Goal: Task Accomplishment & Management: Use online tool/utility

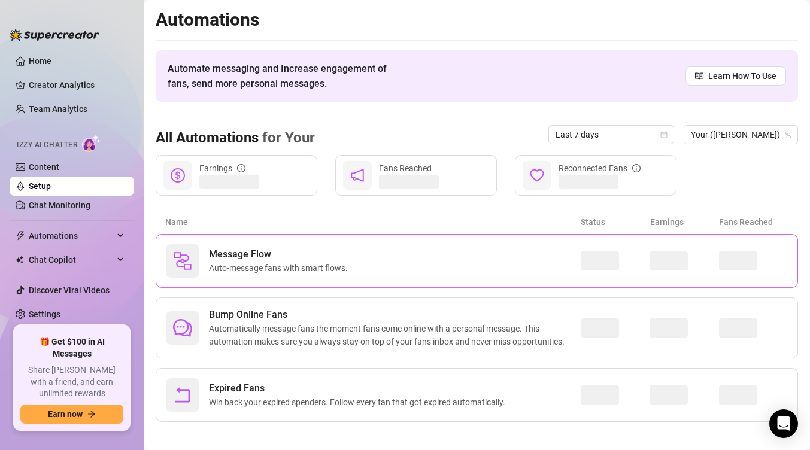
click at [287, 271] on span "Auto-message fans with smart flows." at bounding box center [281, 268] width 144 height 13
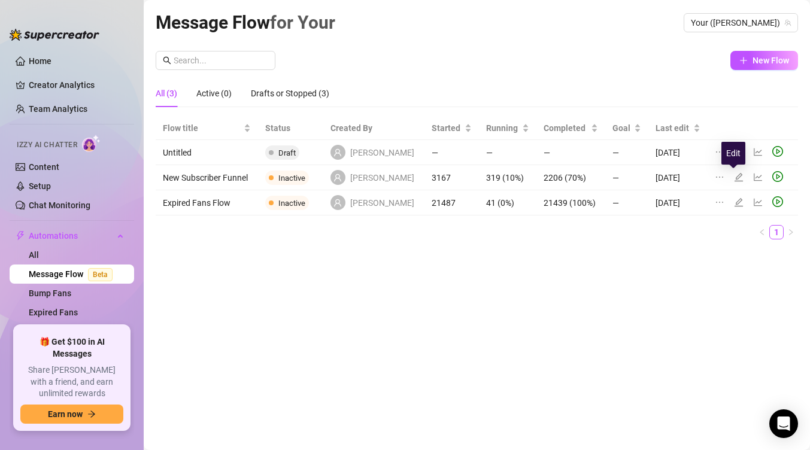
click at [734, 174] on icon "edit" at bounding box center [739, 177] width 10 height 10
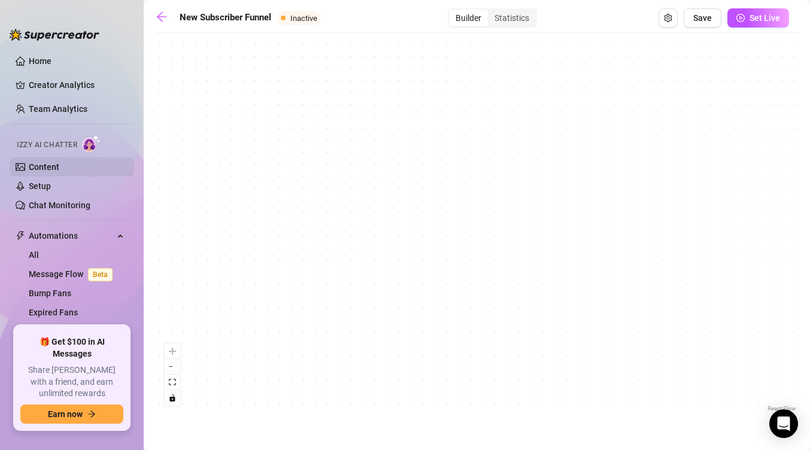
click at [59, 168] on link "Content" at bounding box center [44, 167] width 31 height 10
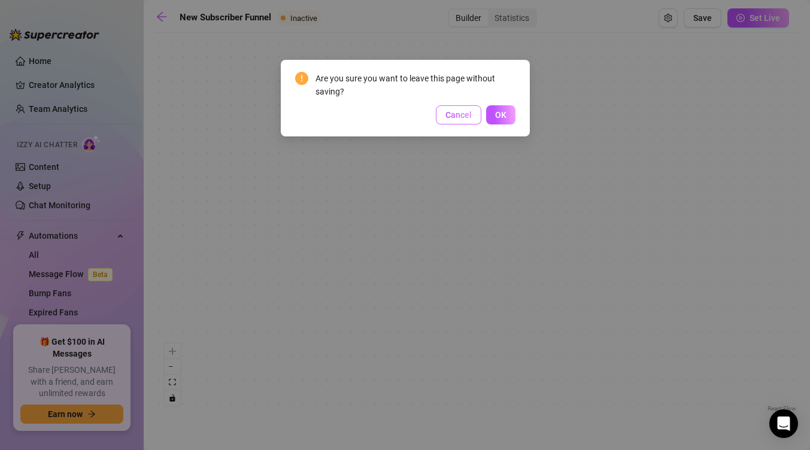
click at [466, 122] on button "Cancel" at bounding box center [458, 114] width 45 height 19
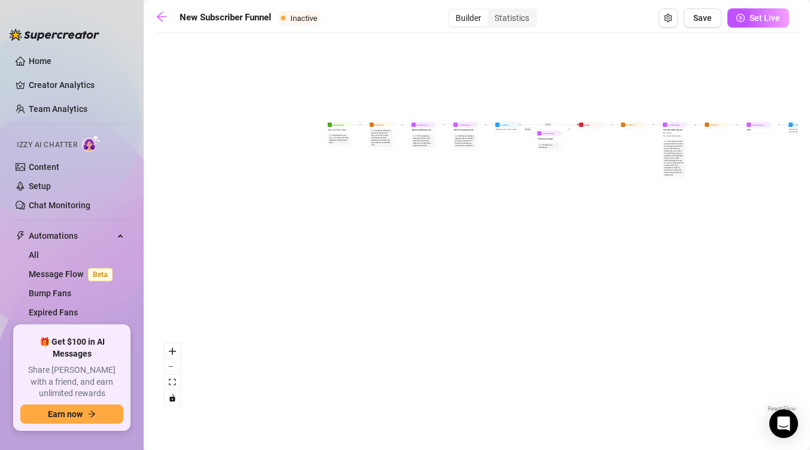
drag, startPoint x: 289, startPoint y: 201, endPoint x: 558, endPoint y: 220, distance: 270.0
click at [558, 220] on div "If True If True If True If False If False If False Merge Merge Merge Wait for 1…" at bounding box center [477, 227] width 642 height 376
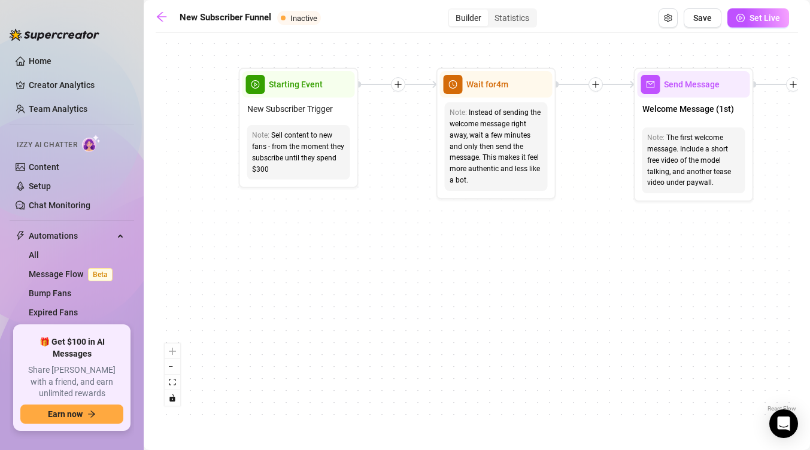
drag, startPoint x: 438, startPoint y: 206, endPoint x: 392, endPoint y: 360, distance: 161.0
click at [392, 360] on div "If True If True If True If False If False If False Merge Merge Merge Wait for 1…" at bounding box center [477, 227] width 642 height 376
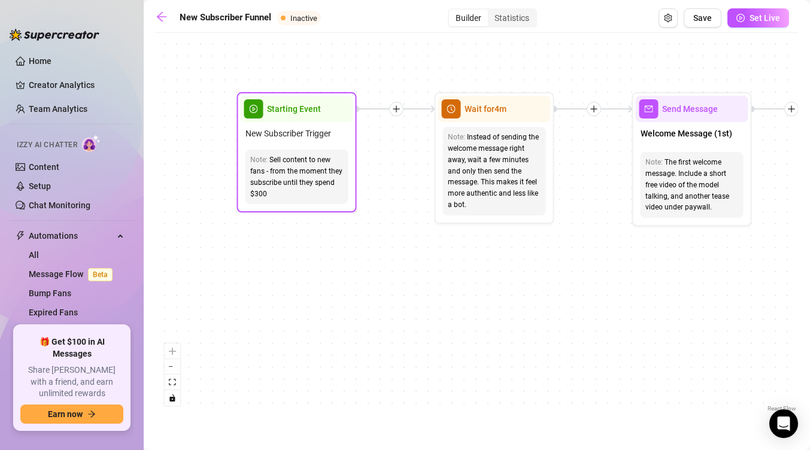
click at [300, 153] on div "Note: Sell content to new fans - from the moment they subscribe until they spen…" at bounding box center [296, 177] width 103 height 54
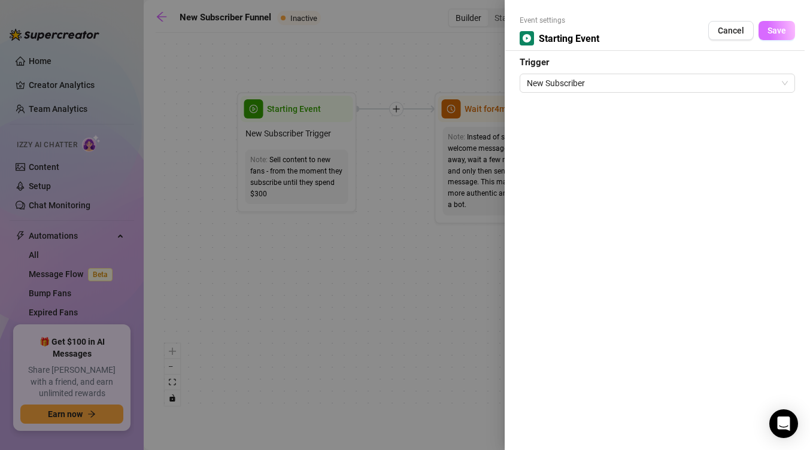
click at [787, 26] on button "Save" at bounding box center [776, 30] width 37 height 19
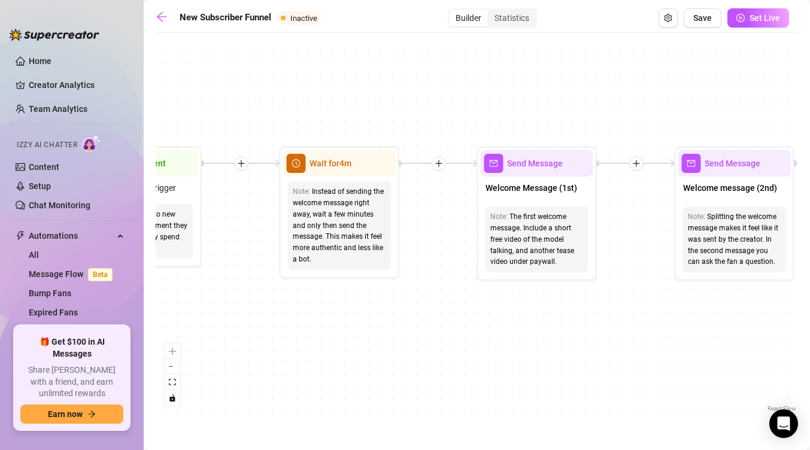
drag, startPoint x: 537, startPoint y: 281, endPoint x: 397, endPoint y: 332, distance: 148.8
click at [397, 332] on div "If True If True If True If False If False If False Merge Merge Merge Wait for 1…" at bounding box center [477, 227] width 642 height 376
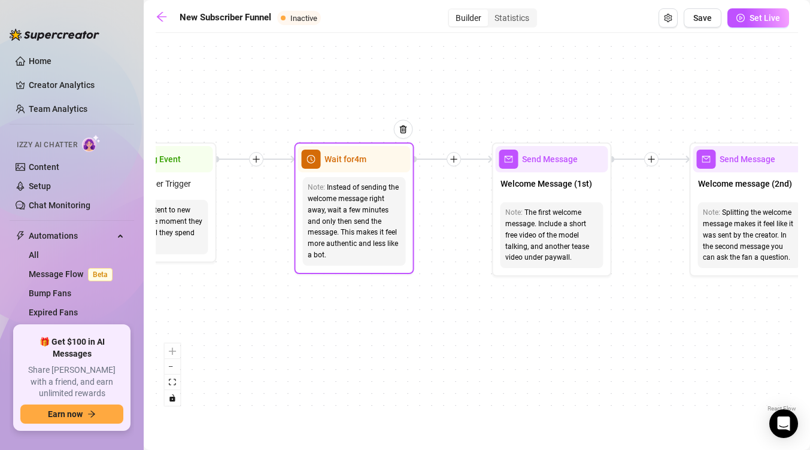
click at [360, 238] on div "Instead of sending the welcome message right away, wait a few minutes and only …" at bounding box center [354, 221] width 93 height 79
click at [349, 165] on span "Wait for 4m" at bounding box center [345, 159] width 42 height 13
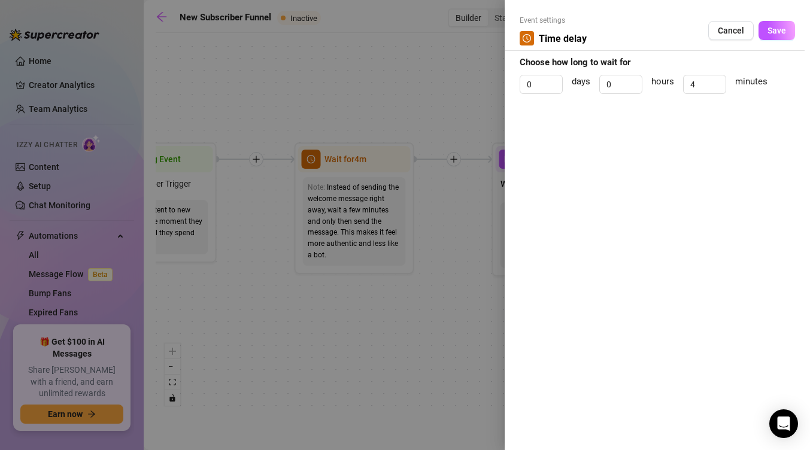
click at [349, 165] on div at bounding box center [405, 225] width 810 height 450
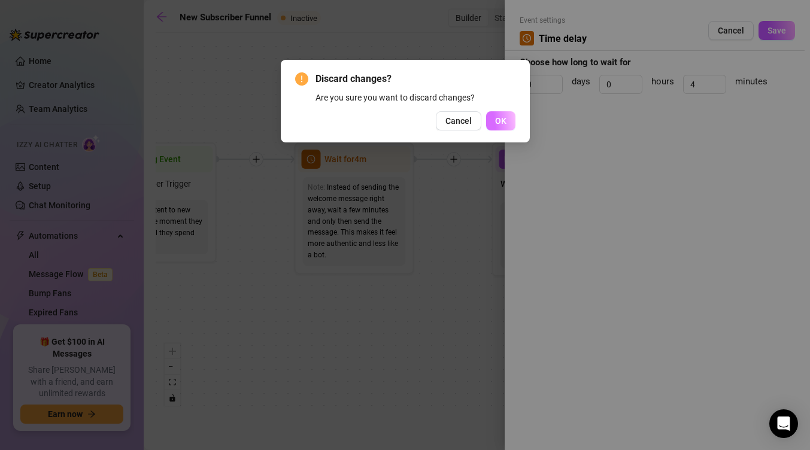
click at [497, 119] on span "OK" at bounding box center [500, 121] width 11 height 10
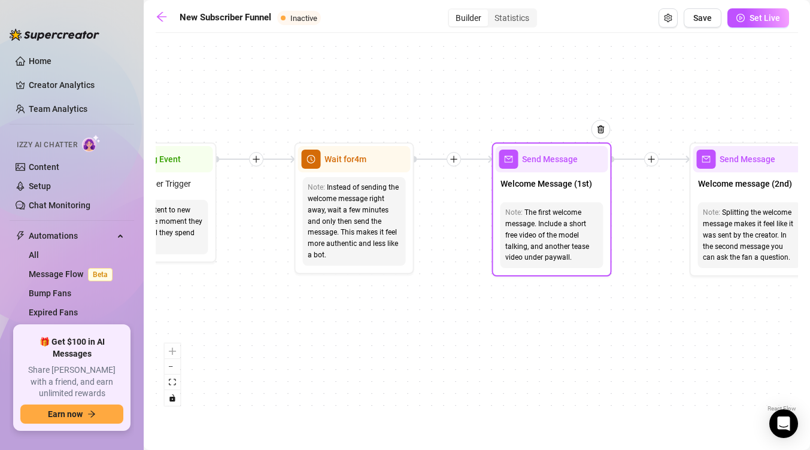
click at [522, 204] on div "Note: The first welcome message. Include a short free video of the model talkin…" at bounding box center [551, 235] width 103 height 66
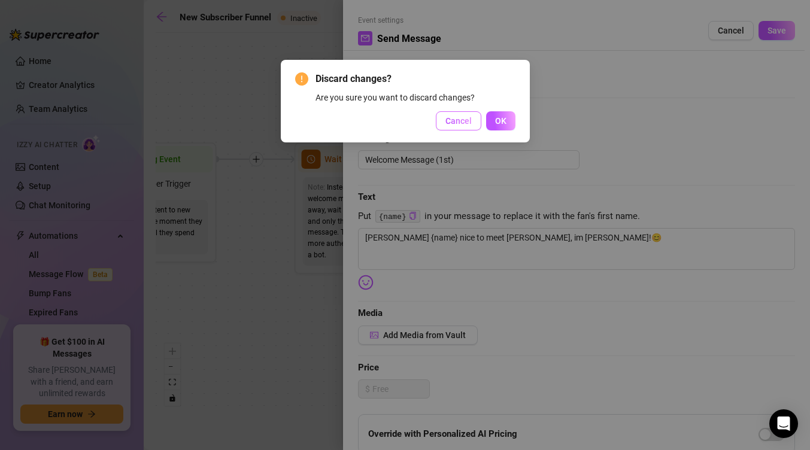
click at [466, 122] on span "Cancel" at bounding box center [458, 121] width 26 height 10
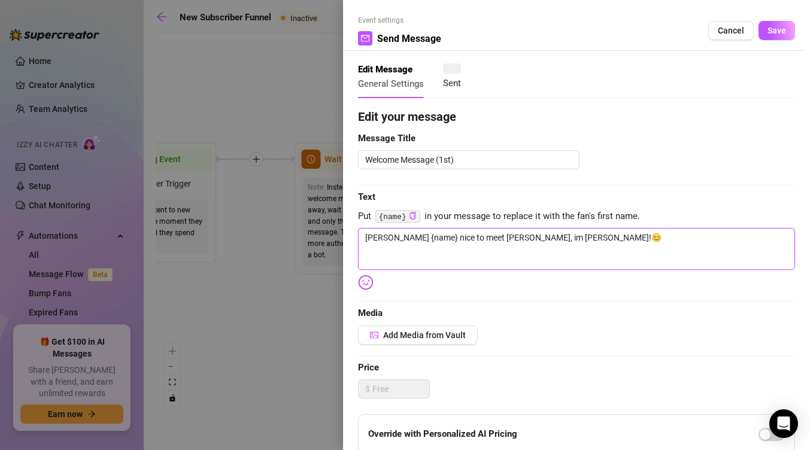
click at [554, 245] on textarea "[PERSON_NAME] {name} nice to meet [PERSON_NAME], im [PERSON_NAME]!😊" at bounding box center [576, 249] width 437 height 42
click at [405, 236] on textarea "[PERSON_NAME] {name} nice to meet [PERSON_NAME], im [PERSON_NAME]!😊" at bounding box center [576, 249] width 437 height 42
type textarea "[PERSON_NAME] {name nice to meet [PERSON_NAME], im [PERSON_NAME]!😊"
type textarea "[PERSON_NAME] {nam nice to meet [PERSON_NAME], im [PERSON_NAME]!😊"
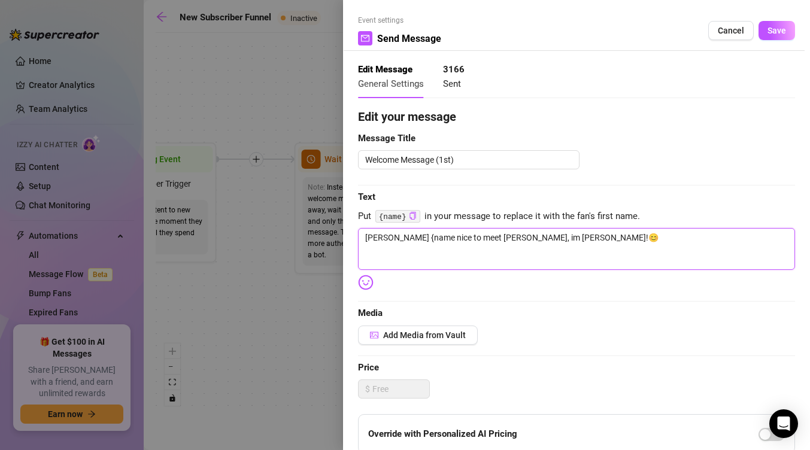
type textarea "[PERSON_NAME] {nam nice to meet [PERSON_NAME], im [PERSON_NAME]!😊"
type textarea "[PERSON_NAME] {na nice to meet [PERSON_NAME], im [PERSON_NAME]!😊"
type textarea "[PERSON_NAME] {n nice to meet [PERSON_NAME], im [PERSON_NAME]!😊"
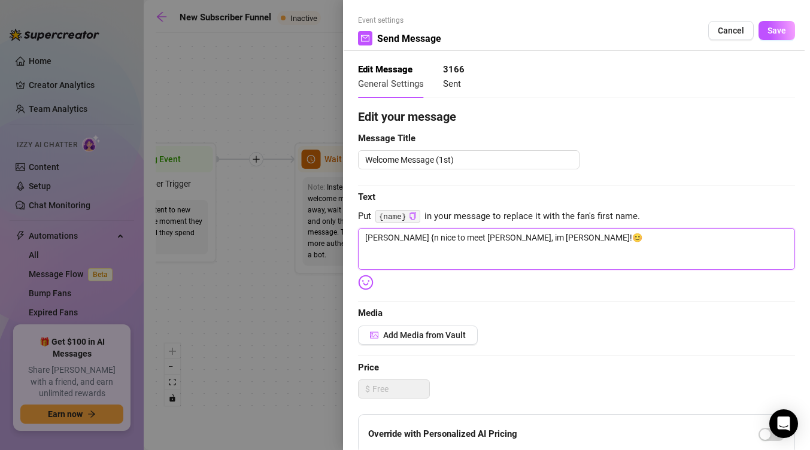
type textarea "[PERSON_NAME] { nice to meet [PERSON_NAME], im [PERSON_NAME]!😊"
type textarea "Hiii nice to meet [PERSON_NAME], im [PERSON_NAME]!😊"
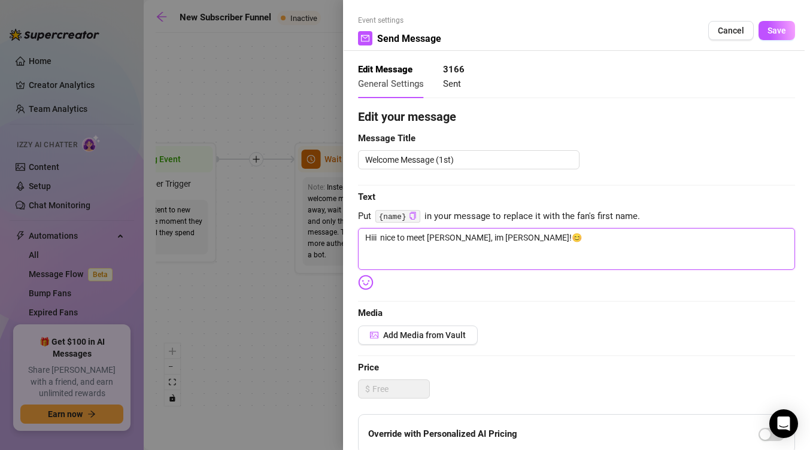
type textarea "Hiii nice to meet [PERSON_NAME], im [PERSON_NAME]!😊"
type textarea "Hii nice to meet [PERSON_NAME], im [PERSON_NAME]!😊"
click at [509, 248] on textarea "Hii nice to meet [PERSON_NAME], im [PERSON_NAME]!😊" at bounding box center [576, 249] width 437 height 42
type textarea "Hii nice to meet [PERSON_NAME], im [PERSON_NAME]!😊 W"
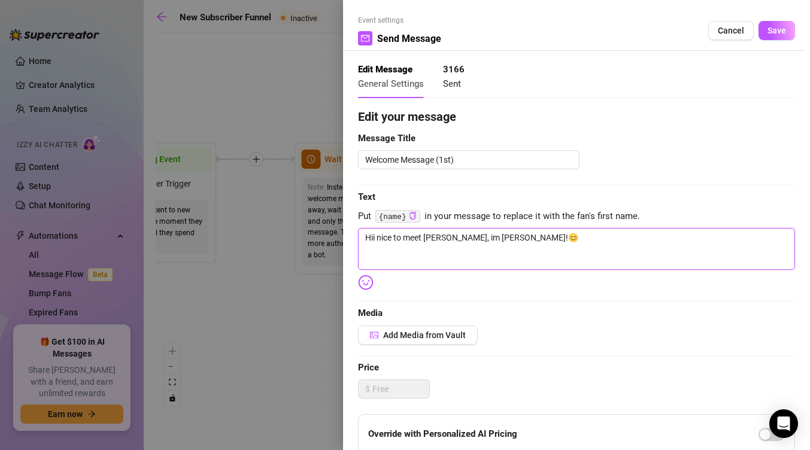
type textarea "Hii nice to meet [PERSON_NAME], im [PERSON_NAME]!😊 W"
type textarea "Hii nice to meet [PERSON_NAME], im [PERSON_NAME]!😊 WH"
type textarea "Hii nice to meet [PERSON_NAME], im [PERSON_NAME]!😊 WHa"
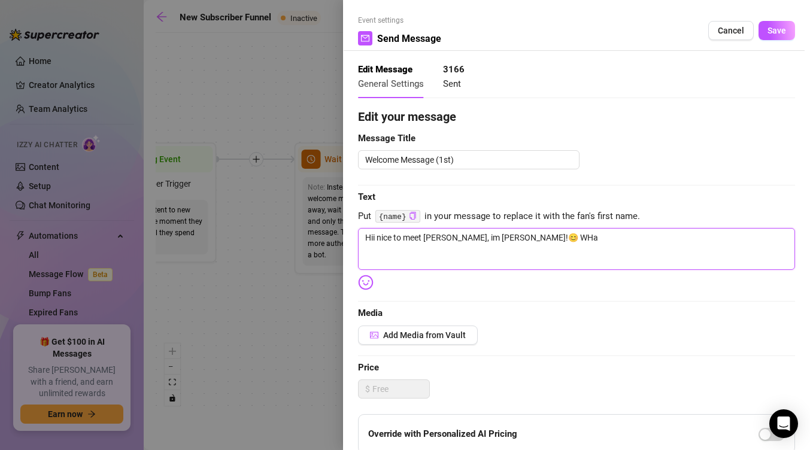
type textarea "Hii nice to meet [PERSON_NAME], im [PERSON_NAME]!😊 WH"
type textarea "Hii nice to meet [PERSON_NAME], im [PERSON_NAME]!😊 W"
type textarea "Hii nice to meet [PERSON_NAME], im [PERSON_NAME]!😊 Wh"
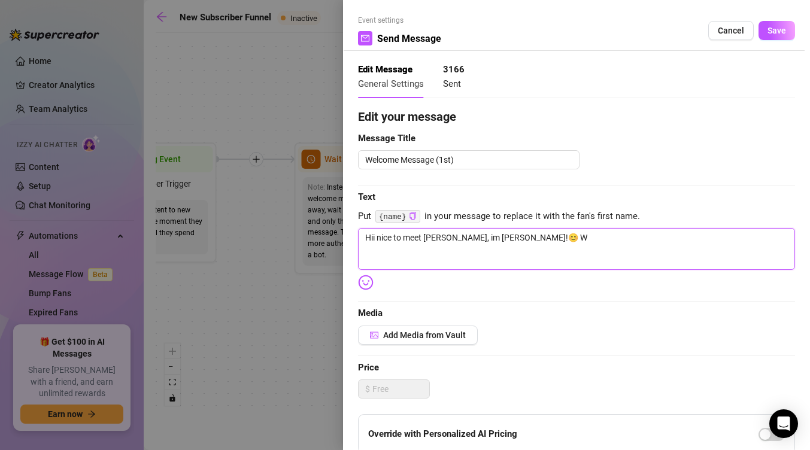
type textarea "Hii nice to meet [PERSON_NAME], im [PERSON_NAME]!😊 Wh"
type textarea "Hii nice to meet [PERSON_NAME], im [PERSON_NAME]!😊 Wha"
type textarea "Hii nice to meet [PERSON_NAME], im [PERSON_NAME]!😊 What"
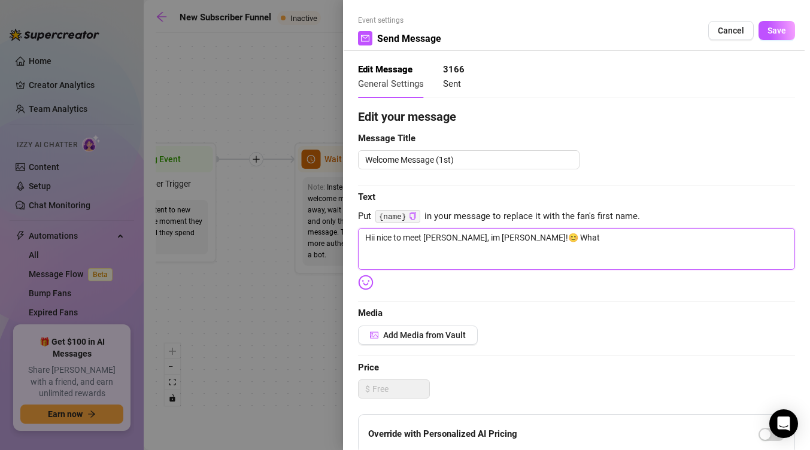
type textarea "Hii nice to meet [PERSON_NAME], im [PERSON_NAME]!😊 Whats"
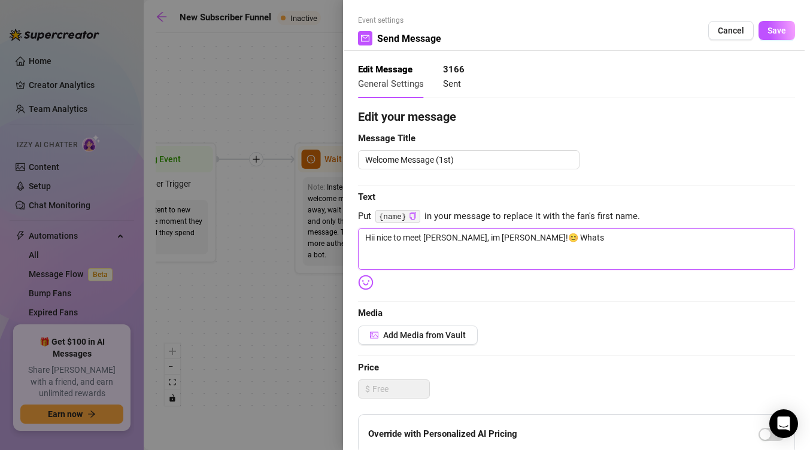
type textarea "Hii nice to meet [PERSON_NAME], im [PERSON_NAME]!😊 Whats"
type textarea "Hii nice to meet [PERSON_NAME], im [PERSON_NAME]!😊 What"
type textarea "Hii nice to meet [PERSON_NAME], im [PERSON_NAME]!😊 Wha"
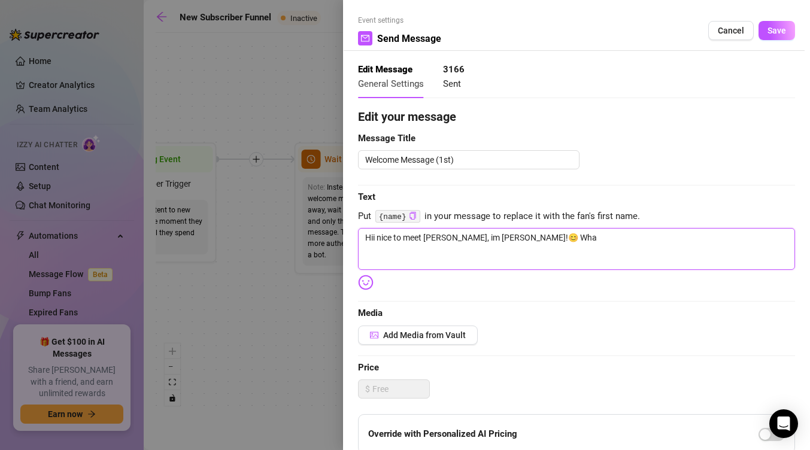
type textarea "Hii nice to meet [PERSON_NAME], im [PERSON_NAME]!😊 Wh"
type textarea "Hii nice to meet [PERSON_NAME], im [PERSON_NAME]!😊 W"
type textarea "Hii nice to meet [PERSON_NAME], im [PERSON_NAME]!😊"
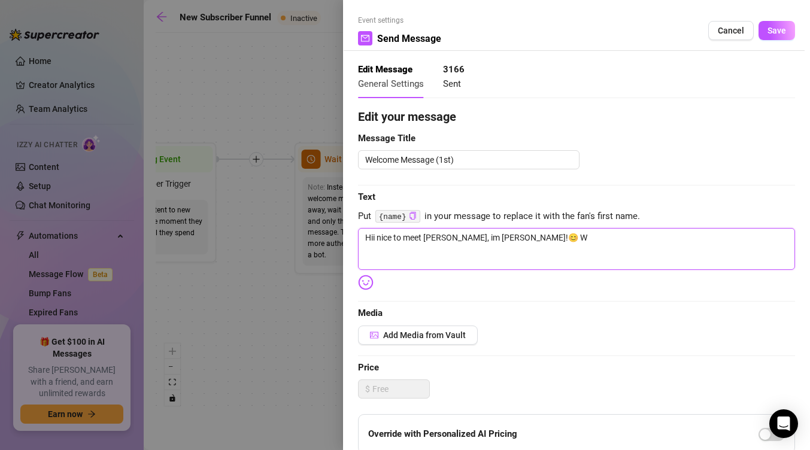
type textarea "Hii nice to meet [PERSON_NAME], im [PERSON_NAME]!😊"
click at [375, 243] on textarea "Hii nice to meet [PERSON_NAME], im [PERSON_NAME]!😊" at bounding box center [576, 249] width 437 height 42
click at [403, 217] on code "{name}" at bounding box center [397, 216] width 45 height 13
click at [412, 218] on icon "copy" at bounding box center [413, 216] width 8 height 8
click at [376, 241] on textarea "Hii nice to meet [PERSON_NAME], im [PERSON_NAME]!😊" at bounding box center [576, 249] width 437 height 42
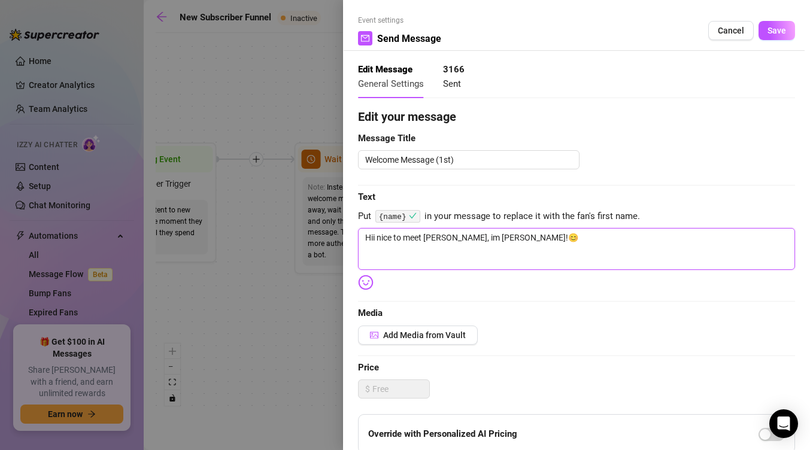
paste textarea "{name}"
type textarea "[PERSON_NAME] {name}nice to meet [PERSON_NAME], im [PERSON_NAME]!😊"
type textarea "[PERSON_NAME] {name} nice to meet [PERSON_NAME], im [PERSON_NAME]!😊"
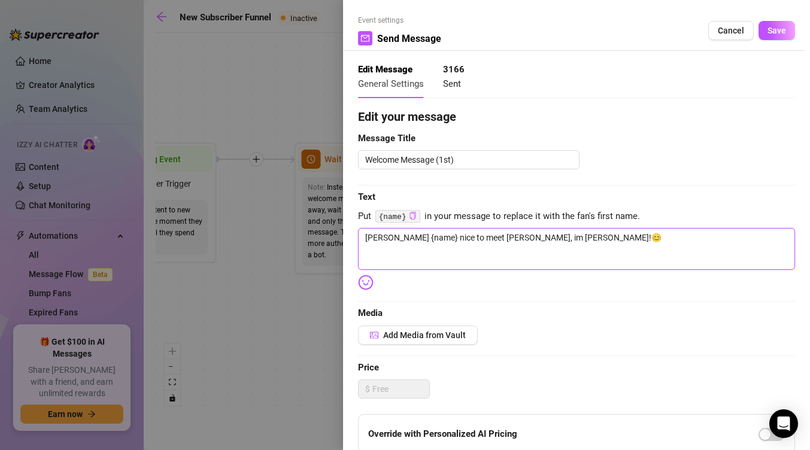
click at [536, 238] on textarea "[PERSON_NAME] {name} nice to meet [PERSON_NAME], im [PERSON_NAME]!😊" at bounding box center [576, 249] width 437 height 42
type textarea "[PERSON_NAME] {name} nice to meet [PERSON_NAME], im [PERSON_NAME]!😊 Y"
type textarea "[PERSON_NAME] {name} nice to meet [PERSON_NAME], im [PERSON_NAME]!😊"
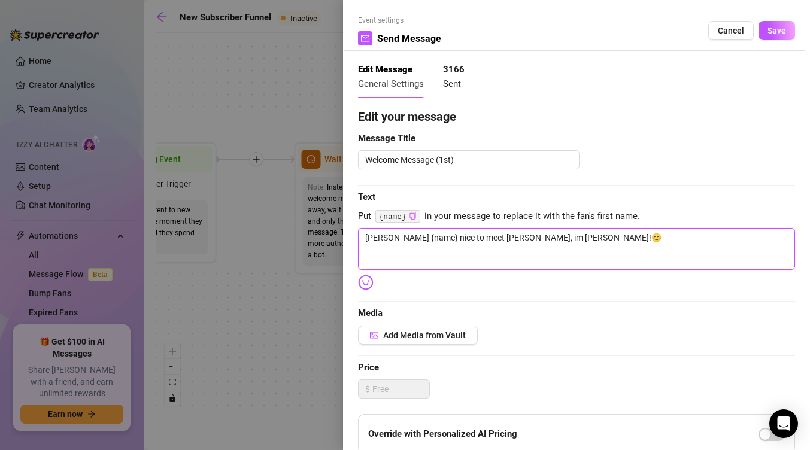
type textarea "[PERSON_NAME] {name} nice to meet [PERSON_NAME], im [PERSON_NAME]!😊 J"
type textarea "[PERSON_NAME] {name} nice to meet [PERSON_NAME], im [PERSON_NAME]!😊 Ju"
type textarea "[PERSON_NAME] {name} nice to meet [PERSON_NAME], im [PERSON_NAME]!😊 Jus"
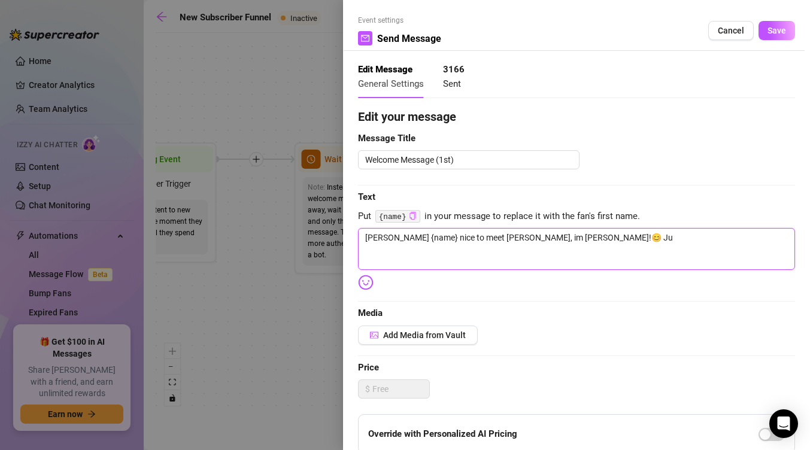
type textarea "[PERSON_NAME] {name} nice to meet [PERSON_NAME], im [PERSON_NAME]!😊 Jus"
type textarea "[PERSON_NAME] {name} nice to meet [PERSON_NAME], im [PERSON_NAME]!😊 Just"
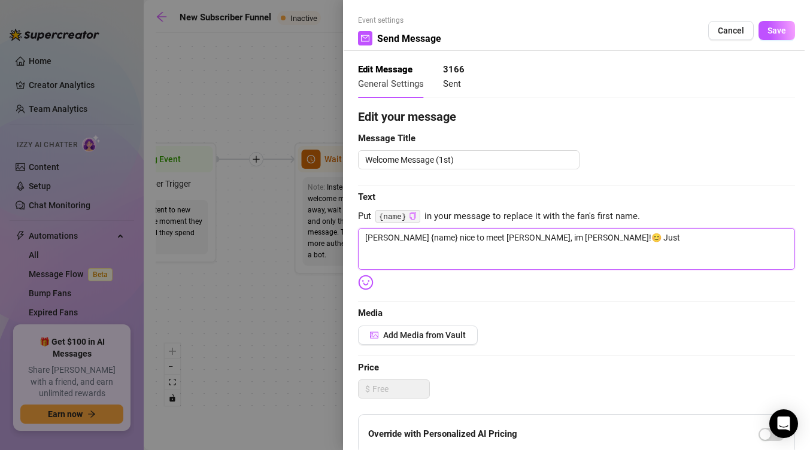
type textarea "[PERSON_NAME] {name} nice to meet [PERSON_NAME], im [PERSON_NAME]!😊 Just w"
type textarea "[PERSON_NAME] {name} nice to meet [PERSON_NAME], im [PERSON_NAME]!😊 Just wa"
type textarea "[PERSON_NAME] {name} nice to meet [PERSON_NAME], im [PERSON_NAME]!😊 Just wan"
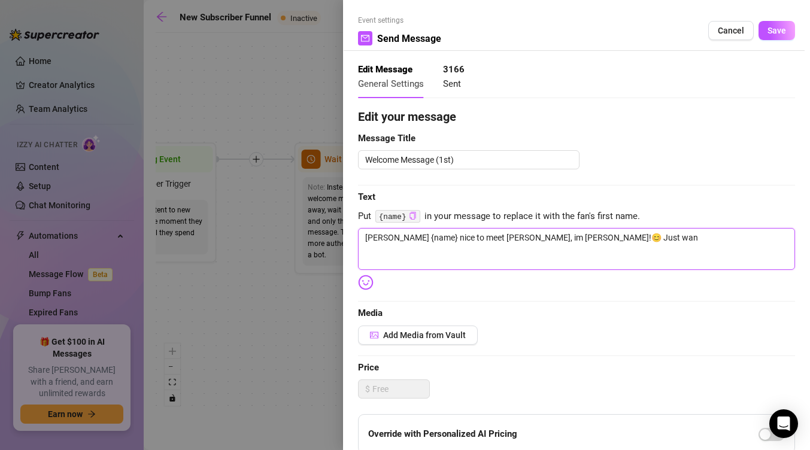
type textarea "[PERSON_NAME] {name} nice to meet [PERSON_NAME], im [PERSON_NAME]!😊 Just wan"
type textarea "[PERSON_NAME] {name} nice to meet [PERSON_NAME], im [PERSON_NAME]!😊 Just want"
type textarea "[PERSON_NAME] {name} nice to meet [PERSON_NAME], im [PERSON_NAME]!😊 Just wante"
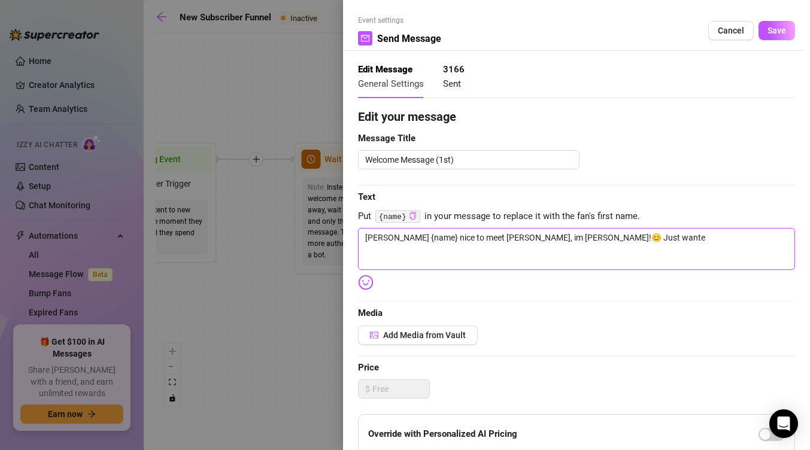
type textarea "[PERSON_NAME] {name} nice to meet [PERSON_NAME], im [PERSON_NAME]!😊 Just wanted"
type textarea "[PERSON_NAME] {name} nice to meet [PERSON_NAME], im [PERSON_NAME]!😊 Just wanted…"
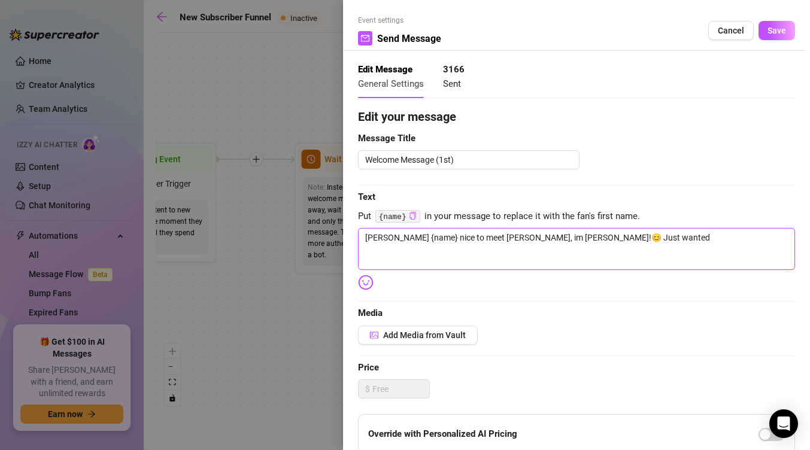
type textarea "[PERSON_NAME] {name} nice to meet [PERSON_NAME], im [PERSON_NAME]!😊 Just wanted…"
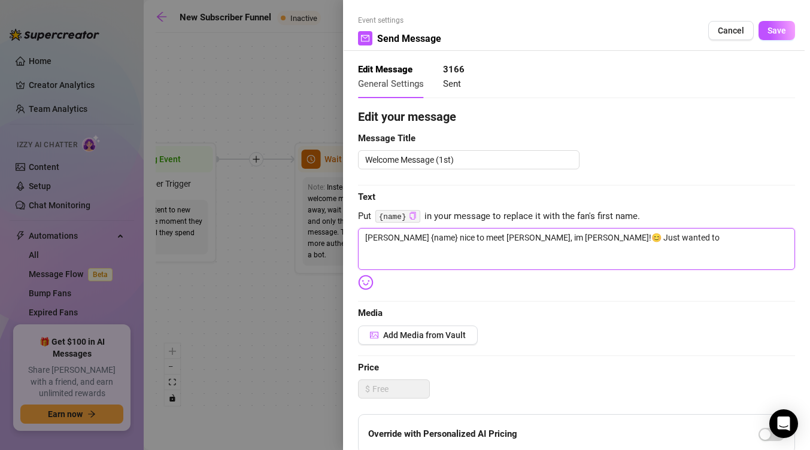
type textarea "[PERSON_NAME] {name} nice to meet [PERSON_NAME], im [PERSON_NAME]!😊 Just wanted…"
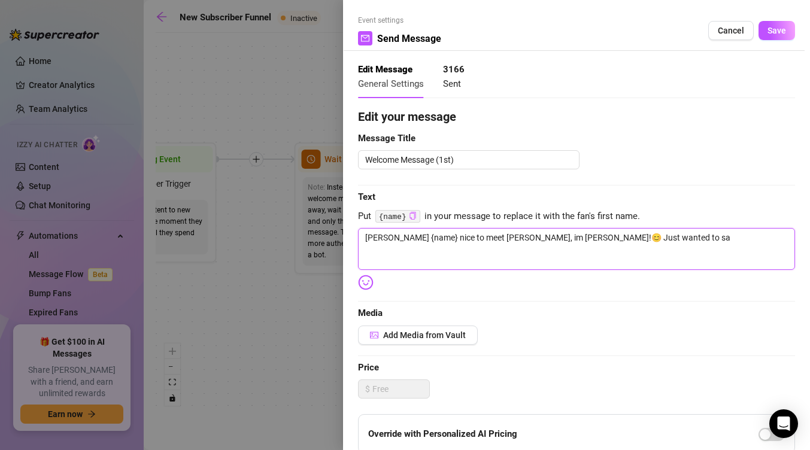
type textarea "[PERSON_NAME] {name} nice to meet [PERSON_NAME], im [PERSON_NAME]!😊 Just wanted…"
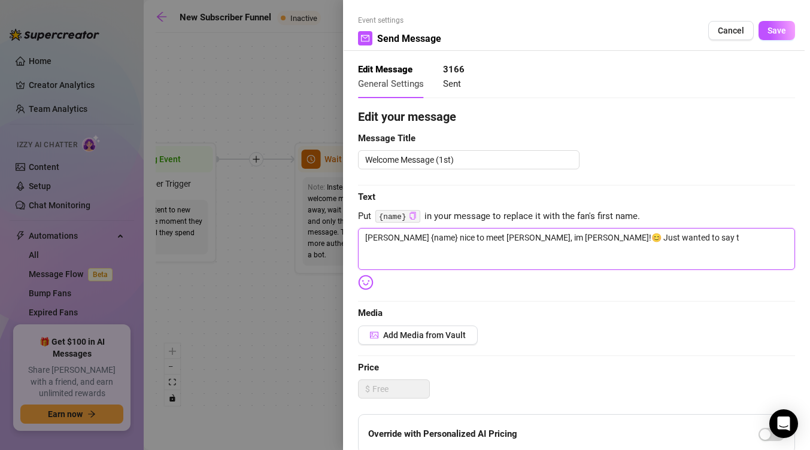
type textarea "[PERSON_NAME] {name} nice to meet [PERSON_NAME], im [PERSON_NAME]!😊 Just wanted…"
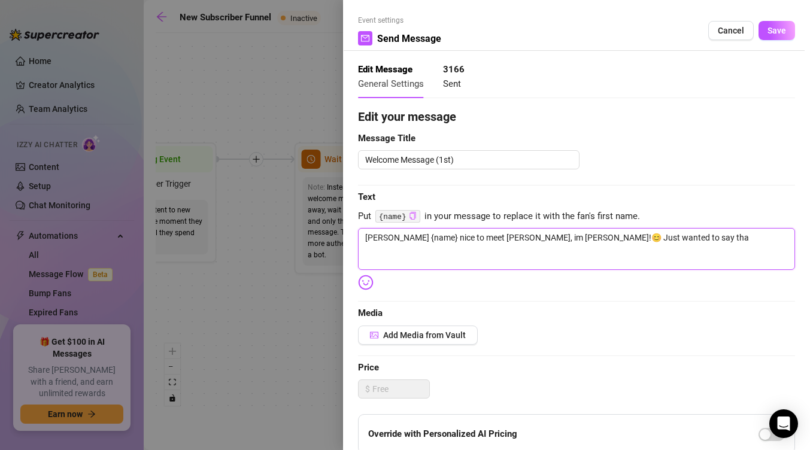
type textarea "[PERSON_NAME] {name} nice to meet [PERSON_NAME], im [PERSON_NAME]!😊 Just wanted…"
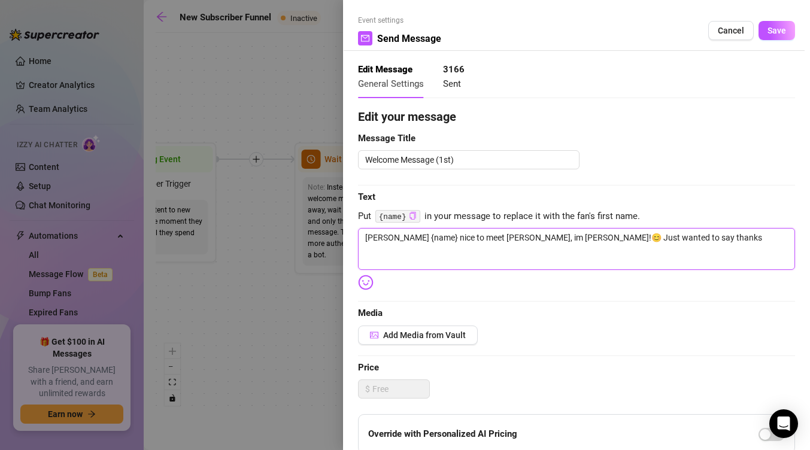
type textarea "[PERSON_NAME] {name} nice to meet [PERSON_NAME], im [PERSON_NAME]!😊 Just wanted…"
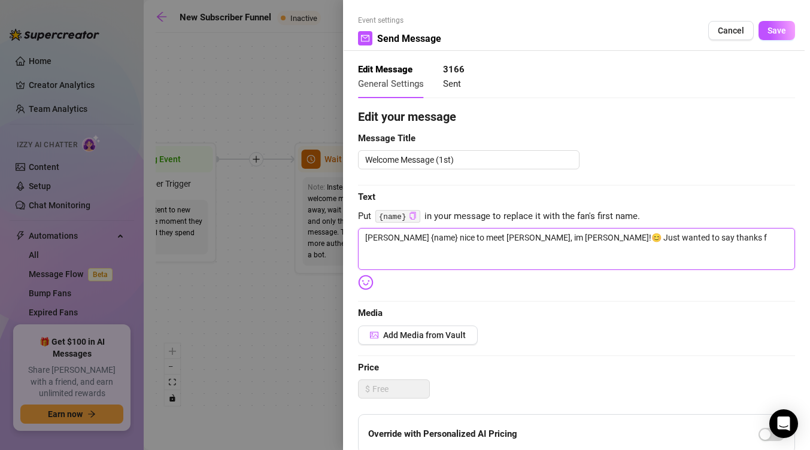
type textarea "[PERSON_NAME] {name} nice to meet [PERSON_NAME], im [PERSON_NAME]!😊 Just wanted…"
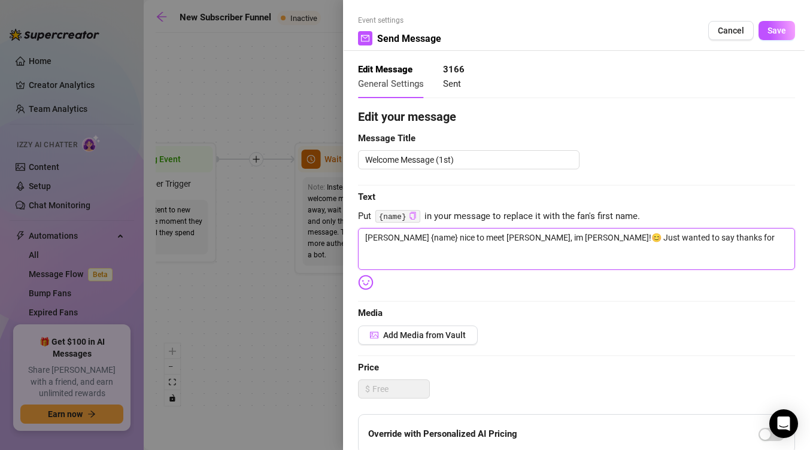
type textarea "[PERSON_NAME] {name} nice to meet [PERSON_NAME], im [PERSON_NAME]!😊 Just wanted…"
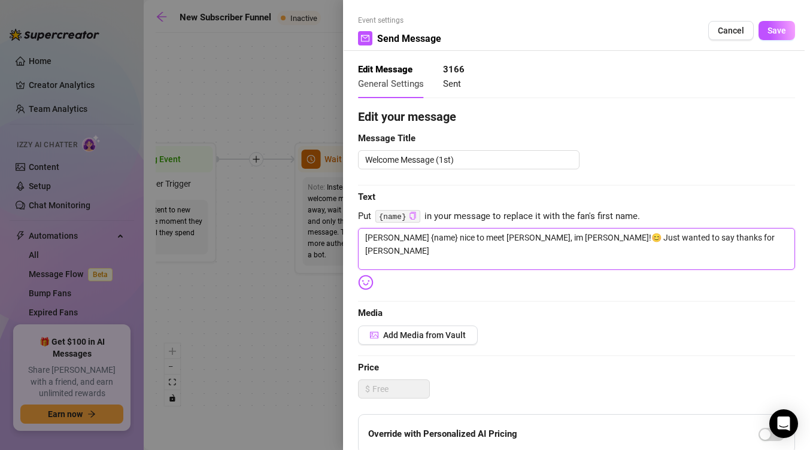
type textarea "[PERSON_NAME] {name} nice to meet [PERSON_NAME], im [PERSON_NAME]!😊 Just wanted…"
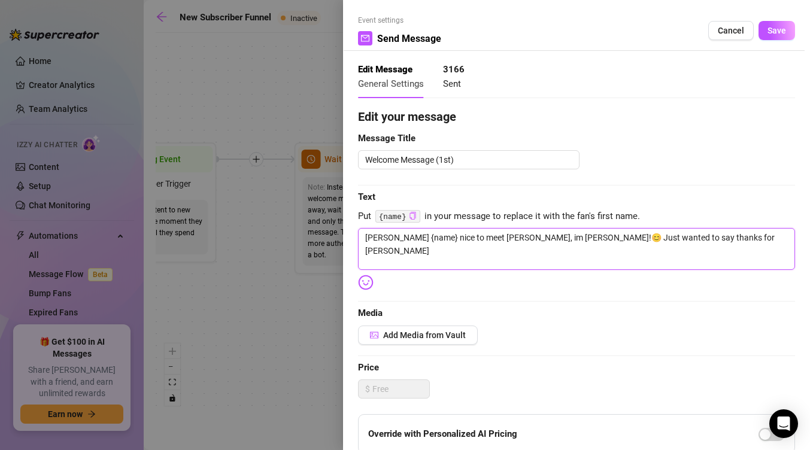
type textarea "[PERSON_NAME] {name} nice to meet [PERSON_NAME], im [PERSON_NAME]!😊 Just wanted…"
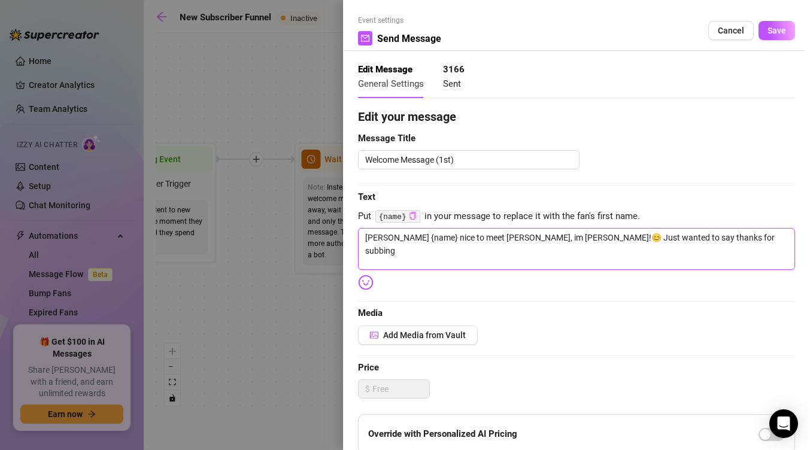
type textarea "[PERSON_NAME] {name} nice to meet [PERSON_NAME], im [PERSON_NAME]!😊 Just wanted…"
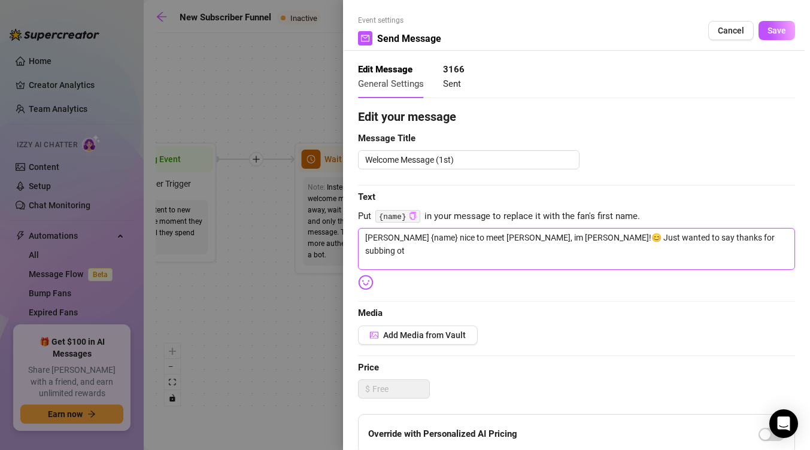
type textarea "[PERSON_NAME] {name} nice to meet [PERSON_NAME], im [PERSON_NAME]!😊 Just wanted…"
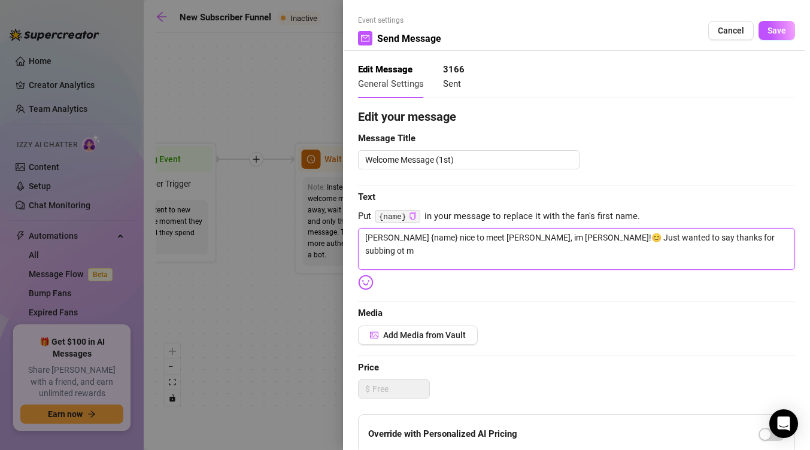
type textarea "[PERSON_NAME] {name} nice to meet [PERSON_NAME], im [PERSON_NAME]!😊 Just wanted…"
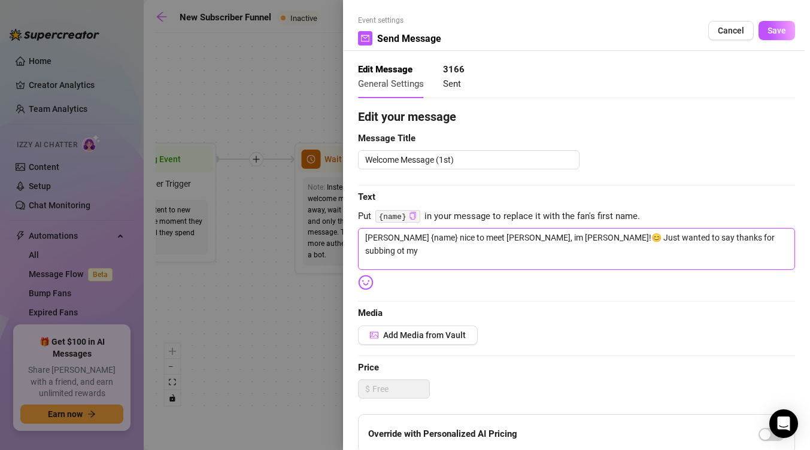
type textarea "[PERSON_NAME] {name} nice to meet [PERSON_NAME], im [PERSON_NAME]!😊 Just wanted…"
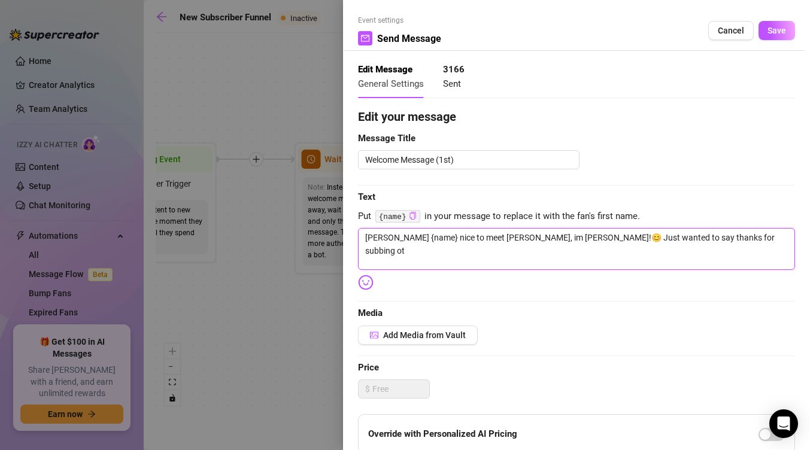
type textarea "[PERSON_NAME] {name} nice to meet [PERSON_NAME], im [PERSON_NAME]!😊 Just wanted…"
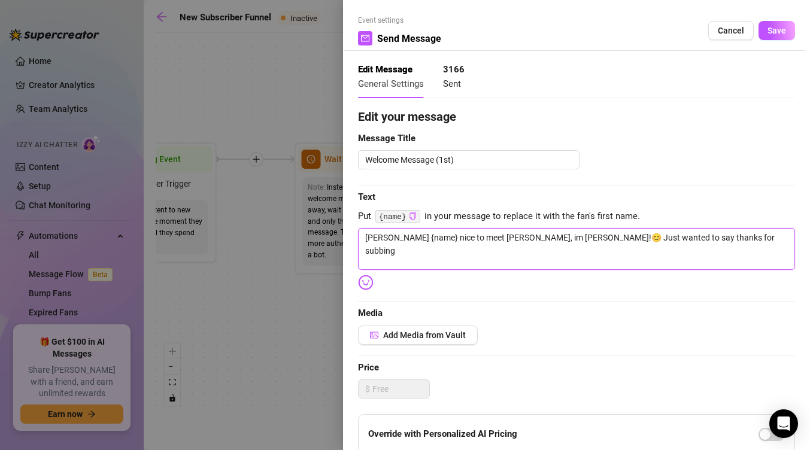
type textarea "[PERSON_NAME] {name} nice to meet [PERSON_NAME], im [PERSON_NAME]!😊 Just wanted…"
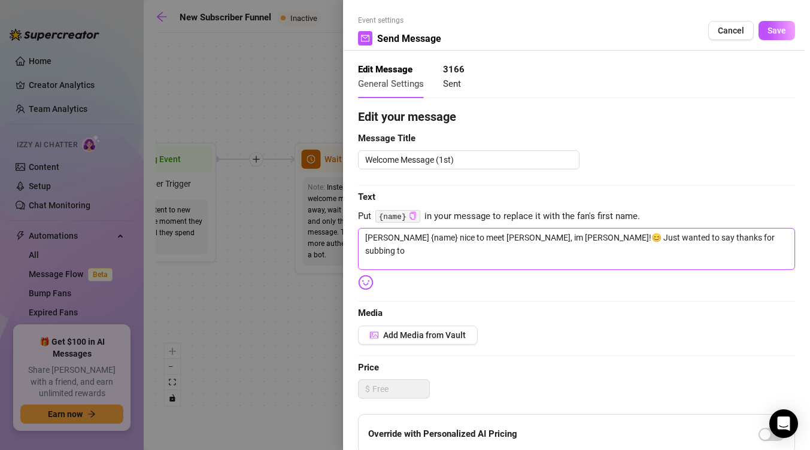
type textarea "[PERSON_NAME] {name} nice to meet [PERSON_NAME], im [PERSON_NAME]!😊 Just wanted…"
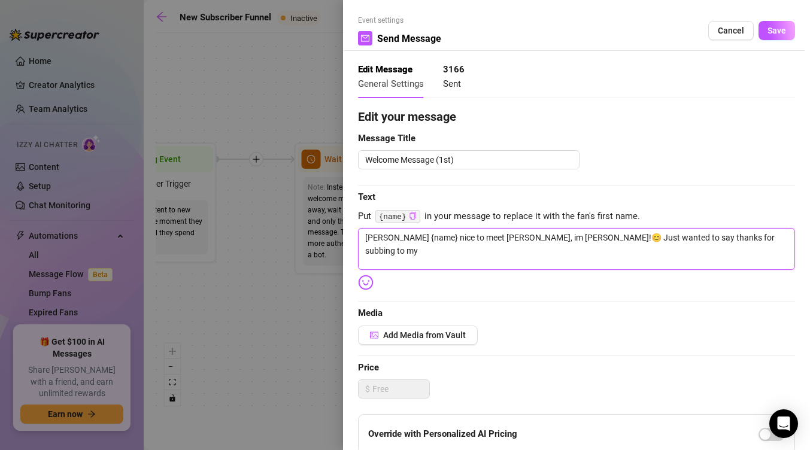
type textarea "[PERSON_NAME] {name} nice to meet [PERSON_NAME], im [PERSON_NAME]!😊 Just wanted…"
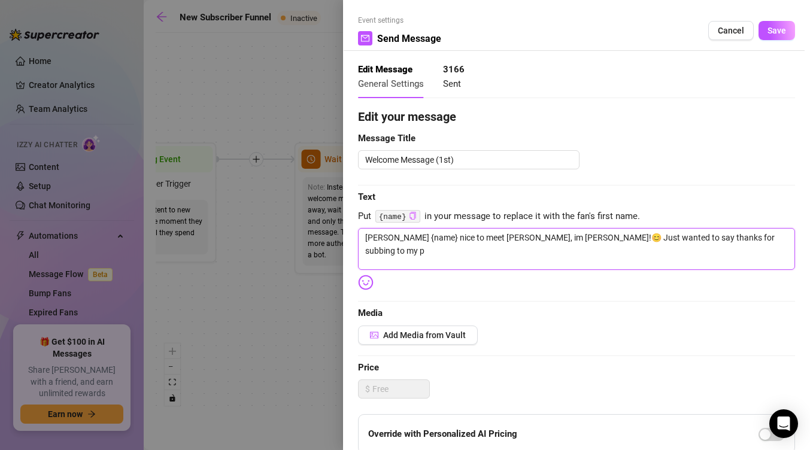
type textarea "[PERSON_NAME] {name} nice to meet [PERSON_NAME], im [PERSON_NAME]!😊 Just wanted…"
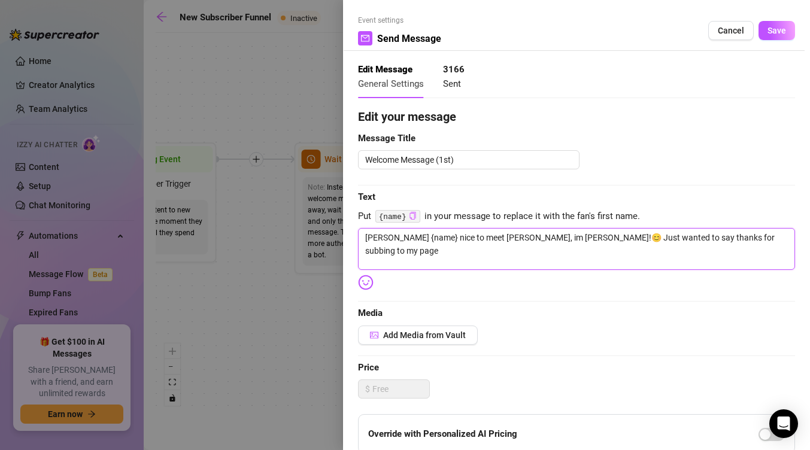
type textarea "[PERSON_NAME] {name} nice to meet [PERSON_NAME], im [PERSON_NAME]!😊 Just wanted…"
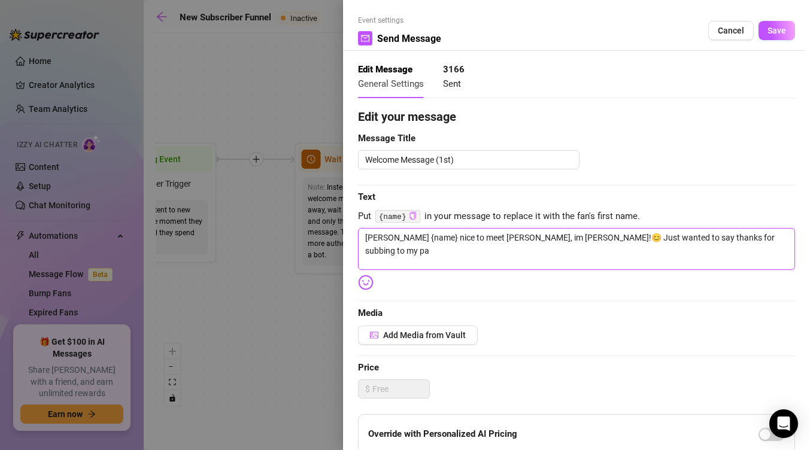
type textarea "[PERSON_NAME] {name} nice to meet [PERSON_NAME], im [PERSON_NAME]!😊 Just wanted…"
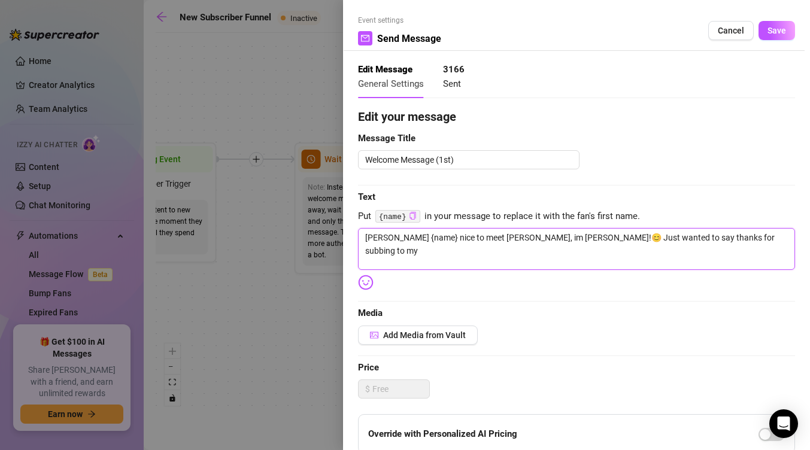
type textarea "[PERSON_NAME] {name} nice to meet [PERSON_NAME], im [PERSON_NAME]!😊 Just wanted…"
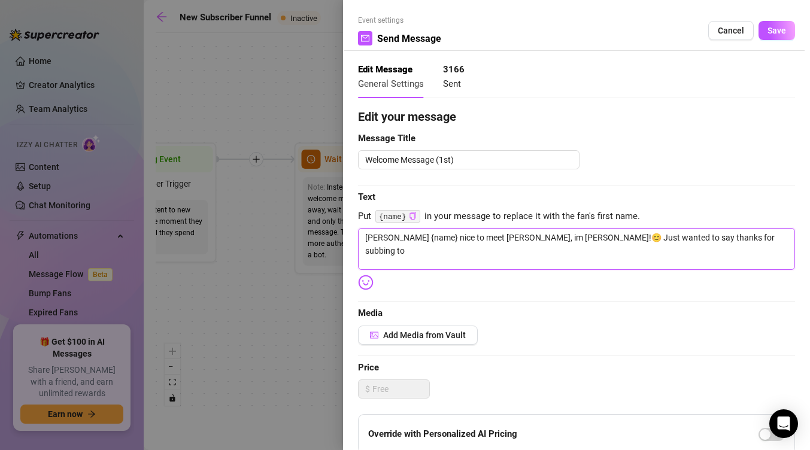
type textarea "[PERSON_NAME] {name} nice to meet [PERSON_NAME], im [PERSON_NAME]!😊 Just wanted…"
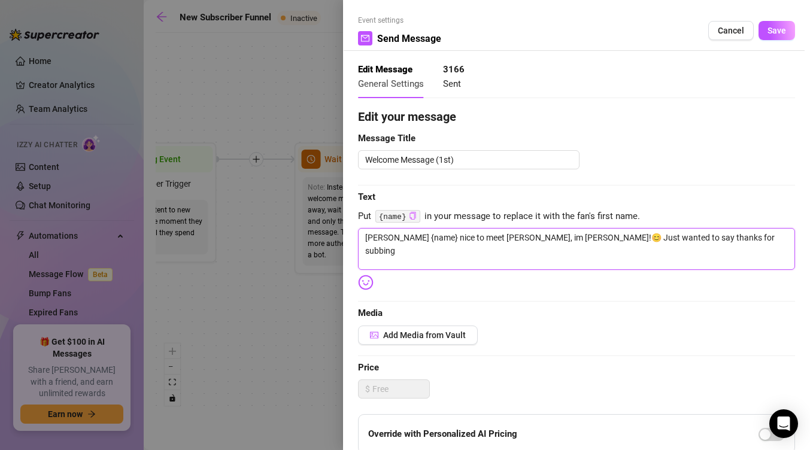
type textarea "[PERSON_NAME] {name} nice to meet [PERSON_NAME], im [PERSON_NAME]!😊 Just wanted…"
click at [769, 33] on span "Save" at bounding box center [776, 31] width 19 height 10
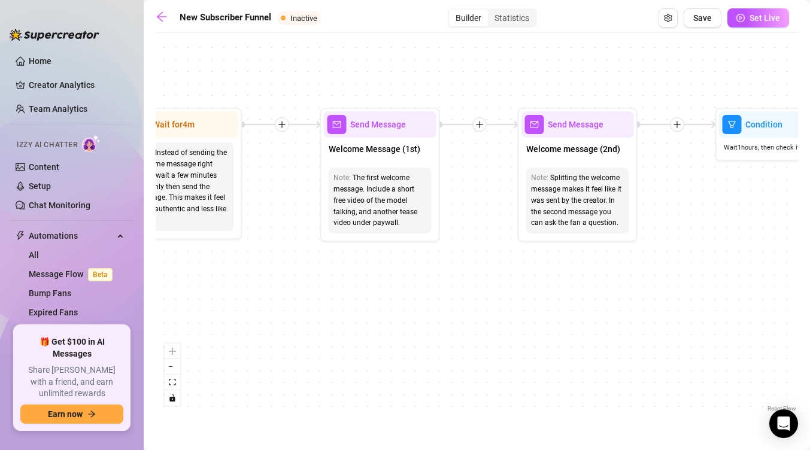
drag, startPoint x: 439, startPoint y: 230, endPoint x: 217, endPoint y: 189, distance: 226.0
click at [217, 189] on div "If True If True If True If False If False If False Merge Merge Merge Wait for 1…" at bounding box center [477, 227] width 642 height 376
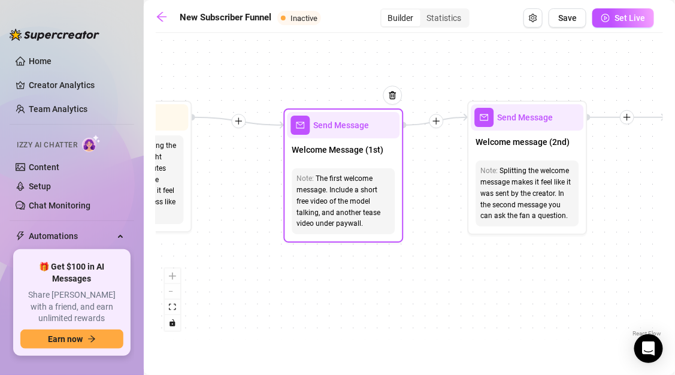
drag, startPoint x: 348, startPoint y: 124, endPoint x: 363, endPoint y: 132, distance: 16.9
click at [363, 132] on div "Send Message" at bounding box center [343, 125] width 113 height 26
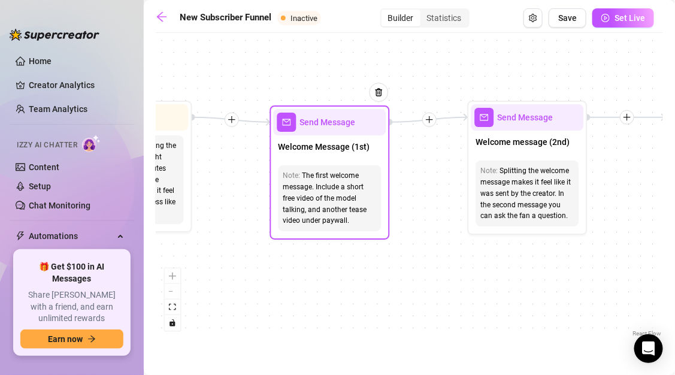
drag, startPoint x: 347, startPoint y: 127, endPoint x: 328, endPoint y: 123, distance: 19.6
click at [329, 123] on span "Send Message" at bounding box center [328, 122] width 56 height 13
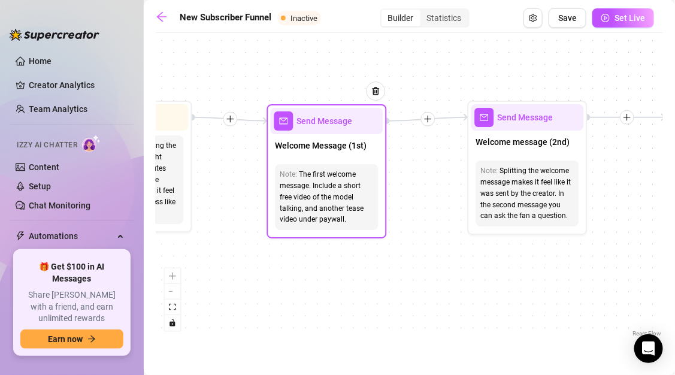
click at [329, 211] on div "The first welcome message. Include a short free video of the model talking, and…" at bounding box center [326, 197] width 93 height 56
click at [347, 126] on span "Send Message" at bounding box center [325, 120] width 56 height 13
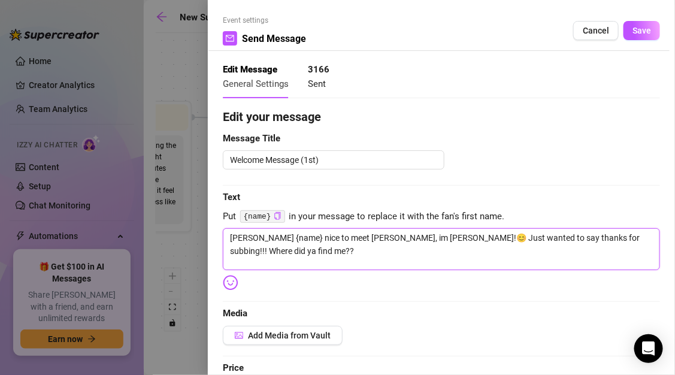
drag, startPoint x: 542, startPoint y: 239, endPoint x: 634, endPoint y: 235, distance: 91.7
click at [634, 235] on textarea "[PERSON_NAME] {name} nice to meet [PERSON_NAME], im [PERSON_NAME]!😊 Just wanted…" at bounding box center [441, 249] width 437 height 42
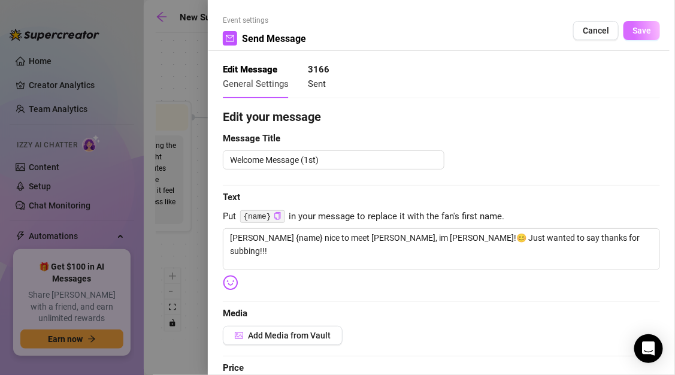
click at [640, 31] on span "Save" at bounding box center [641, 31] width 19 height 10
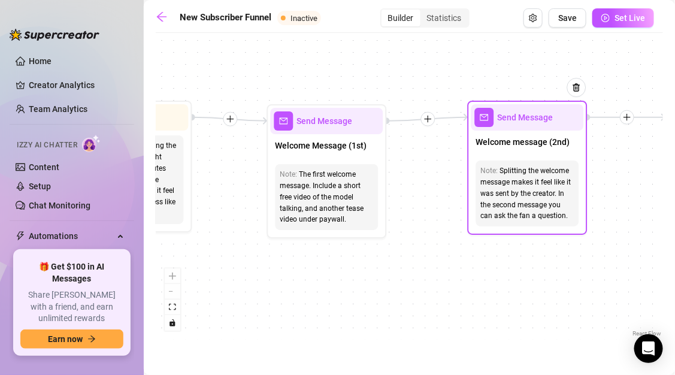
click at [557, 163] on div "Note: Splitting the welcome message makes it feel like it was sent by the creat…" at bounding box center [527, 193] width 103 height 66
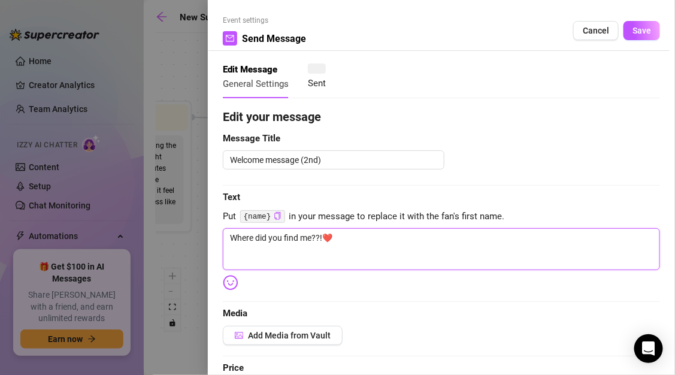
click at [285, 240] on textarea "Where did you find me??!❤️" at bounding box center [441, 249] width 437 height 42
click at [407, 238] on textarea "Where did ya find me??!❤️" at bounding box center [441, 249] width 437 height 42
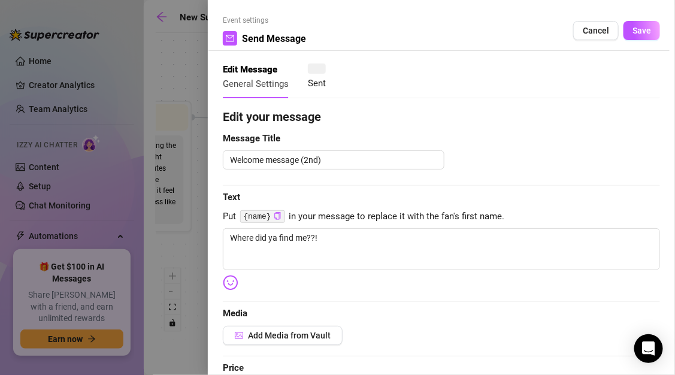
click at [230, 283] on img at bounding box center [231, 283] width 16 height 16
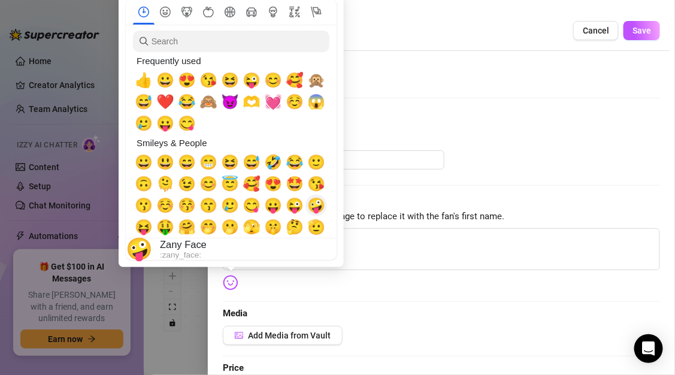
click at [317, 205] on span "🤪" at bounding box center [316, 205] width 18 height 17
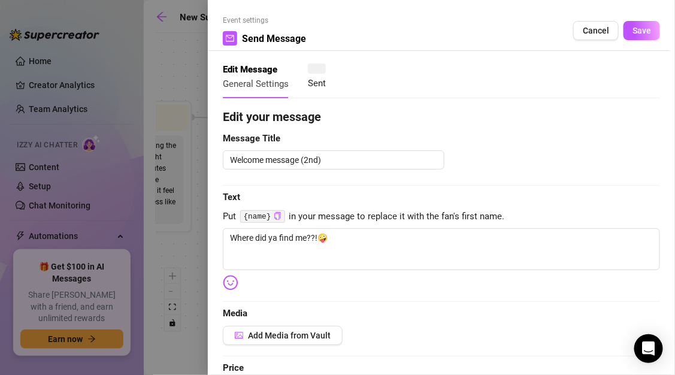
click at [475, 141] on span "Message Title" at bounding box center [441, 139] width 437 height 14
click at [631, 38] on button "Save" at bounding box center [641, 30] width 37 height 19
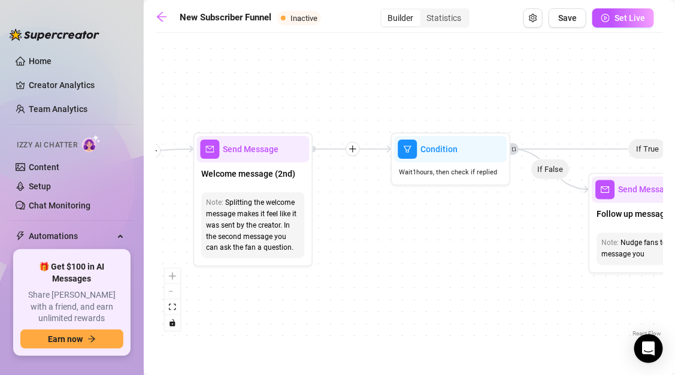
drag, startPoint x: 617, startPoint y: 188, endPoint x: 343, endPoint y: 220, distance: 276.0
click at [343, 220] on div "If True If True If True If False If False If False Merge Merge Merge Wait for 1…" at bounding box center [409, 189] width 507 height 300
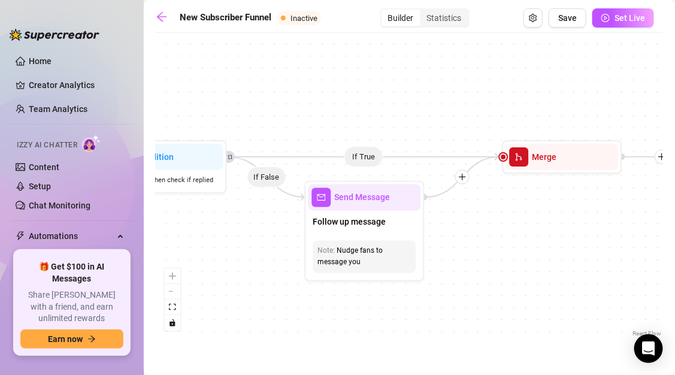
drag, startPoint x: 484, startPoint y: 270, endPoint x: 201, endPoint y: 278, distance: 283.2
click at [201, 278] on div "If True If True If True If False If False If False Merge Merge Merge Wait for 1…" at bounding box center [409, 189] width 507 height 300
click at [372, 223] on span "Follow up message" at bounding box center [350, 221] width 73 height 13
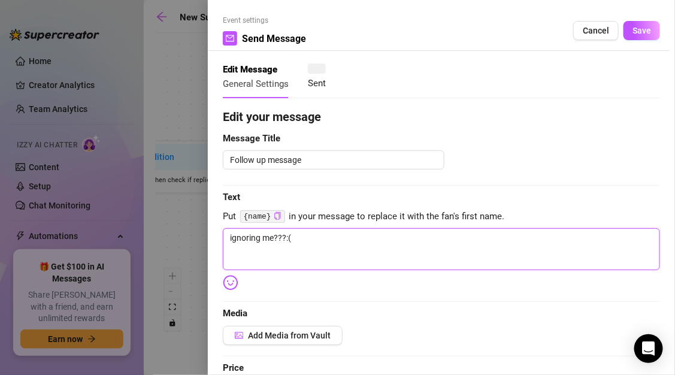
click at [345, 240] on textarea "ignoring me???:(" at bounding box center [441, 249] width 437 height 42
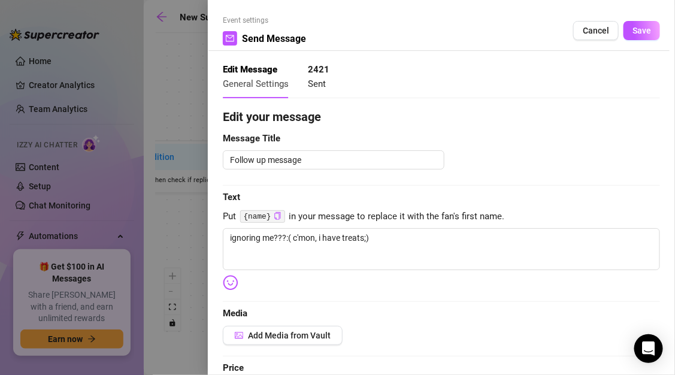
click at [228, 287] on img at bounding box center [231, 283] width 16 height 16
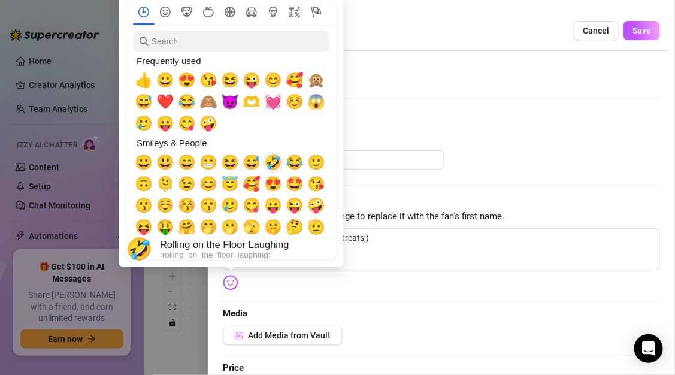
click at [272, 160] on span "🤣" at bounding box center [273, 162] width 18 height 17
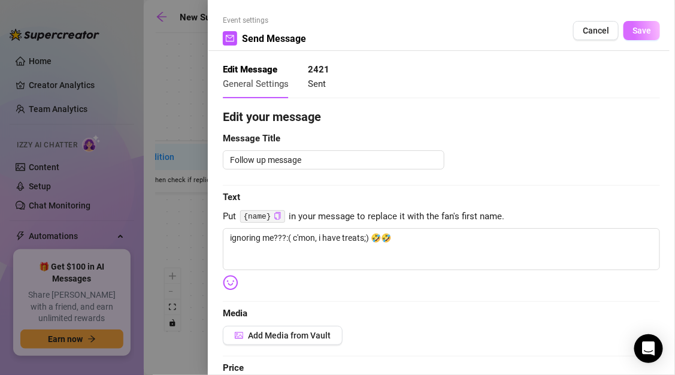
click at [632, 25] on button "Save" at bounding box center [641, 30] width 37 height 19
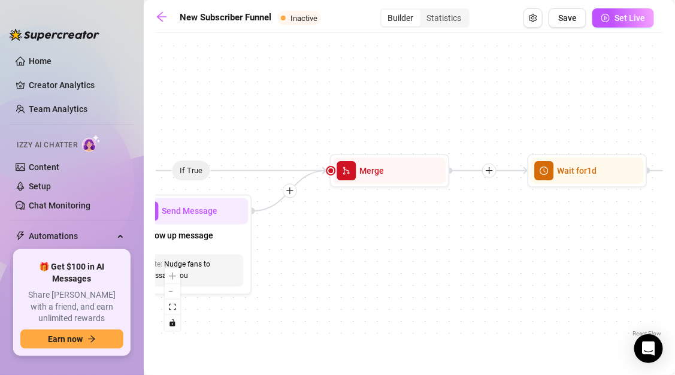
drag, startPoint x: 514, startPoint y: 216, endPoint x: 333, endPoint y: 230, distance: 181.9
click at [333, 230] on div "If True If True If True If False If False If False Merge Merge Merge Wait for 1…" at bounding box center [409, 189] width 507 height 300
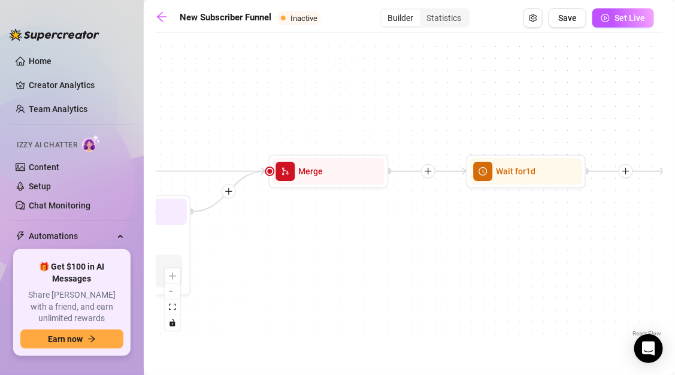
drag, startPoint x: 296, startPoint y: 230, endPoint x: 172, endPoint y: 230, distance: 123.9
click at [172, 230] on div "If True If True If True If False If False If False Merge Merge Merge Wait for 1…" at bounding box center [409, 189] width 507 height 300
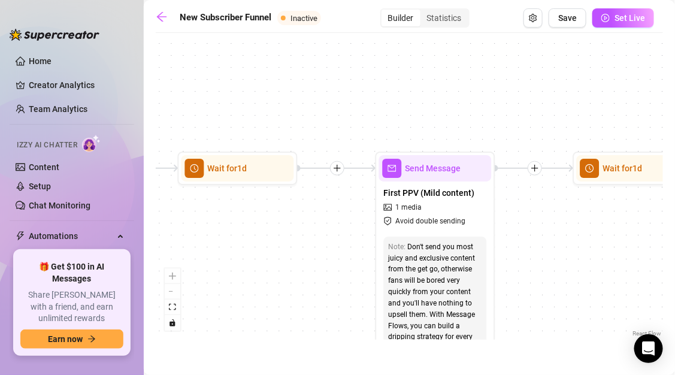
drag, startPoint x: 508, startPoint y: 249, endPoint x: 316, endPoint y: 246, distance: 192.2
click at [316, 246] on div "If True If True If True If False If False If False Merge Merge Merge Wait for 1…" at bounding box center [409, 189] width 507 height 300
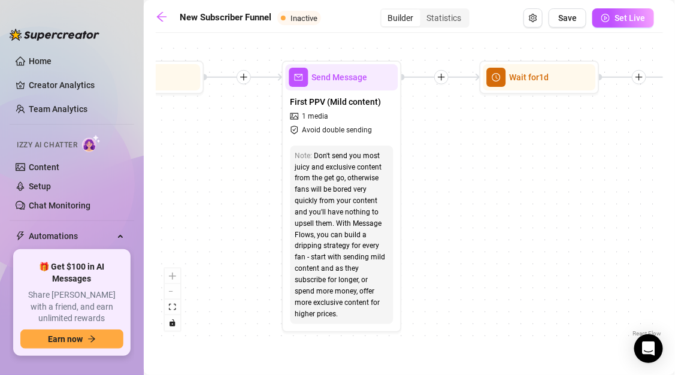
drag, startPoint x: 580, startPoint y: 258, endPoint x: 487, endPoint y: 168, distance: 129.5
click at [487, 168] on div "If True If True If True If False If False If False Merge Merge Merge Wait for 1…" at bounding box center [409, 189] width 507 height 300
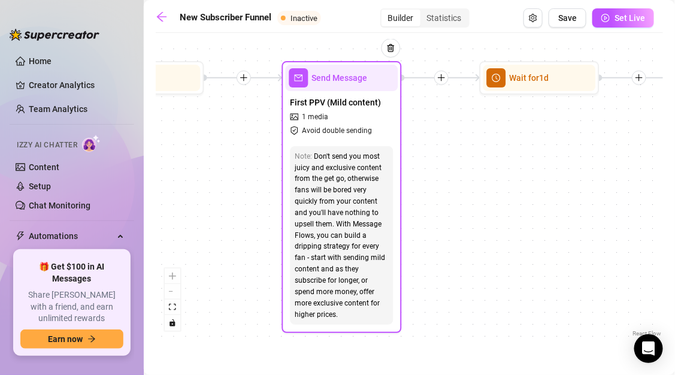
click at [366, 136] on div "First PPV (Mild content) 1 media Avoid double sending" at bounding box center [342, 116] width 113 height 50
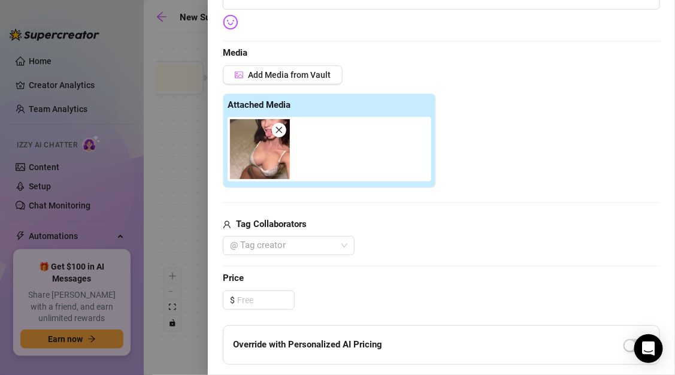
scroll to position [263, 0]
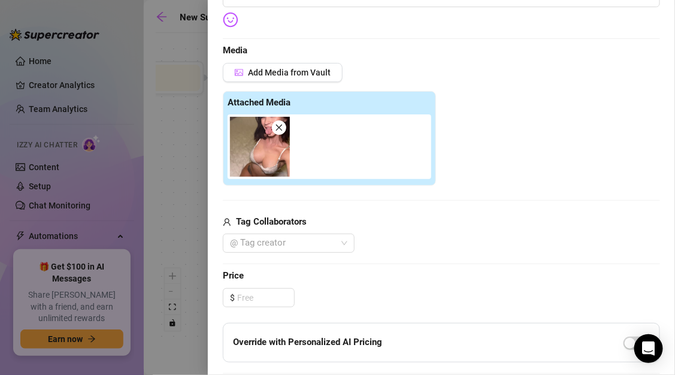
click at [280, 130] on icon "close" at bounding box center [279, 127] width 8 height 8
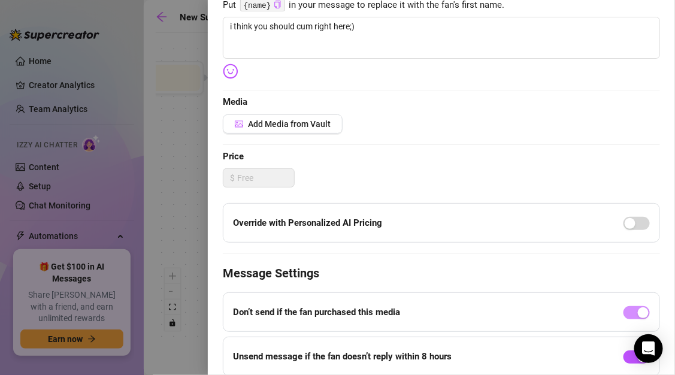
scroll to position [226, 0]
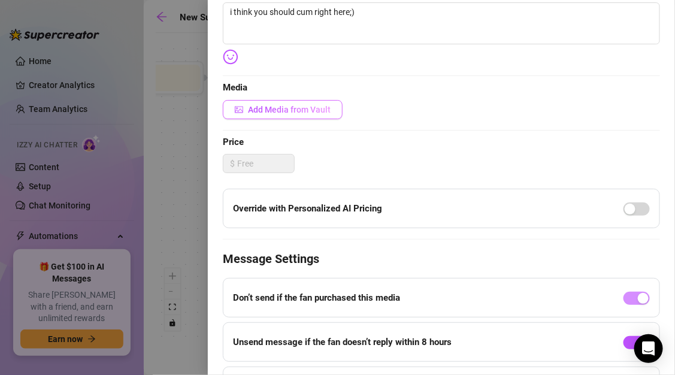
click at [309, 107] on span "Add Media from Vault" at bounding box center [289, 110] width 83 height 10
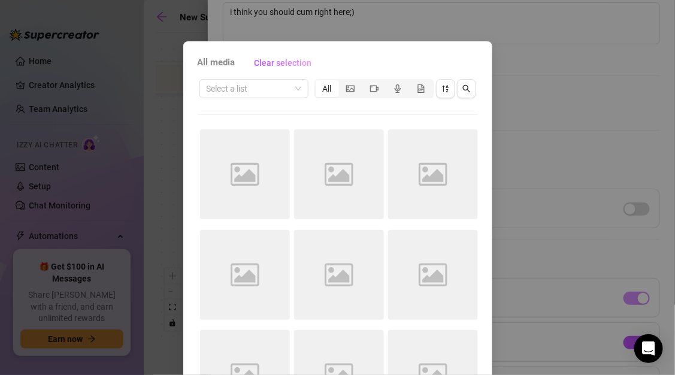
scroll to position [27, 0]
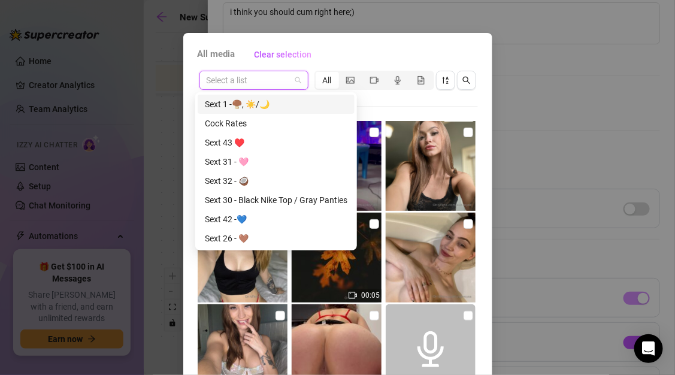
click at [258, 83] on input "search" at bounding box center [248, 80] width 84 height 18
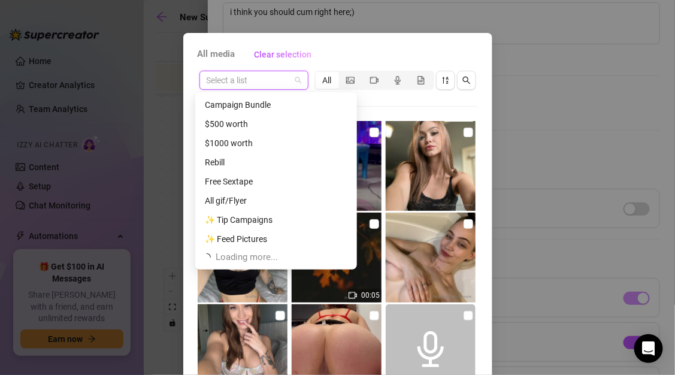
scroll to position [592, 0]
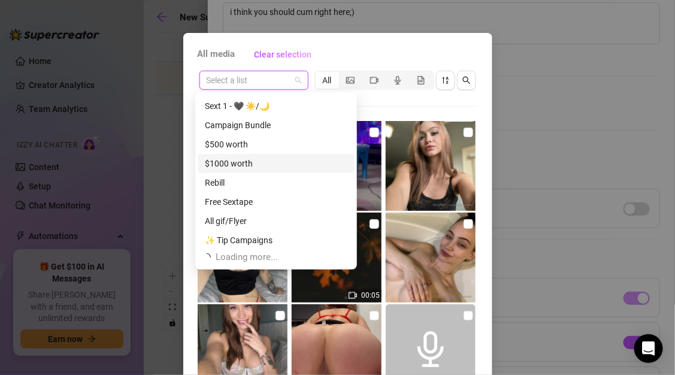
click at [255, 163] on div "$1000 worth" at bounding box center [276, 163] width 142 height 13
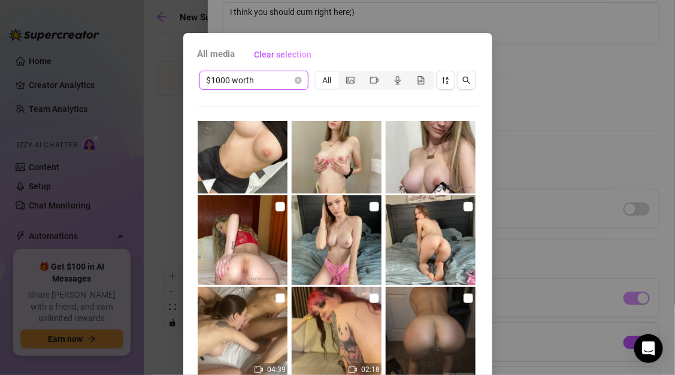
scroll to position [7, 0]
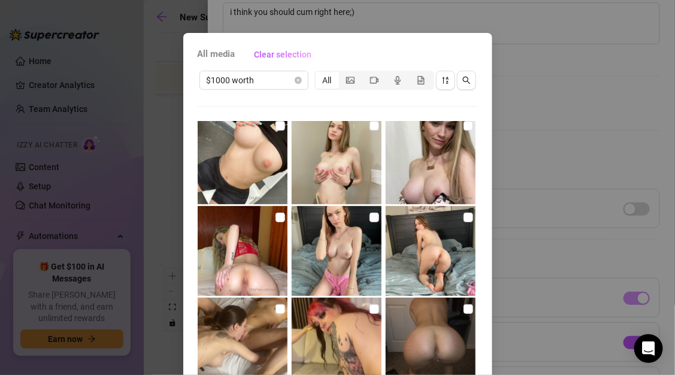
click at [244, 155] on img at bounding box center [243, 159] width 90 height 90
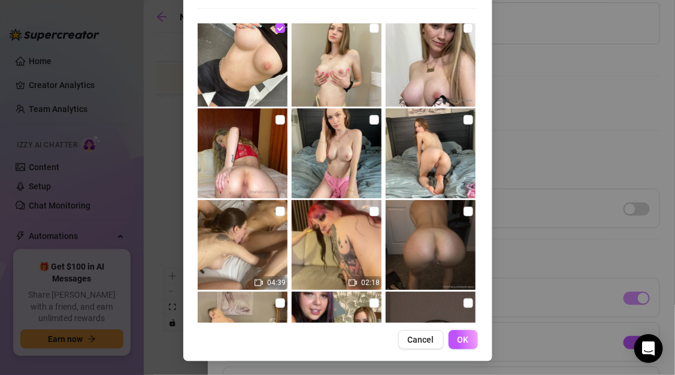
scroll to position [19, 0]
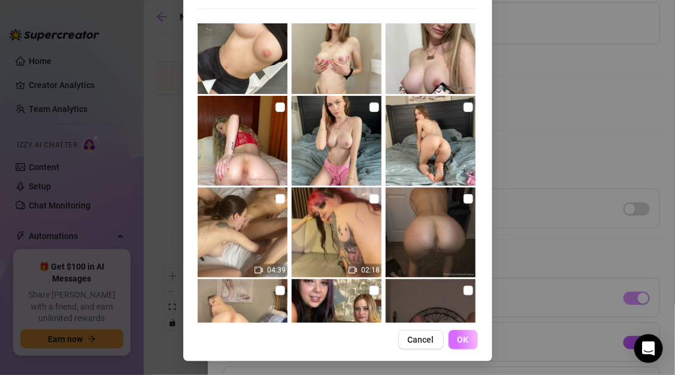
click at [452, 340] on button "OK" at bounding box center [462, 339] width 29 height 19
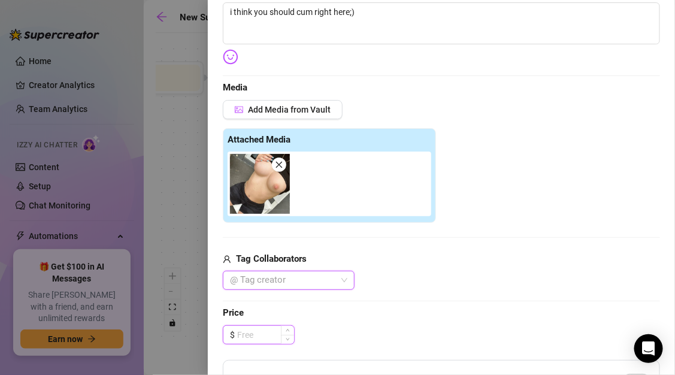
click at [262, 333] on input at bounding box center [265, 335] width 57 height 18
click at [289, 329] on icon "up" at bounding box center [288, 331] width 4 height 4
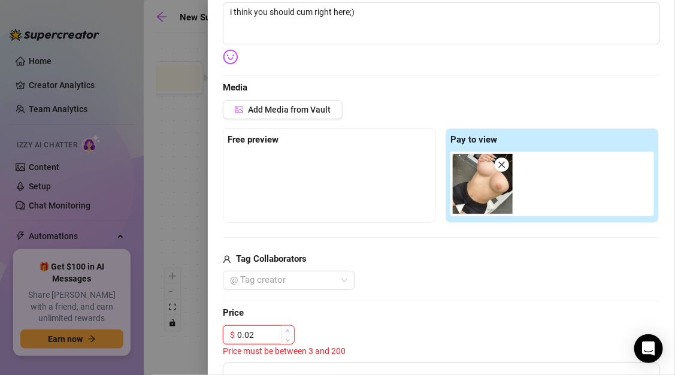
click at [289, 329] on icon "up" at bounding box center [288, 331] width 4 height 4
click at [247, 333] on input "0.03" at bounding box center [265, 335] width 57 height 18
click at [357, 315] on span "Price" at bounding box center [441, 313] width 437 height 14
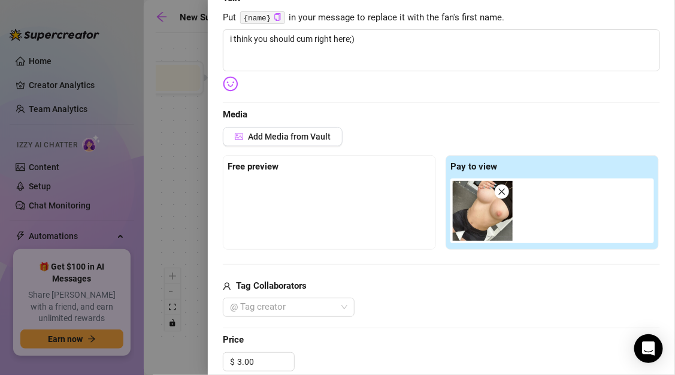
scroll to position [192, 0]
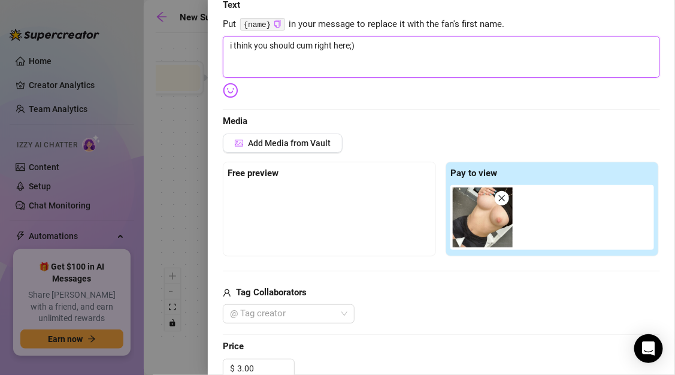
click at [376, 62] on textarea "i think you should cum right here;)" at bounding box center [441, 57] width 437 height 42
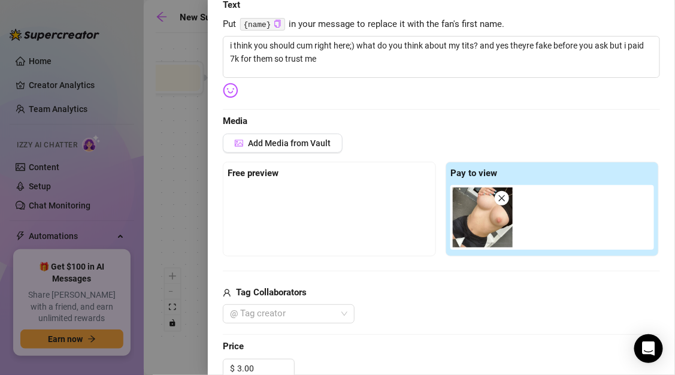
click at [308, 178] on div "Free preview" at bounding box center [329, 173] width 204 height 14
click at [335, 226] on div at bounding box center [329, 215] width 204 height 60
click at [330, 211] on div at bounding box center [329, 215] width 204 height 60
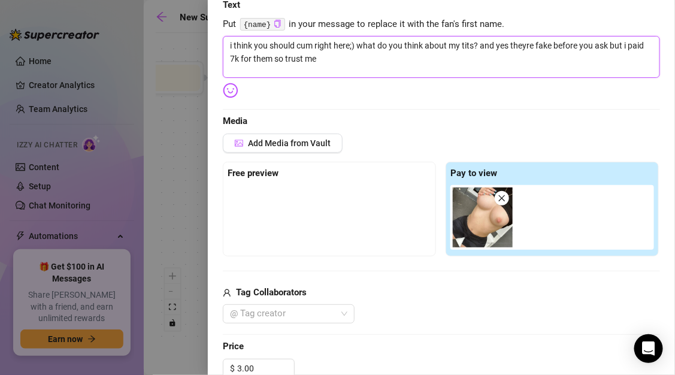
click at [342, 60] on textarea "i think you should cum right here;) what do you think about my tits? and yes th…" at bounding box center [441, 57] width 437 height 42
click at [384, 66] on textarea "i think you should cum right here;) what do you think about my tits? and yes th…" at bounding box center [441, 57] width 437 height 42
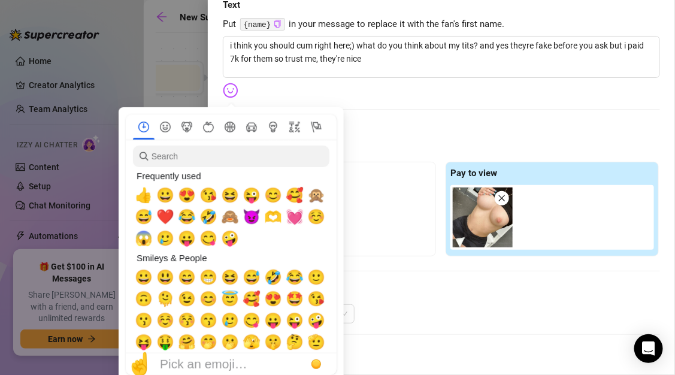
click at [227, 92] on img at bounding box center [231, 91] width 16 height 16
click at [249, 195] on span "😜" at bounding box center [251, 195] width 18 height 17
click at [175, 215] on div "❤️" at bounding box center [165, 217] width 22 height 22
click at [184, 215] on span "😂" at bounding box center [187, 216] width 18 height 17
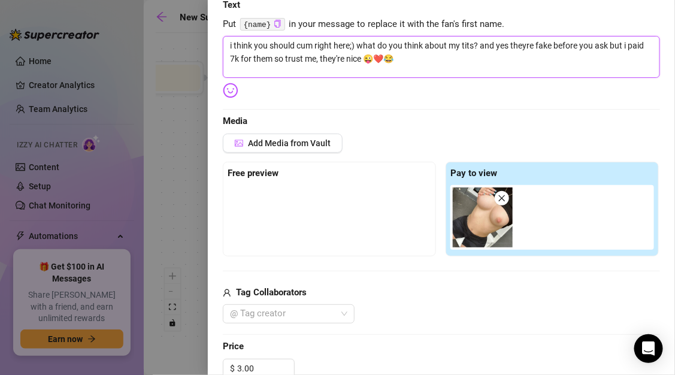
click at [380, 60] on textarea "i think you should cum right here;) what do you think about my tits? and yes th…" at bounding box center [441, 57] width 437 height 42
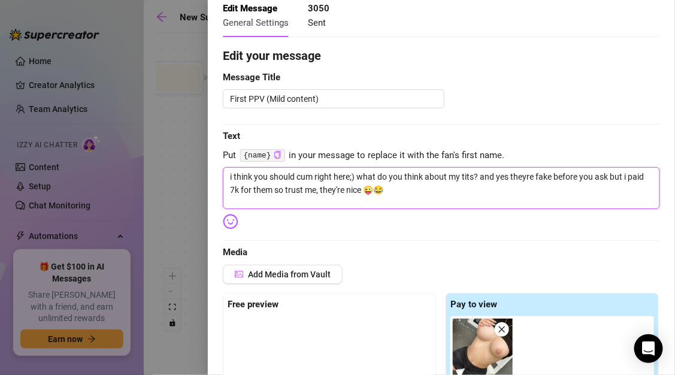
scroll to position [0, 0]
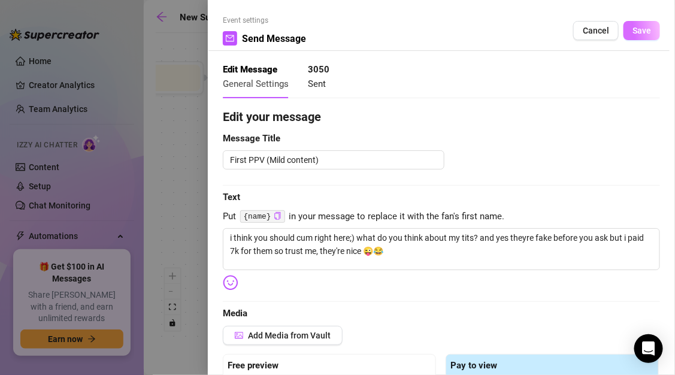
click at [638, 25] on button "Save" at bounding box center [641, 30] width 37 height 19
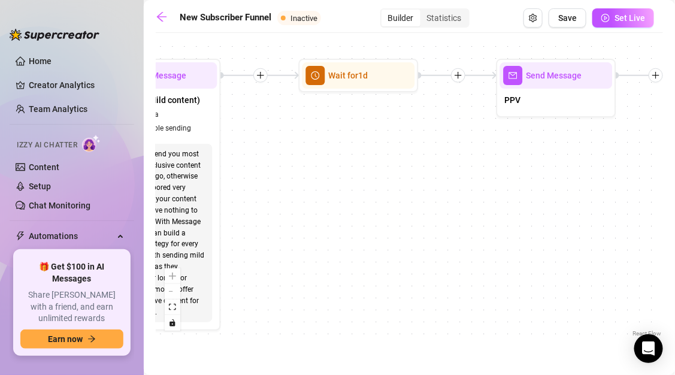
drag, startPoint x: 538, startPoint y: 175, endPoint x: 327, endPoint y: 169, distance: 211.4
click at [326, 170] on div "If True If True If True If False If False If False Merge Merge Merge Wait for 1…" at bounding box center [409, 189] width 507 height 300
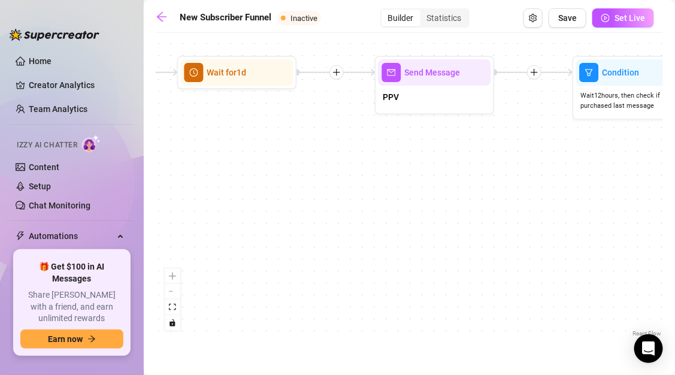
drag, startPoint x: 393, startPoint y: 168, endPoint x: 303, endPoint y: 168, distance: 90.4
click at [303, 168] on div "If True If True If True If False If False If False Merge Merge Merge Wait for 1…" at bounding box center [409, 189] width 507 height 300
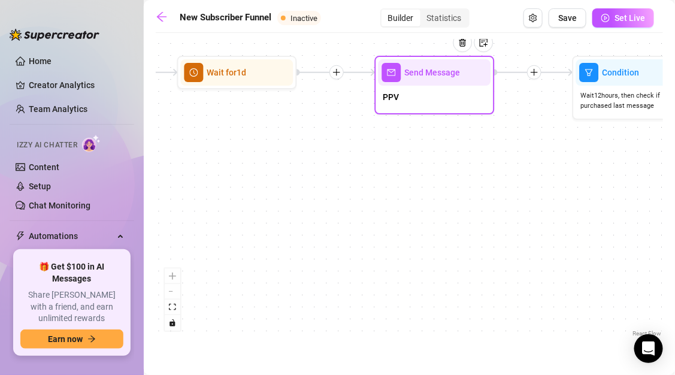
click at [415, 108] on div "PPV" at bounding box center [434, 98] width 113 height 25
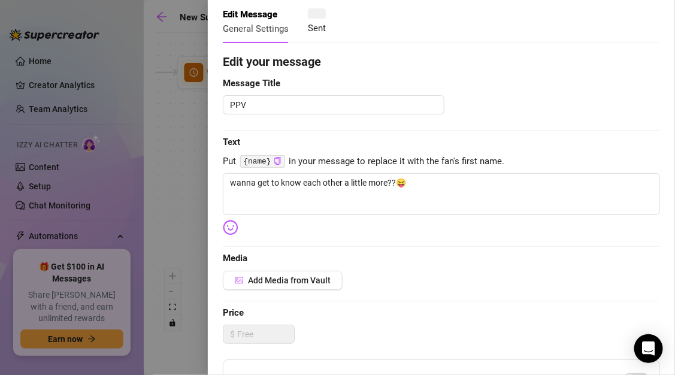
scroll to position [84, 0]
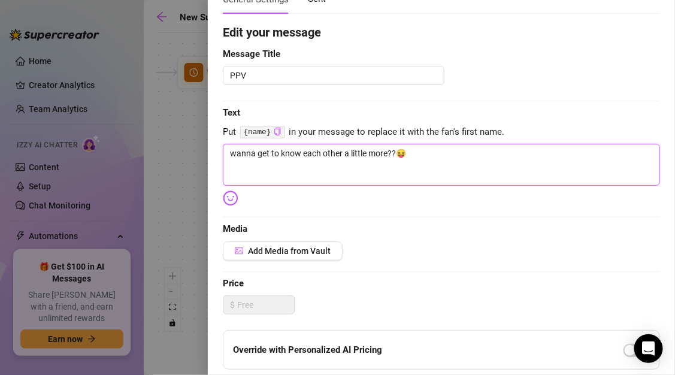
click at [417, 157] on textarea "wanna get to know each other a little more??😝" at bounding box center [441, 165] width 437 height 42
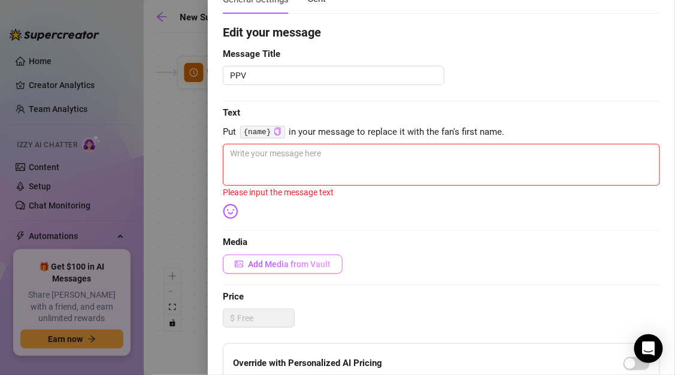
click at [264, 263] on span "Add Media from Vault" at bounding box center [289, 264] width 83 height 10
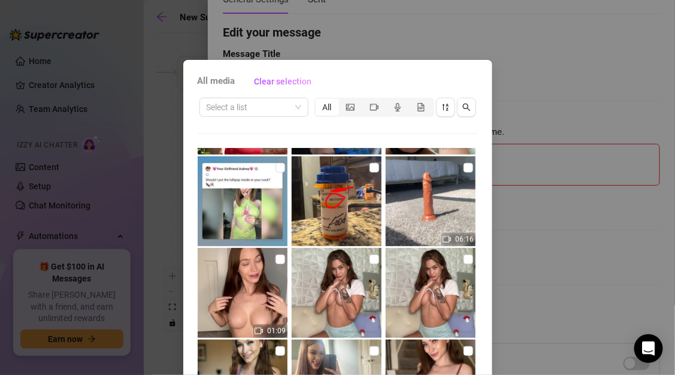
scroll to position [2185, 0]
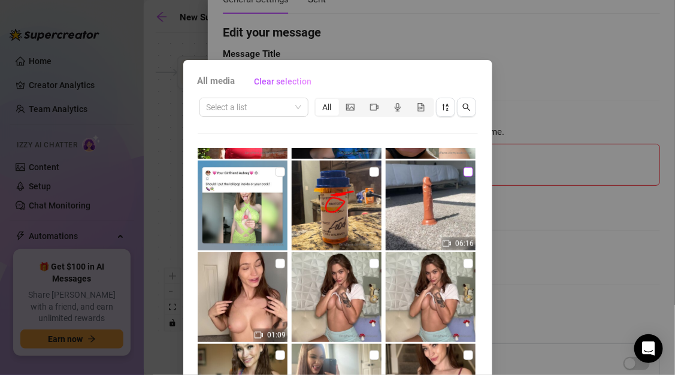
click at [463, 172] on input "checkbox" at bounding box center [468, 172] width 10 height 10
click at [520, 260] on div "All media Clear selection Select a list All 00:05 00:04 19:41:23 00:06 00:04 53…" at bounding box center [337, 187] width 675 height 375
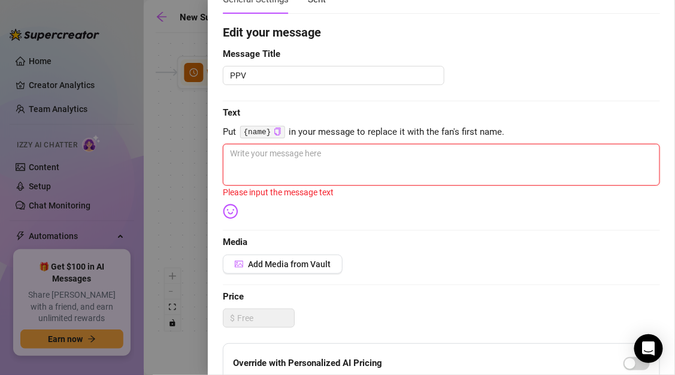
click at [418, 163] on textarea at bounding box center [441, 165] width 437 height 42
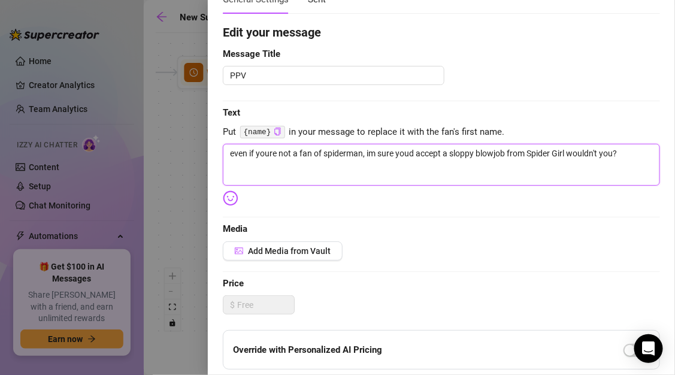
click at [625, 155] on textarea "even if youre not a fan of spiderman, im sure youd accept a sloppy blowjob from…" at bounding box center [441, 165] width 437 height 42
click at [373, 166] on textarea "even if youre not a fan of spiderman, im sure youd accept a sloppy blowjob from…" at bounding box center [441, 165] width 437 height 42
click at [397, 168] on textarea "even if youre not a fan of spiderman, im sure youd accept a sloppy blowjob from…" at bounding box center [441, 165] width 437 height 42
click at [328, 155] on textarea "even if youre not a fan of spiderman, im sure youd accept a sloppy blowjob from…" at bounding box center [441, 165] width 437 height 42
click at [353, 154] on textarea "even if youre not a fan of Spiderman, im sure youd accept a sloppy blowjob from…" at bounding box center [441, 165] width 437 height 42
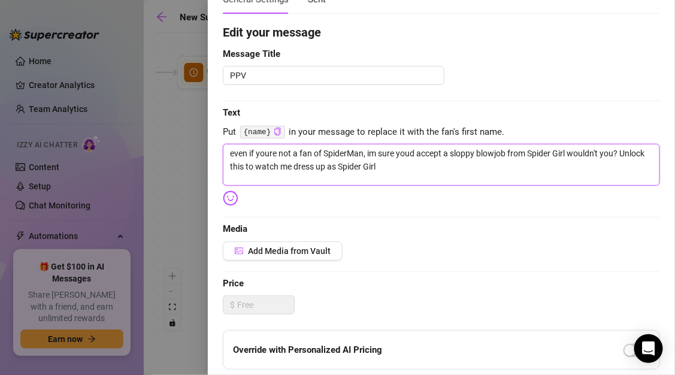
click at [408, 168] on textarea "even if youre not a fan of SpiderMan, im sure youd accept a sloppy blowjob from…" at bounding box center [441, 165] width 437 height 42
click at [408, 161] on textarea "even if youre not a fan of SpiderMan, im sure youd accept a sloppy blowjob from…" at bounding box center [441, 165] width 437 height 42
click at [420, 166] on textarea "even if youre not a fan of SpiderMan, im sure you'd accept a sloppy blowjob fro…" at bounding box center [441, 165] width 437 height 42
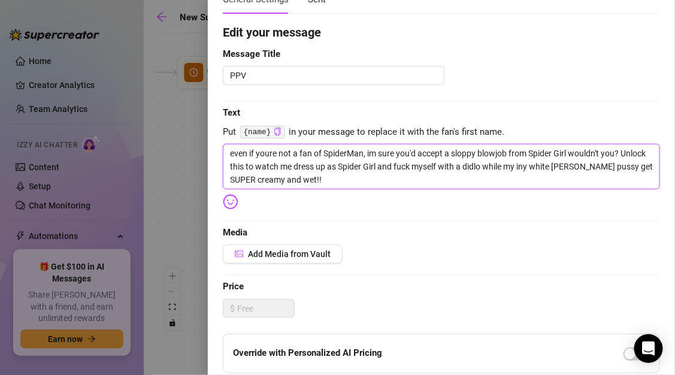
drag, startPoint x: 557, startPoint y: 169, endPoint x: 532, endPoint y: 178, distance: 26.9
click at [419, 178] on textarea "even if youre not a fan of SpiderMan, im sure you'd accept a sloppy blowjob fro…" at bounding box center [441, 166] width 437 height 45
click at [327, 178] on textarea "even if you're not a fan of SpiderMan, im sure you'd accept a sloppy blowjob fr…" at bounding box center [441, 166] width 437 height 45
click at [599, 165] on textarea "even if you're not a fan of SpiderMan, im sure you'd accept a sloppy blowjob fr…" at bounding box center [441, 166] width 437 height 45
click at [449, 172] on textarea "even if you're not a fan of SpiderMan, im sure you'd accept a sloppy blowjob fr…" at bounding box center [441, 166] width 437 height 45
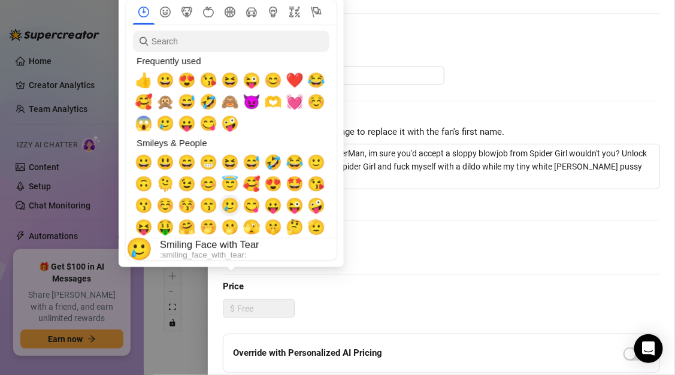
click at [235, 198] on button "🥲" at bounding box center [230, 206] width 22 height 22
click at [299, 204] on span "😜" at bounding box center [295, 205] width 18 height 17
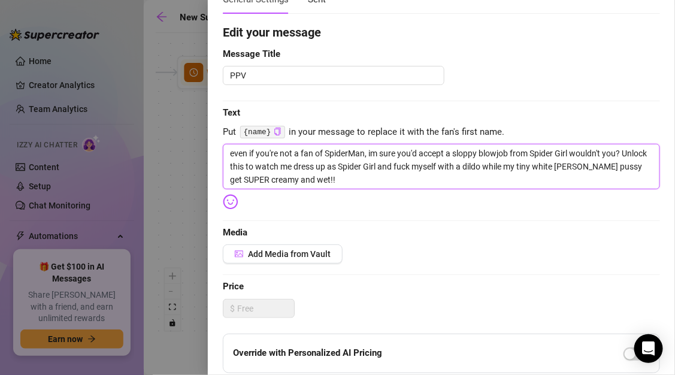
click at [348, 184] on textarea "even if you're not a fan of SpiderMan, im sure you'd accept a sloppy blowjob fr…" at bounding box center [441, 166] width 437 height 45
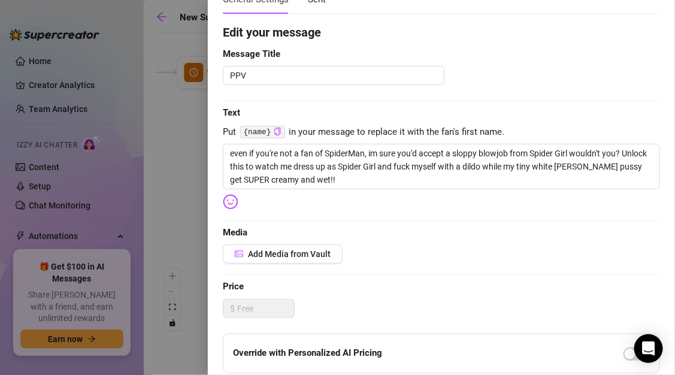
click at [238, 208] on body "Home Creator Analytics Team Analytics Izzy AI Chatter Content Setup Chat Monito…" at bounding box center [337, 187] width 675 height 375
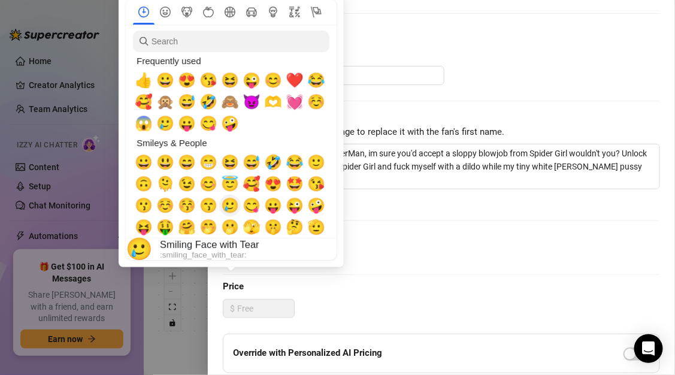
click at [236, 206] on span "🥲" at bounding box center [230, 205] width 18 height 17
click at [257, 209] on span "😋" at bounding box center [251, 205] width 18 height 17
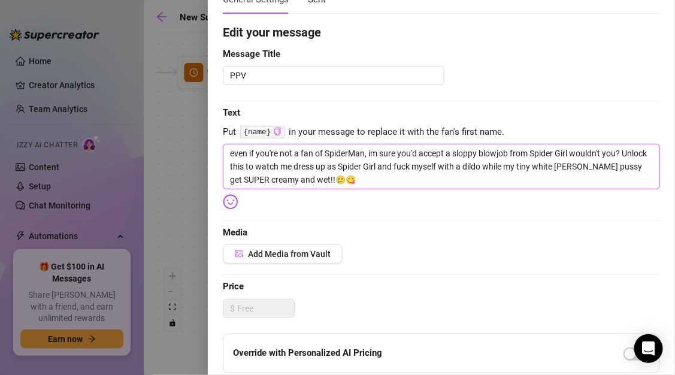
click at [372, 181] on textarea "even if you're not a fan of SpiderMan, im sure you'd accept a sloppy blowjob fr…" at bounding box center [441, 166] width 437 height 45
click at [333, 184] on textarea "even if you're not a fan of SpiderMan, im sure you'd accept a sloppy blowjob fr…" at bounding box center [441, 166] width 437 height 45
click at [355, 183] on textarea "even if you're not a fan of SpiderMan, im sure you'd accept a sloppy blowjob fr…" at bounding box center [441, 166] width 437 height 45
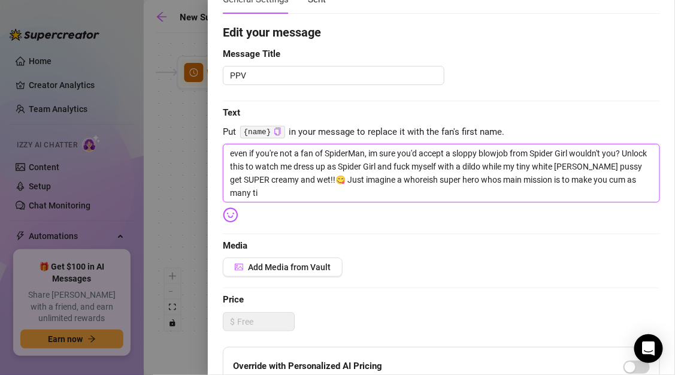
scroll to position [0, 0]
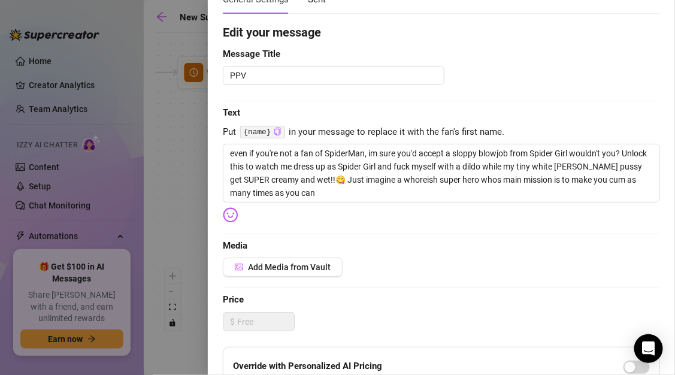
click at [233, 218] on body "Home Creator Analytics Team Analytics Izzy AI Chatter Content Setup Chat Monito…" at bounding box center [337, 187] width 675 height 375
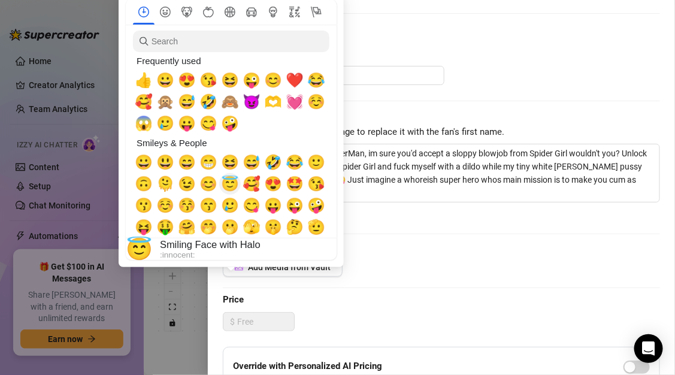
click at [232, 189] on span "😇" at bounding box center [230, 183] width 18 height 17
click at [188, 187] on span "😉" at bounding box center [187, 183] width 18 height 17
click at [272, 101] on span "🫶" at bounding box center [273, 101] width 18 height 17
click at [295, 106] on span "💓" at bounding box center [295, 101] width 18 height 17
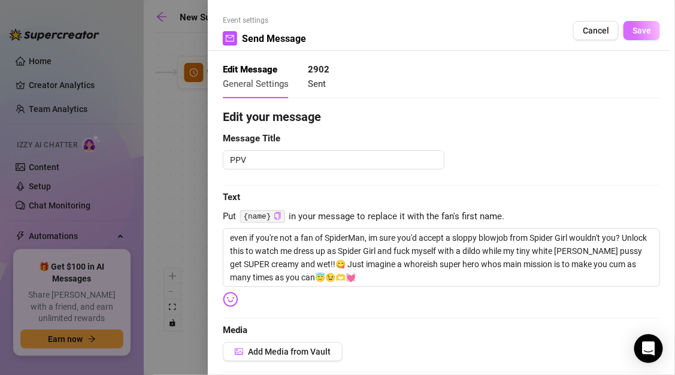
click at [636, 35] on button "Save" at bounding box center [641, 30] width 37 height 19
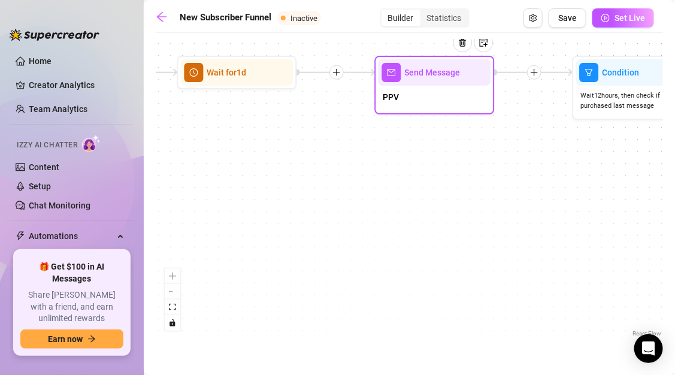
click at [432, 81] on div "Send Message" at bounding box center [434, 72] width 113 height 26
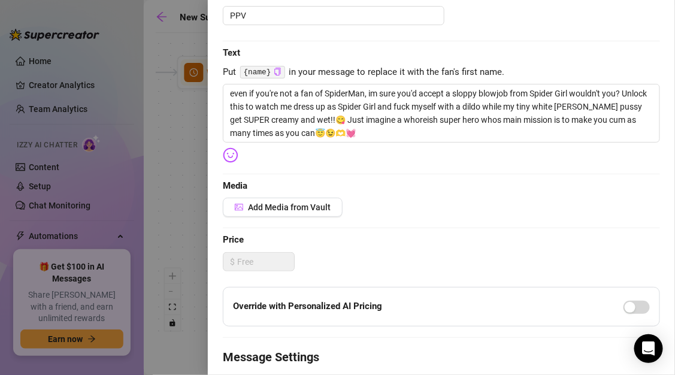
scroll to position [137, 0]
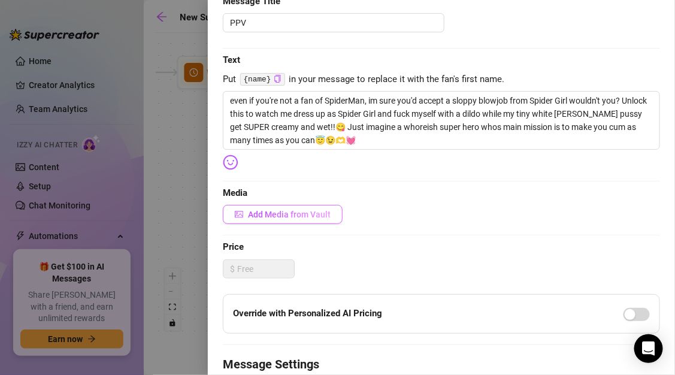
click at [291, 219] on button "Add Media from Vault" at bounding box center [283, 214] width 120 height 19
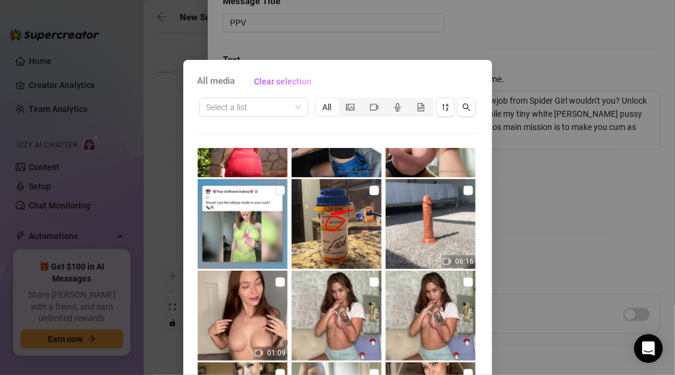
scroll to position [2179, 0]
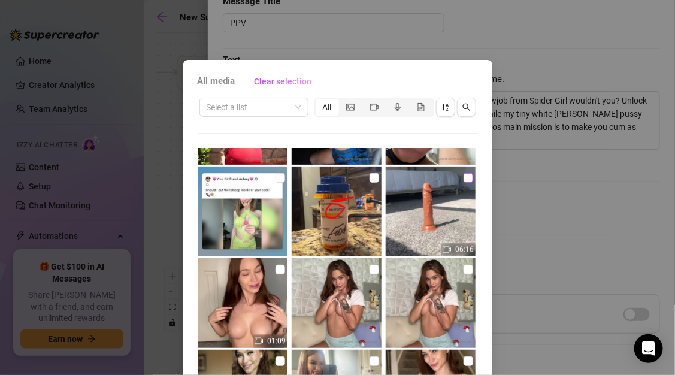
click at [463, 174] on input "checkbox" at bounding box center [468, 178] width 10 height 10
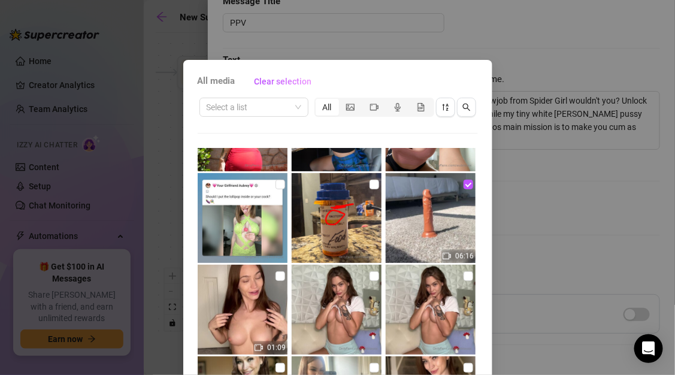
scroll to position [2176, 0]
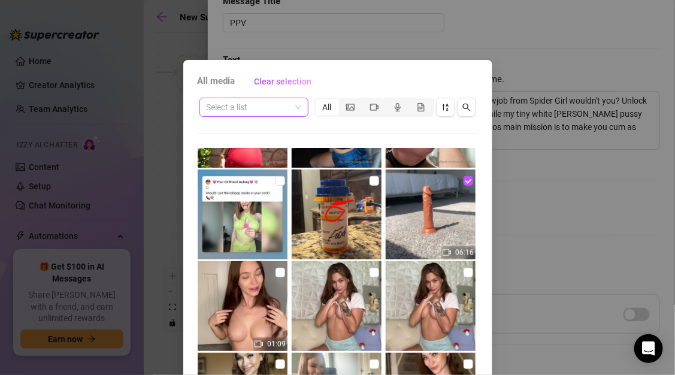
click at [266, 108] on input "search" at bounding box center [248, 107] width 84 height 18
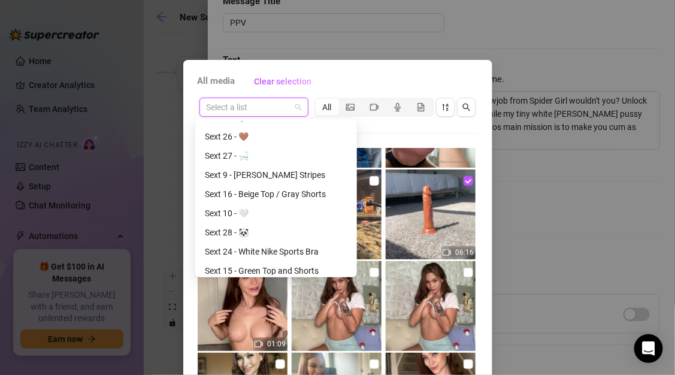
scroll to position [156, 0]
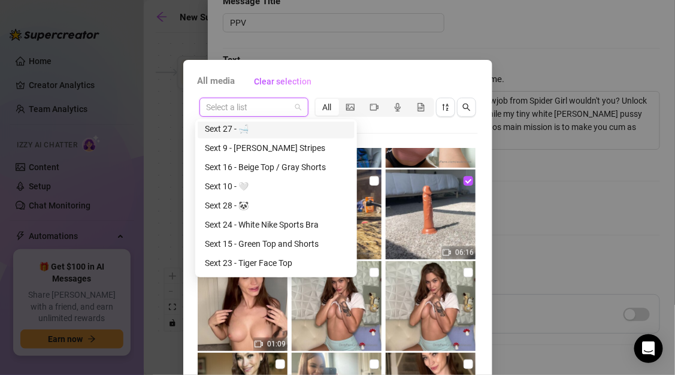
click at [293, 101] on span at bounding box center [253, 107] width 95 height 18
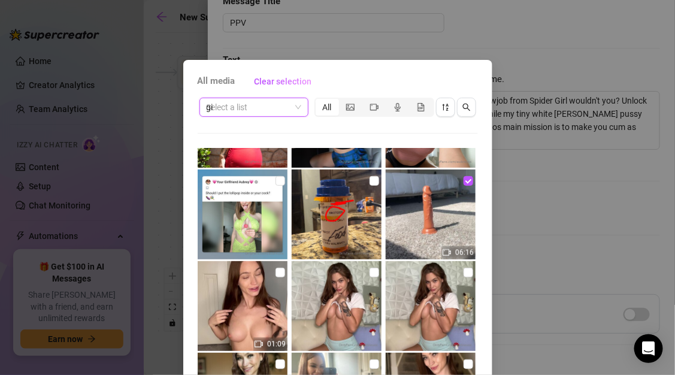
scroll to position [0, 0]
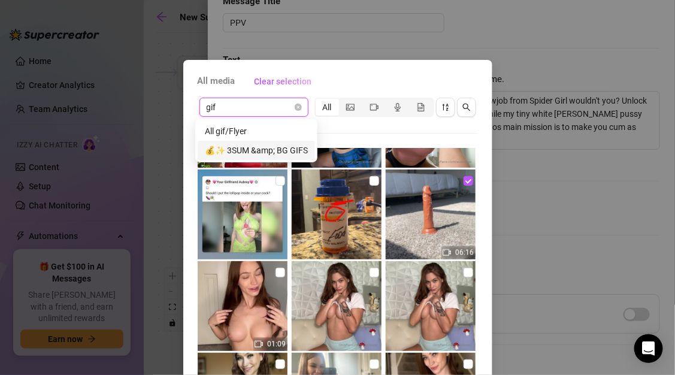
click at [277, 147] on div "💰✨ 3SUM &amp; BG GIFS" at bounding box center [256, 150] width 103 height 13
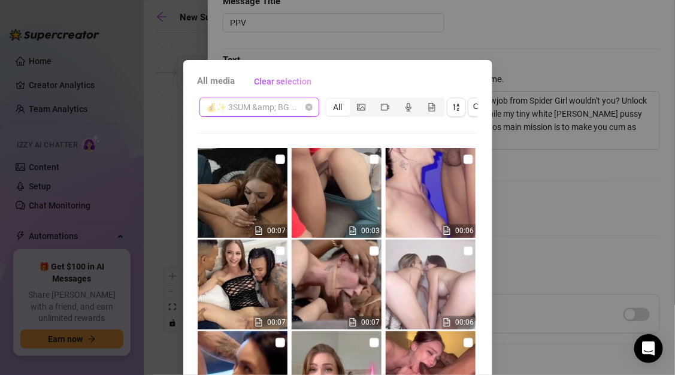
click at [279, 104] on span "💰✨ 3SUM &amp; BG GIFS" at bounding box center [258, 107] width 105 height 18
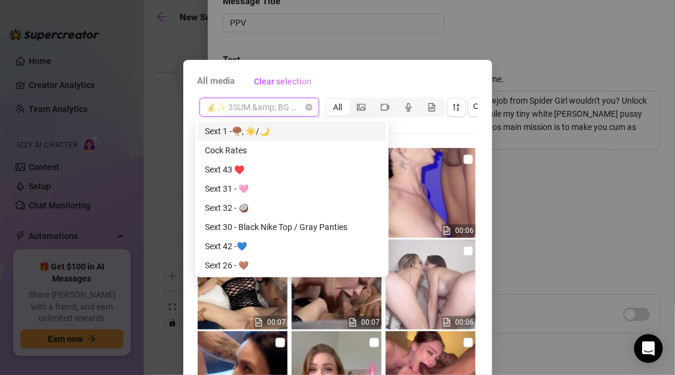
click at [334, 101] on div "All" at bounding box center [337, 107] width 23 height 17
click at [329, 101] on input "All" at bounding box center [329, 101] width 0 height 0
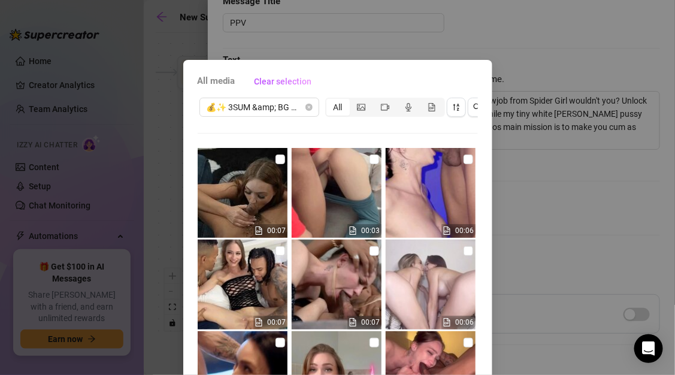
click at [335, 111] on div "All" at bounding box center [337, 107] width 23 height 17
click at [329, 101] on input "All" at bounding box center [329, 101] width 0 height 0
click at [284, 108] on span "💰✨ 3SUM &amp; BG GIFS" at bounding box center [258, 107] width 105 height 18
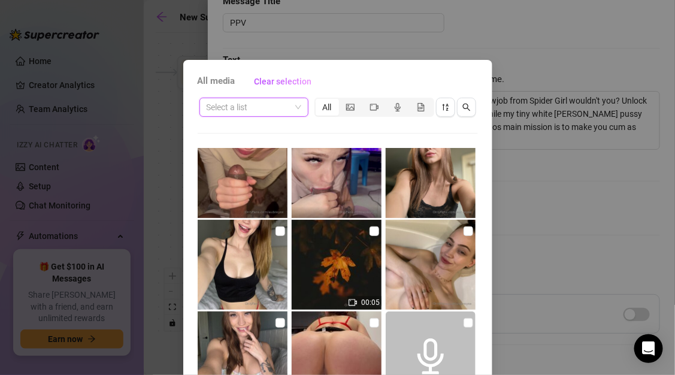
scroll to position [21, 0]
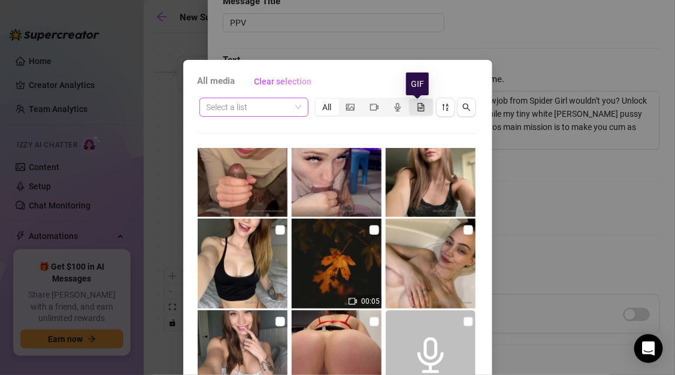
click at [420, 108] on icon "file-gif" at bounding box center [421, 107] width 8 height 8
click at [412, 101] on input "segmented control" at bounding box center [412, 101] width 0 height 0
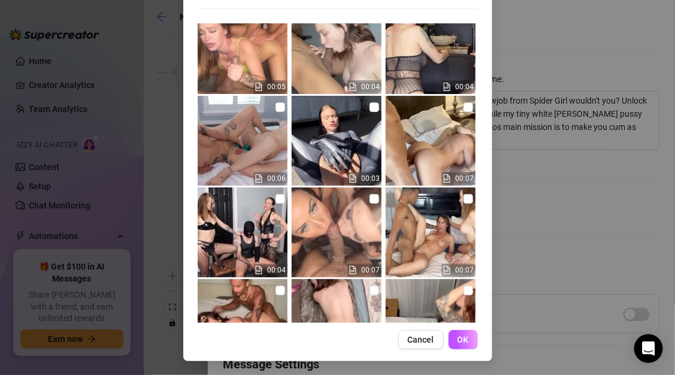
scroll to position [1399, 0]
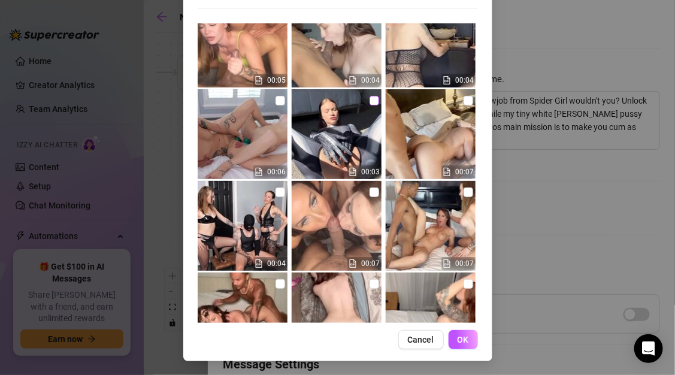
click at [369, 96] on input "checkbox" at bounding box center [374, 101] width 10 height 10
click at [457, 339] on span "OK" at bounding box center [462, 340] width 11 height 10
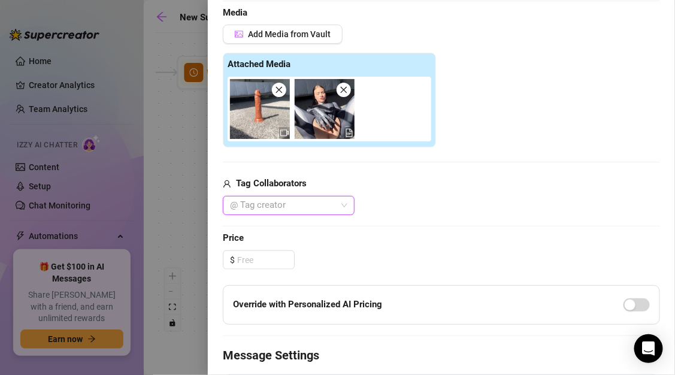
scroll to position [314, 0]
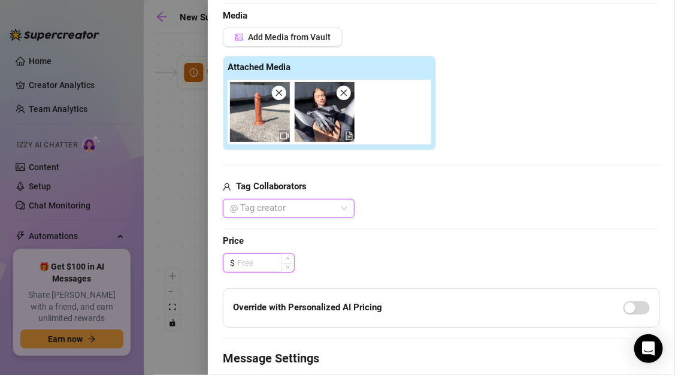
click at [268, 266] on input at bounding box center [265, 263] width 57 height 18
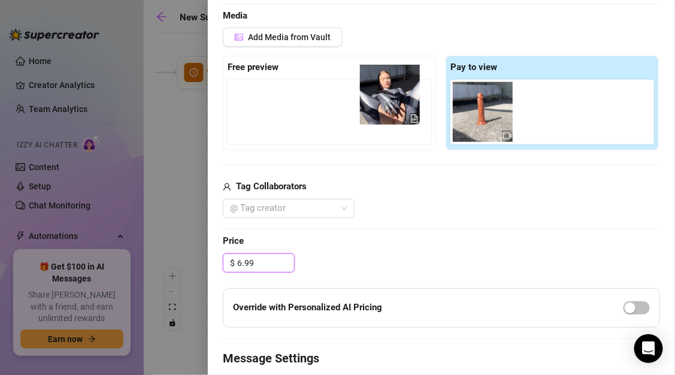
drag, startPoint x: 536, startPoint y: 120, endPoint x: 342, endPoint y: 104, distance: 194.6
click at [342, 106] on div "Free preview Pay to view" at bounding box center [441, 103] width 437 height 95
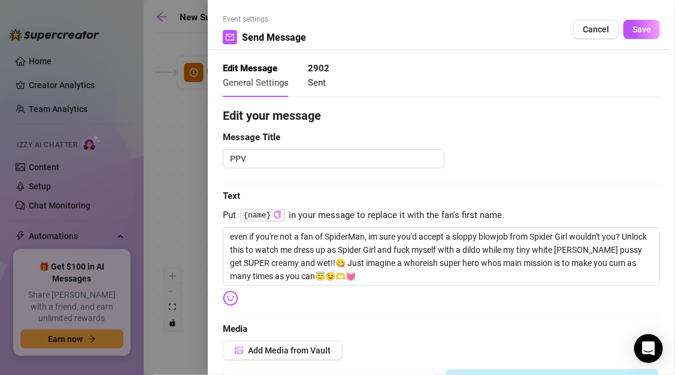
scroll to position [0, 0]
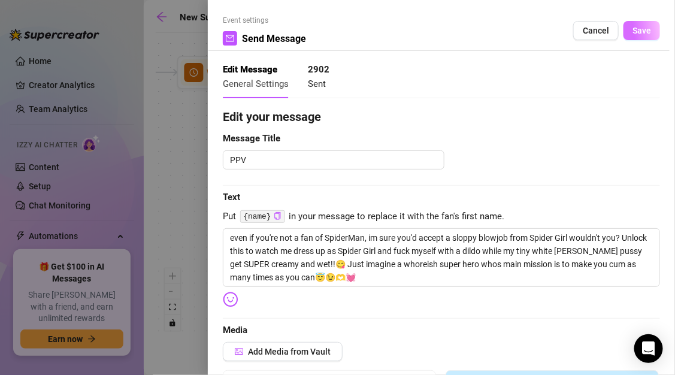
click at [632, 35] on span "Save" at bounding box center [641, 31] width 19 height 10
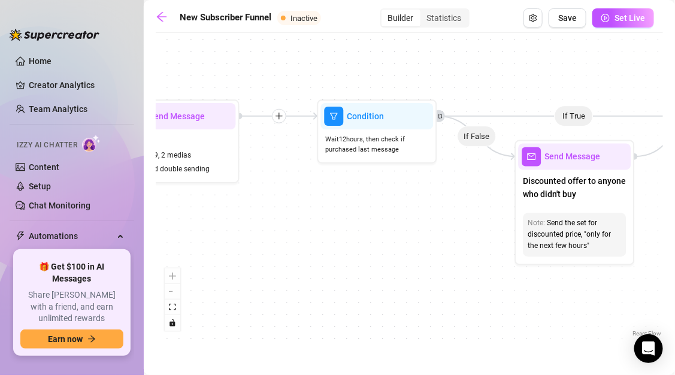
drag, startPoint x: 455, startPoint y: 200, endPoint x: 200, endPoint y: 242, distance: 258.5
click at [200, 242] on div "If True If True If True If False If False If False Merge Merge Merge Wait for 1…" at bounding box center [409, 189] width 507 height 300
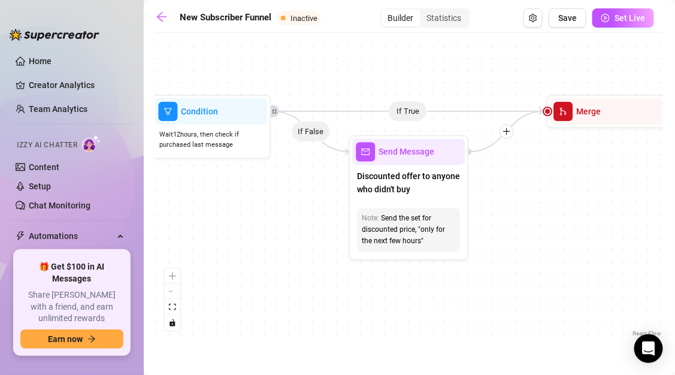
drag, startPoint x: 441, startPoint y: 269, endPoint x: 275, endPoint y: 266, distance: 165.8
click at [275, 266] on div "If True If True If True If False If False If False Merge Merge Merge Wait for 1…" at bounding box center [409, 189] width 507 height 300
click at [400, 199] on div "Discounted offer to anyone who didn't buy" at bounding box center [409, 184] width 113 height 38
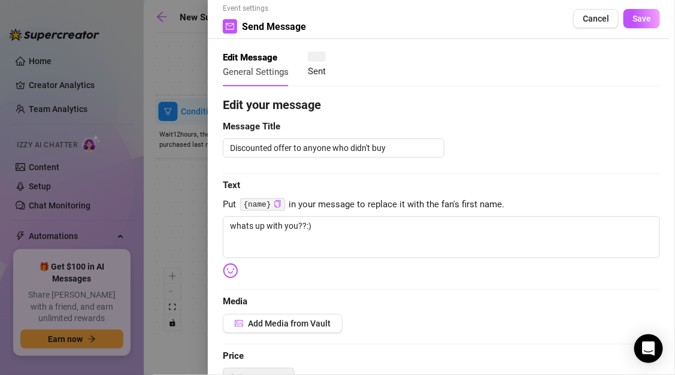
scroll to position [6, 0]
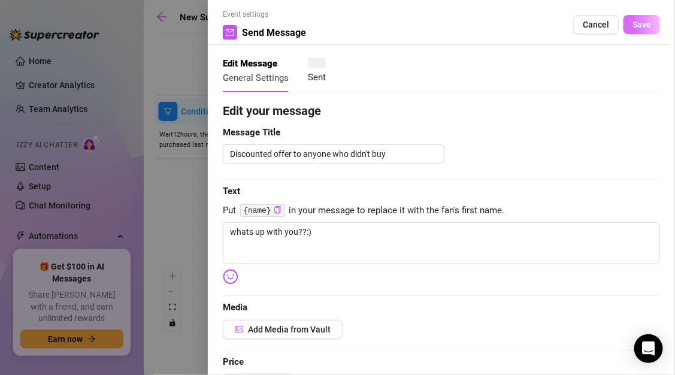
click at [632, 26] on span "Save" at bounding box center [641, 25] width 19 height 10
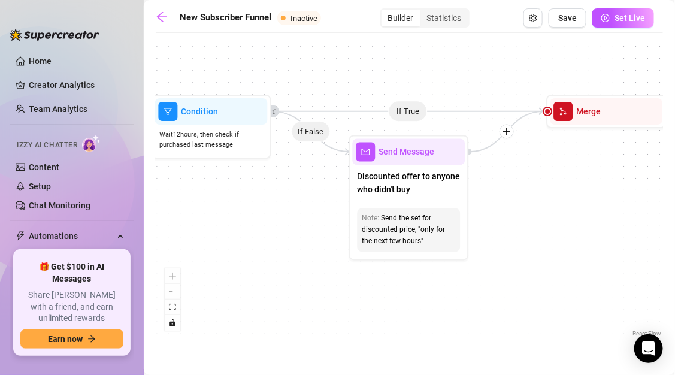
click at [412, 111] on icon "Edge from a5604c61-77e5-4760-8b31-44d2608b22e1 to 3a320718-ab46-4558-a6b4-583ac…" at bounding box center [408, 111] width 272 height 0
click at [415, 198] on div "Discounted offer to anyone who didn't buy" at bounding box center [409, 184] width 113 height 38
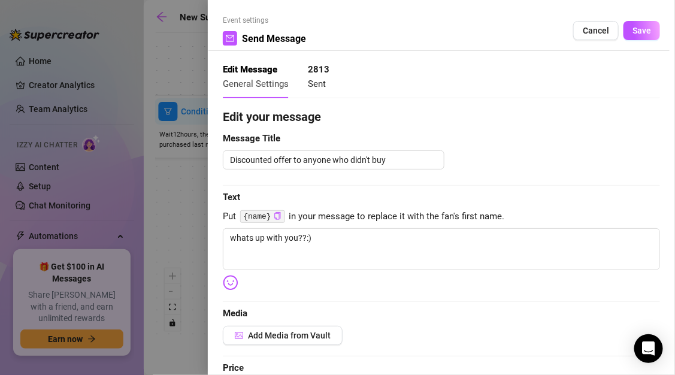
click at [183, 64] on div at bounding box center [337, 187] width 675 height 375
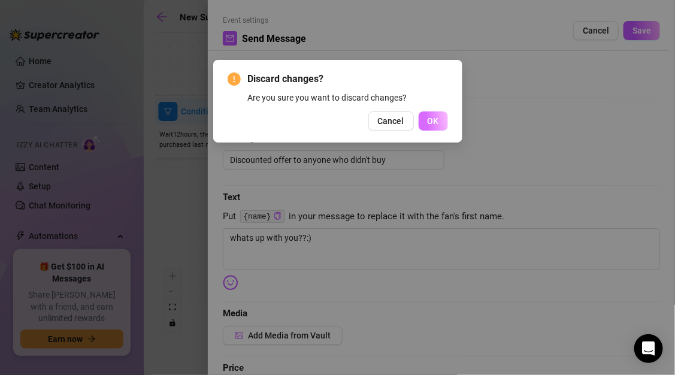
click at [445, 117] on button "OK" at bounding box center [432, 120] width 29 height 19
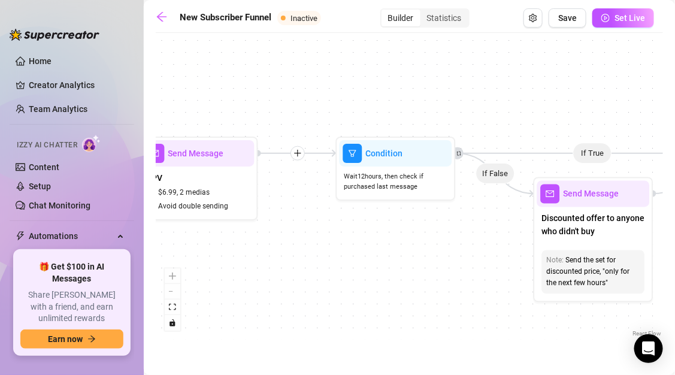
drag, startPoint x: 259, startPoint y: 218, endPoint x: 522, endPoint y: 257, distance: 266.3
click at [522, 257] on div "If True If True If True If False If False If False Merge Merge Merge Wait for 1…" at bounding box center [409, 189] width 507 height 300
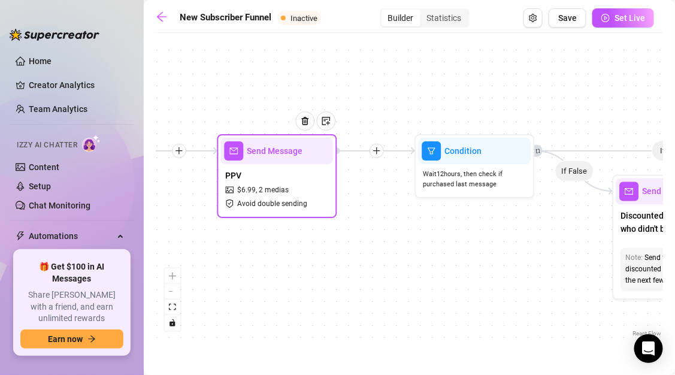
click at [303, 192] on div "PPV $ 6.99 , 2 medias Avoid double sending" at bounding box center [277, 189] width 113 height 50
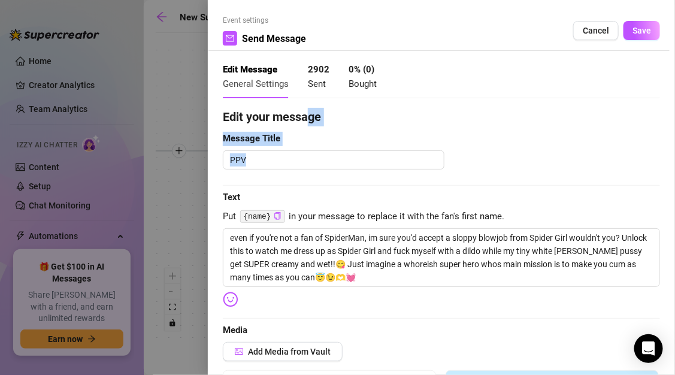
drag, startPoint x: 305, startPoint y: 183, endPoint x: 311, endPoint y: 108, distance: 75.7
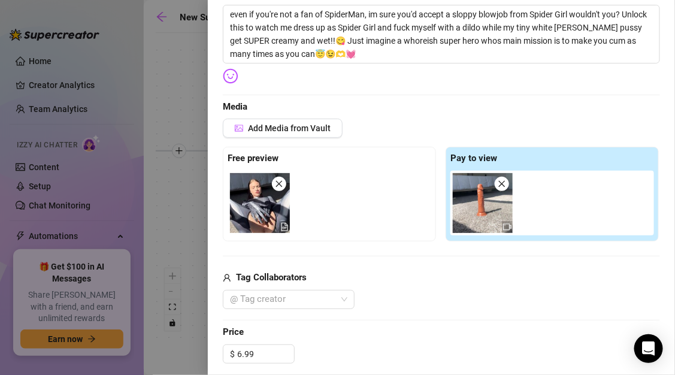
scroll to position [229, 0]
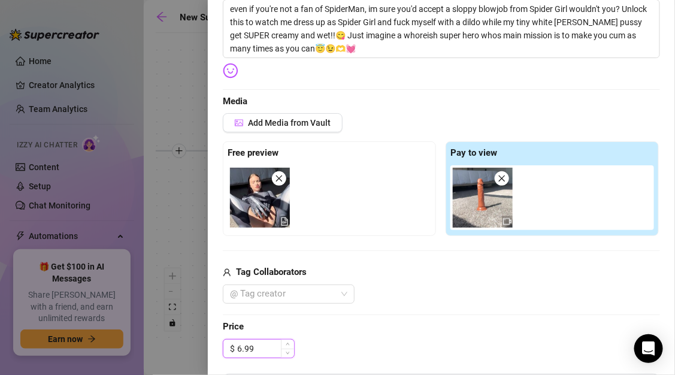
click at [242, 351] on input "6.99" at bounding box center [265, 348] width 57 height 18
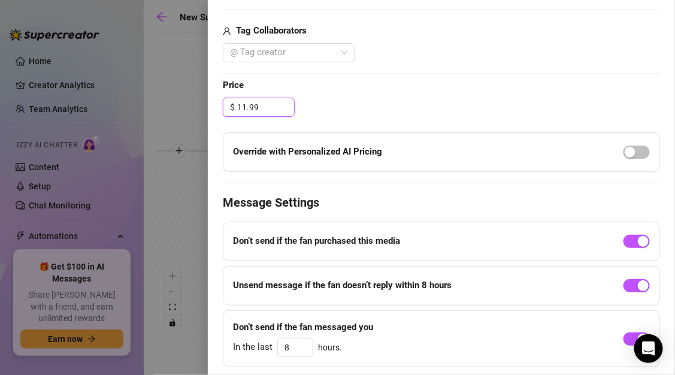
scroll to position [505, 0]
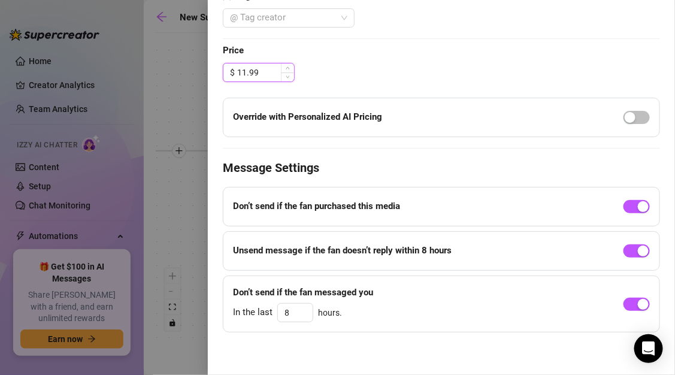
click at [266, 66] on input "11.99" at bounding box center [265, 72] width 57 height 18
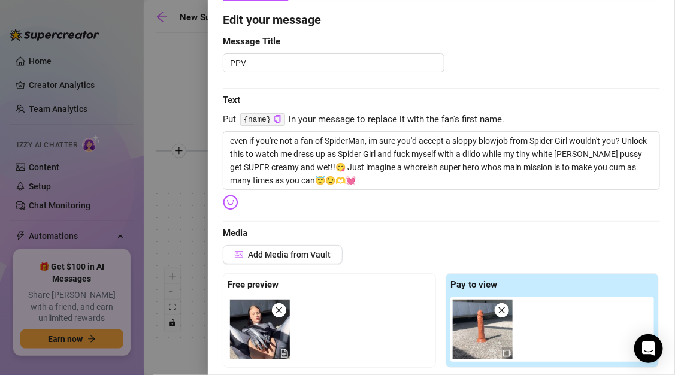
scroll to position [0, 0]
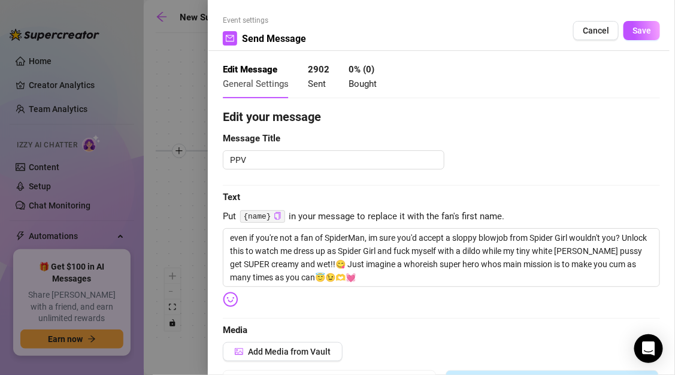
click at [628, 41] on div "Event settings Send Message Cancel Save" at bounding box center [441, 33] width 437 height 36
click at [632, 35] on span "Save" at bounding box center [641, 31] width 19 height 10
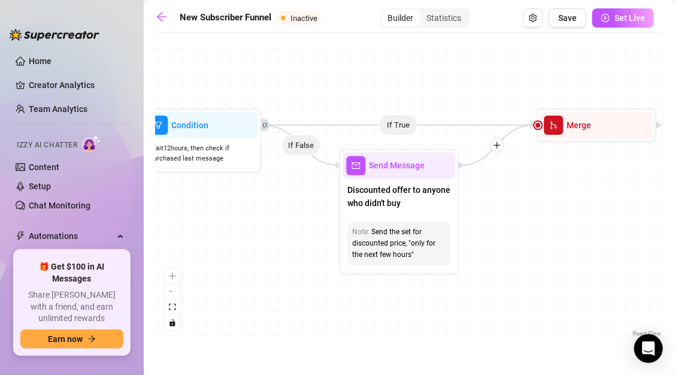
drag, startPoint x: 460, startPoint y: 271, endPoint x: 178, endPoint y: 245, distance: 283.6
click at [178, 245] on div "If True If True If True If False If False If False Merge Merge Merge Wait for 1…" at bounding box center [409, 189] width 507 height 300
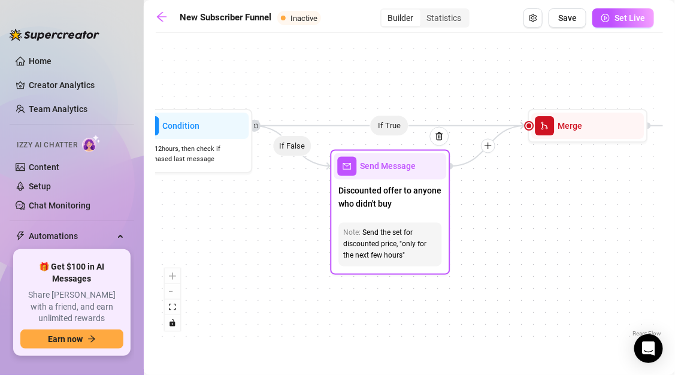
click at [347, 238] on div "Send the set for discounted price, "only for the next few hours"" at bounding box center [390, 244] width 93 height 34
click at [387, 192] on span "Discounted offer to anyone who didn't buy" at bounding box center [390, 197] width 103 height 26
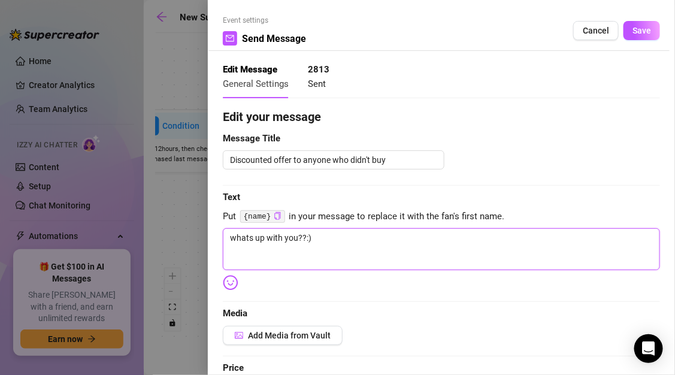
drag, startPoint x: 380, startPoint y: 244, endPoint x: 222, endPoint y: 221, distance: 159.6
click at [222, 221] on div "Event settings Send Message Cancel Save Edit Message General Settings 2813 Sent…" at bounding box center [441, 187] width 467 height 375
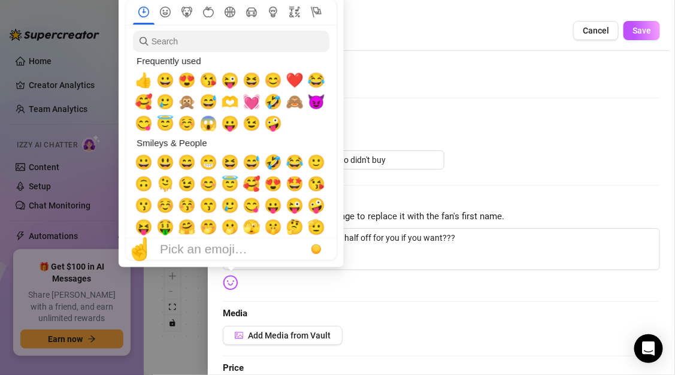
click at [233, 288] on img at bounding box center [231, 283] width 16 height 16
click at [229, 209] on span "🥲" at bounding box center [230, 205] width 18 height 17
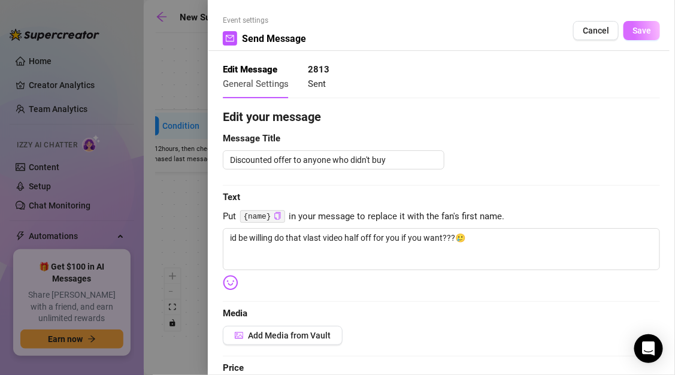
click at [632, 34] on span "Save" at bounding box center [641, 31] width 19 height 10
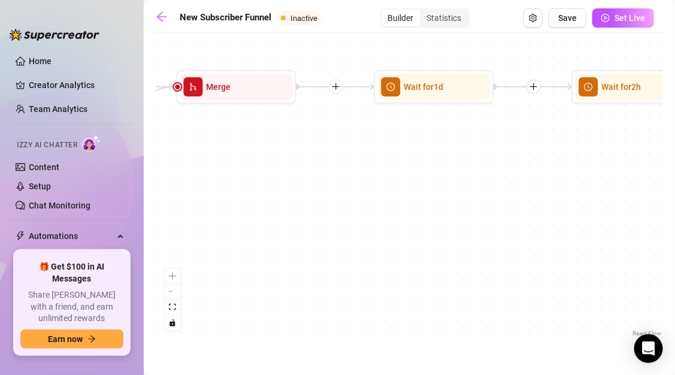
drag, startPoint x: 545, startPoint y: 215, endPoint x: 187, endPoint y: 174, distance: 360.3
click at [187, 174] on div "If True If True If True If False If False If False Merge Merge Merge Wait for 1…" at bounding box center [409, 189] width 507 height 300
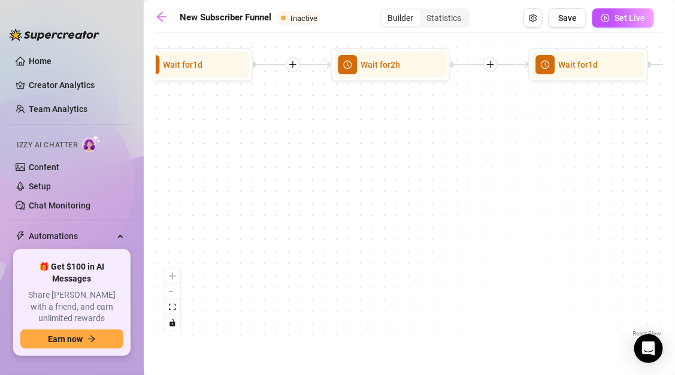
drag, startPoint x: 391, startPoint y: 169, endPoint x: 154, endPoint y: 151, distance: 238.3
click at [154, 151] on main "New Subscriber Funnel Inactive Builder Statistics Save Set Live If True If True…" at bounding box center [409, 187] width 531 height 375
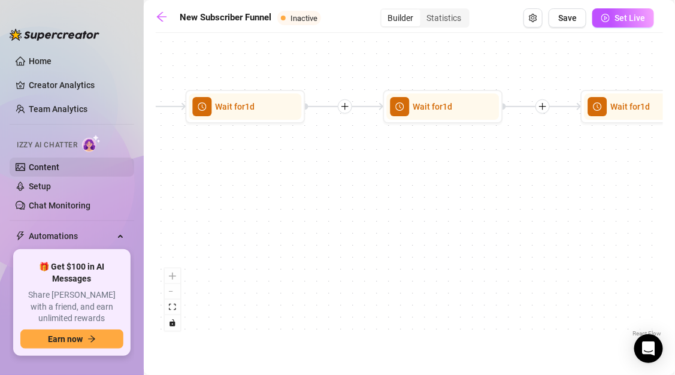
drag, startPoint x: 462, startPoint y: 135, endPoint x: 122, endPoint y: 175, distance: 342.3
click at [122, 175] on div "Home Creator Analytics Team Analytics Izzy AI Chatter Content Setup Chat Monito…" at bounding box center [337, 187] width 675 height 375
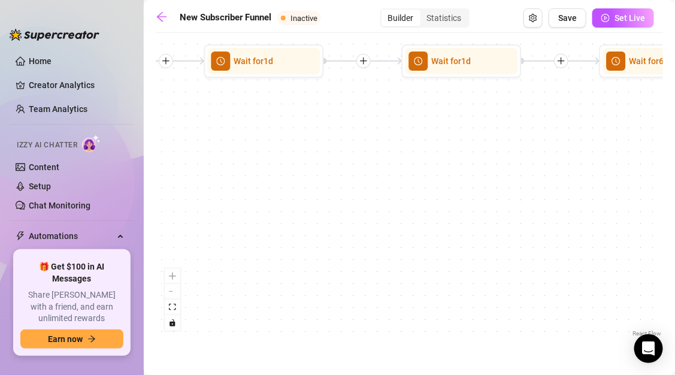
drag, startPoint x: 475, startPoint y: 183, endPoint x: 212, endPoint y: 175, distance: 262.3
click at [212, 175] on div "If True If True If True If False If False If False Merge Merge Merge Wait for 1…" at bounding box center [409, 189] width 507 height 300
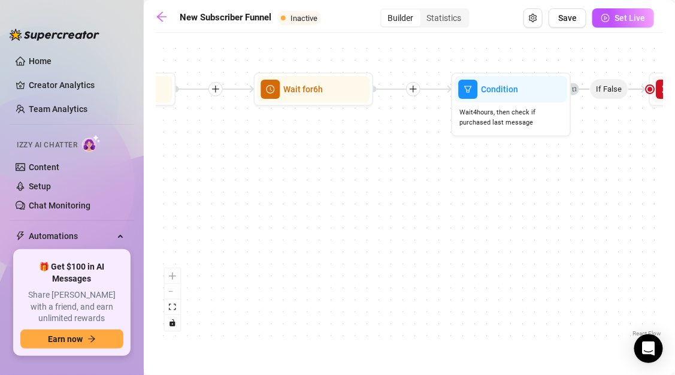
drag, startPoint x: 452, startPoint y: 196, endPoint x: 190, endPoint y: 186, distance: 262.4
click at [190, 186] on div "If True If True If True If False If False If False Merge Merge Merge Wait for 1…" at bounding box center [409, 189] width 507 height 300
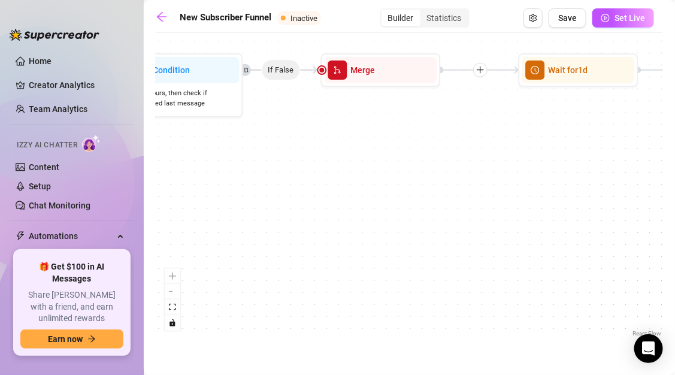
drag, startPoint x: 456, startPoint y: 208, endPoint x: 127, endPoint y: 187, distance: 329.9
click at [124, 188] on div "Home Creator Analytics Team Analytics Izzy AI Chatter Content Setup Chat Monito…" at bounding box center [337, 187] width 675 height 375
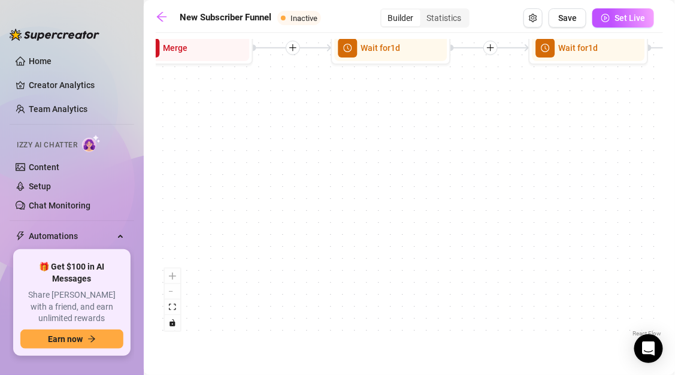
drag, startPoint x: 433, startPoint y: 183, endPoint x: 154, endPoint y: 166, distance: 279.4
click at [159, 166] on div "If True If True If True If False If False If False Merge Merge Merge Wait for 1…" at bounding box center [409, 189] width 507 height 300
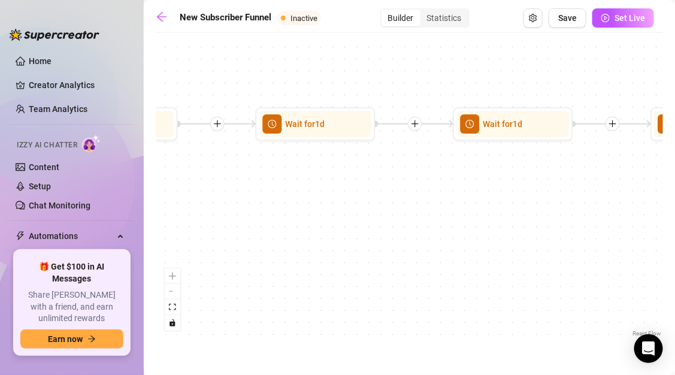
drag, startPoint x: 448, startPoint y: 183, endPoint x: 265, endPoint y: 252, distance: 195.3
click at [265, 253] on div "If True If True If True If False If False If False Merge Merge Merge Wait for 1…" at bounding box center [409, 189] width 507 height 300
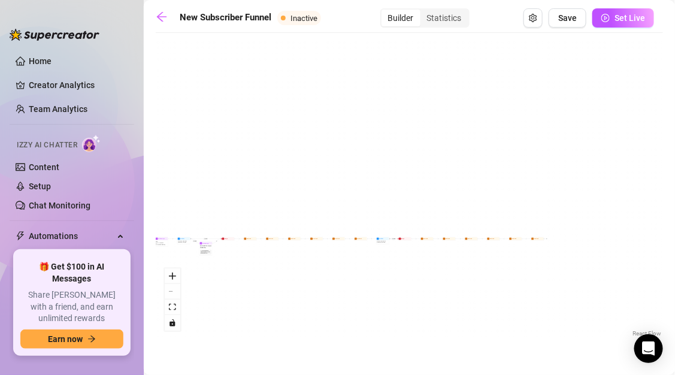
drag, startPoint x: 263, startPoint y: 247, endPoint x: 353, endPoint y: 275, distance: 94.8
click at [353, 275] on div "If True If True If True If False If False If False Merge Merge Merge Wait for 1…" at bounding box center [409, 189] width 507 height 300
drag, startPoint x: 274, startPoint y: 274, endPoint x: 359, endPoint y: 281, distance: 85.2
click at [359, 283] on div "If True If True If True If False If False If False Merge Merge Merge Wait for 1…" at bounding box center [409, 189] width 507 height 300
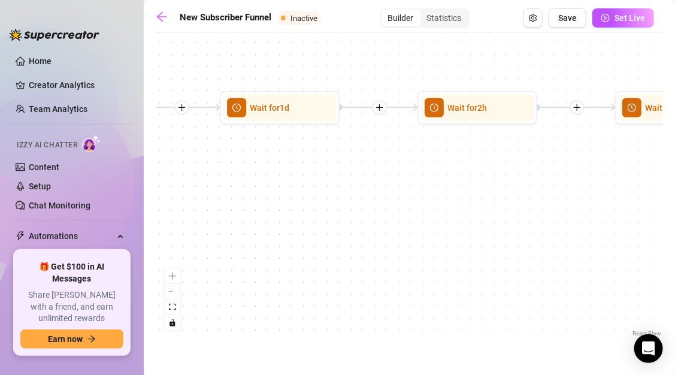
drag, startPoint x: 282, startPoint y: 193, endPoint x: 540, endPoint y: 223, distance: 259.8
click at [540, 223] on div "If True If True If True If False If False If False Merge Merge Merge Wait for 1…" at bounding box center [409, 189] width 507 height 300
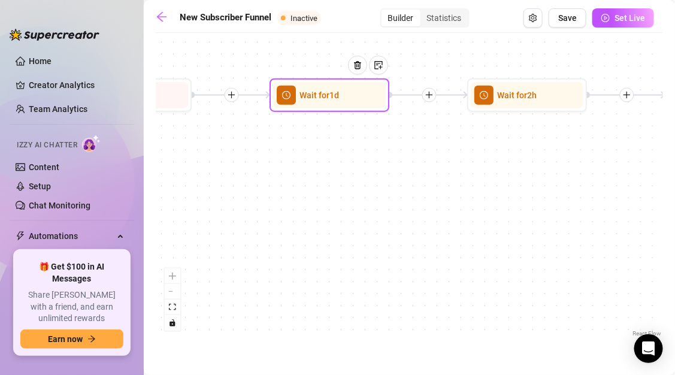
click at [348, 96] on div at bounding box center [362, 74] width 52 height 61
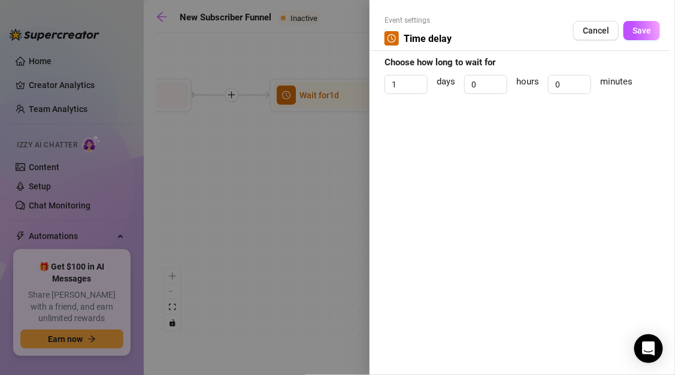
click at [348, 96] on div at bounding box center [337, 187] width 675 height 375
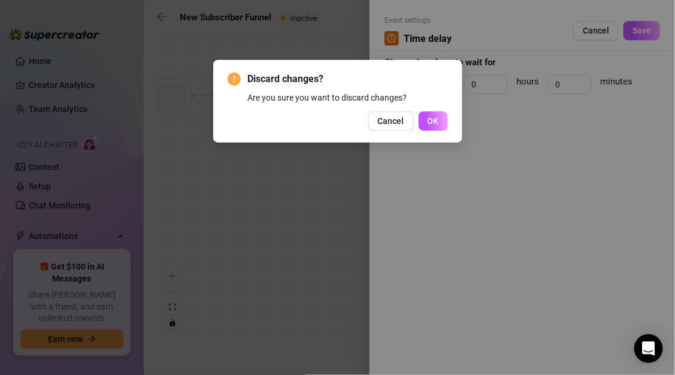
click at [328, 220] on div "Discard changes? Are you sure you want to discard changes? Cancel OK" at bounding box center [337, 187] width 675 height 375
click at [392, 125] on span "Cancel" at bounding box center [391, 121] width 26 height 10
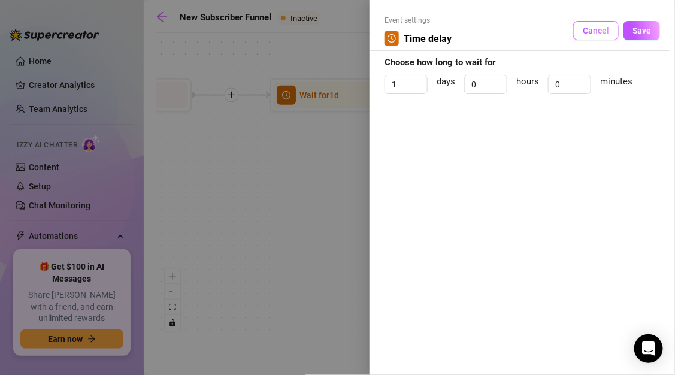
click at [594, 35] on span "Cancel" at bounding box center [595, 31] width 26 height 10
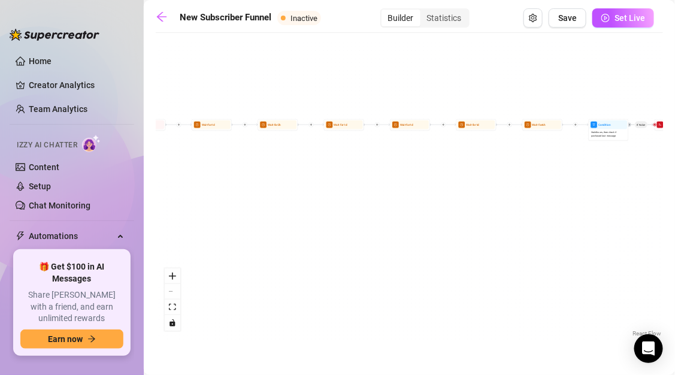
drag, startPoint x: 625, startPoint y: 152, endPoint x: 242, endPoint y: 129, distance: 384.4
click at [242, 129] on div "If True If True If True If False If False If False Merge Merge Merge Wait for 1…" at bounding box center [409, 189] width 507 height 300
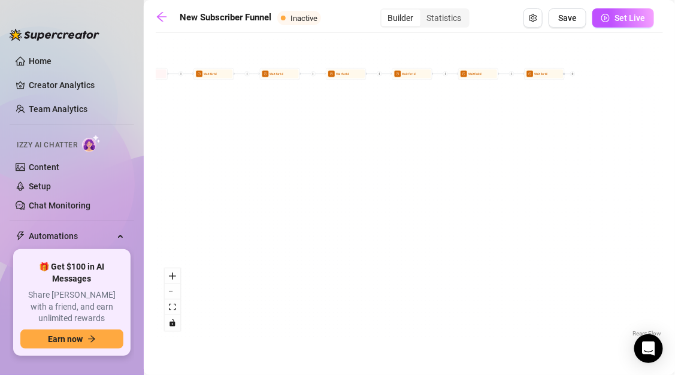
drag, startPoint x: 551, startPoint y: 188, endPoint x: 93, endPoint y: 152, distance: 459.3
click at [93, 152] on div "Home Creator Analytics Team Analytics Izzy AI Chatter Content Setup Chat Monito…" at bounding box center [337, 187] width 675 height 375
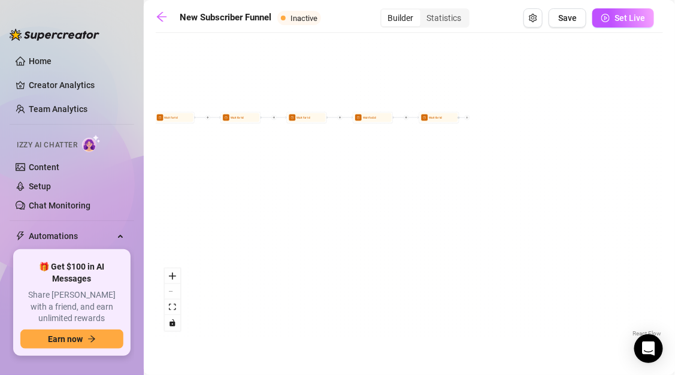
drag, startPoint x: 441, startPoint y: 120, endPoint x: 334, endPoint y: 165, distance: 115.4
click at [335, 165] on div "If True If True If True If False If False If False Merge Merge Merge Wait for 1…" at bounding box center [409, 189] width 507 height 300
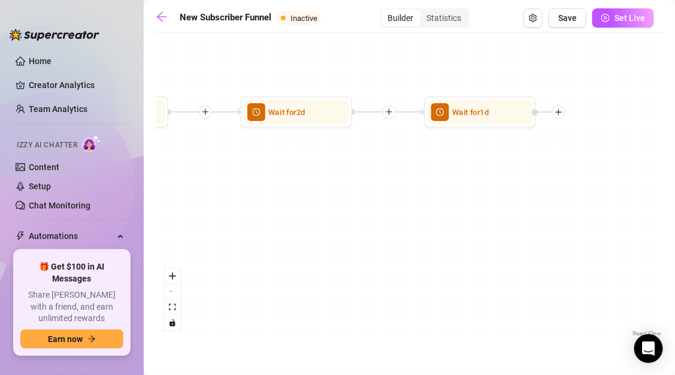
drag, startPoint x: 450, startPoint y: 173, endPoint x: 252, endPoint y: 233, distance: 206.6
click at [253, 233] on div "If True If True If True If False If False If False Merge Merge Merge Wait for 1…" at bounding box center [409, 189] width 507 height 300
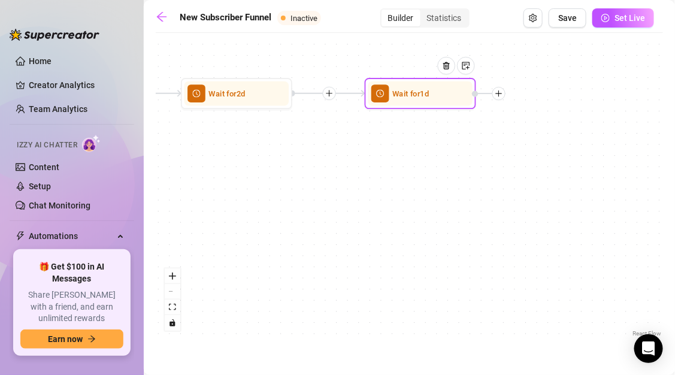
click at [431, 96] on div at bounding box center [450, 73] width 48 height 57
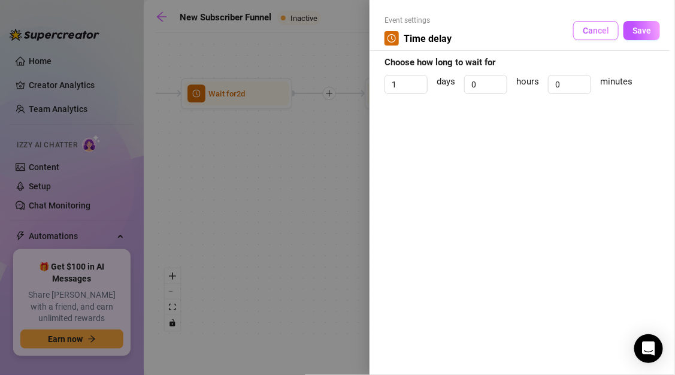
click at [593, 36] on button "Cancel" at bounding box center [595, 30] width 45 height 19
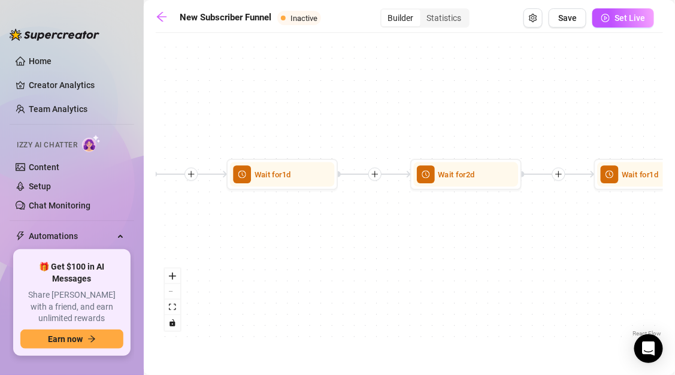
drag, startPoint x: 452, startPoint y: 195, endPoint x: 682, endPoint y: 270, distance: 241.3
click at [675, 270] on html "Home Creator Analytics Team Analytics Izzy AI Chatter Content Setup Chat Monito…" at bounding box center [337, 187] width 675 height 375
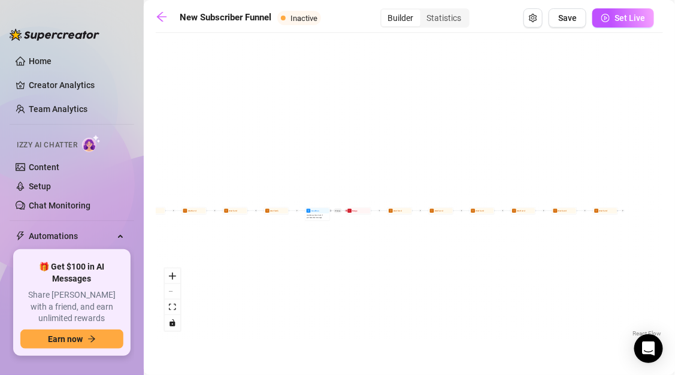
drag, startPoint x: 341, startPoint y: 208, endPoint x: 464, endPoint y: 232, distance: 126.3
click at [464, 232] on div "If True If True If True If False If False If False Merge Merge Merge Wait for 1…" at bounding box center [409, 189] width 507 height 300
click at [620, 22] on span "Set Live" at bounding box center [629, 18] width 31 height 10
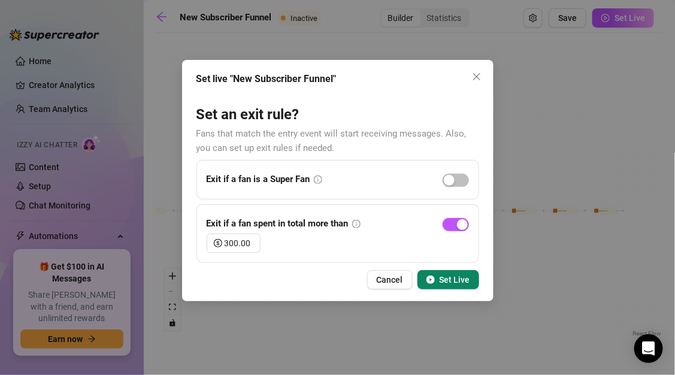
click at [439, 278] on button "Set Live" at bounding box center [448, 279] width 62 height 19
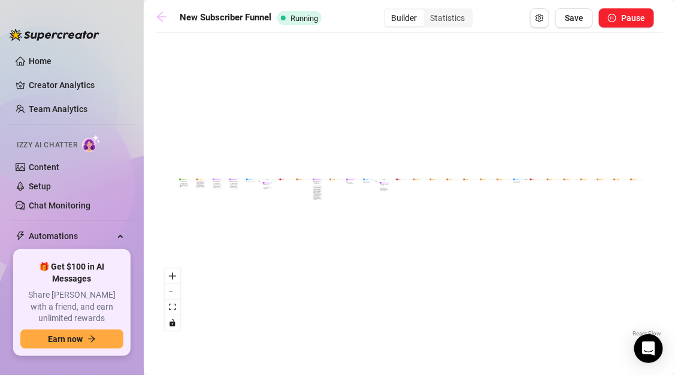
click at [163, 17] on icon "arrow-left" at bounding box center [162, 17] width 12 height 12
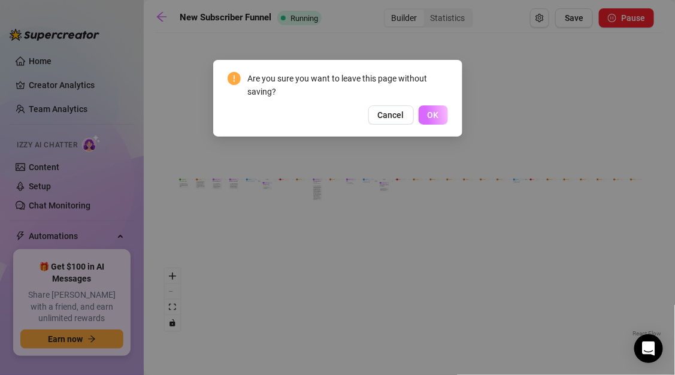
click at [441, 114] on button "OK" at bounding box center [432, 114] width 29 height 19
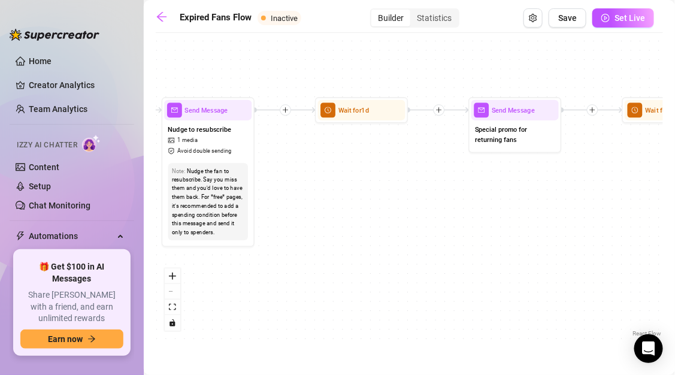
drag, startPoint x: 239, startPoint y: 178, endPoint x: 606, endPoint y: 311, distance: 389.5
click at [606, 311] on div "If True If False Send Message final Wait for 2d Merge Send Message follow up No…" at bounding box center [409, 189] width 507 height 300
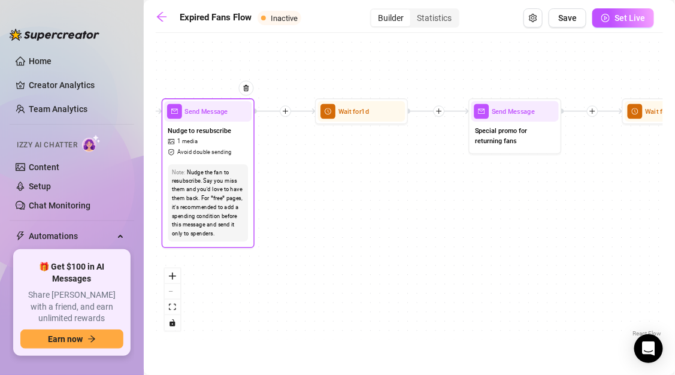
click at [220, 184] on div "Nudge the fan to resubscribe. Say you miss them and you'd love to have them bac…" at bounding box center [208, 203] width 72 height 70
click at [223, 142] on div "Nudge to resubscribe 1 media Avoid double sending" at bounding box center [207, 141] width 87 height 39
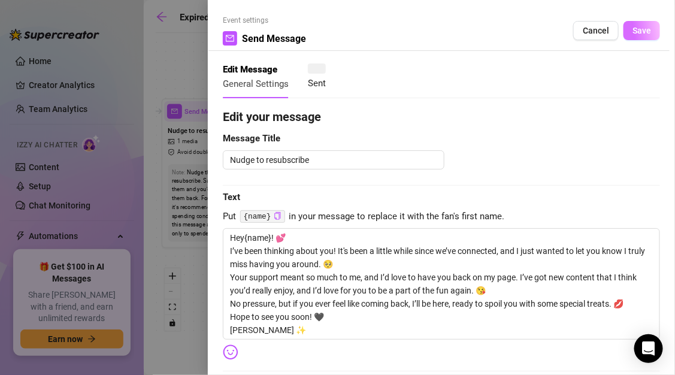
click at [639, 34] on span "Save" at bounding box center [641, 31] width 19 height 10
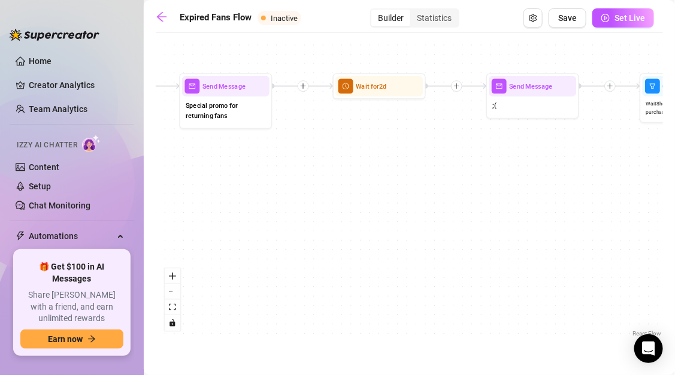
drag, startPoint x: 512, startPoint y: 268, endPoint x: 223, endPoint y: 241, distance: 290.3
click at [223, 242] on div "If True If False Send Message final Wait for 2d Merge Send Message follow up No…" at bounding box center [409, 189] width 507 height 300
click at [543, 106] on div ";(" at bounding box center [531, 106] width 87 height 20
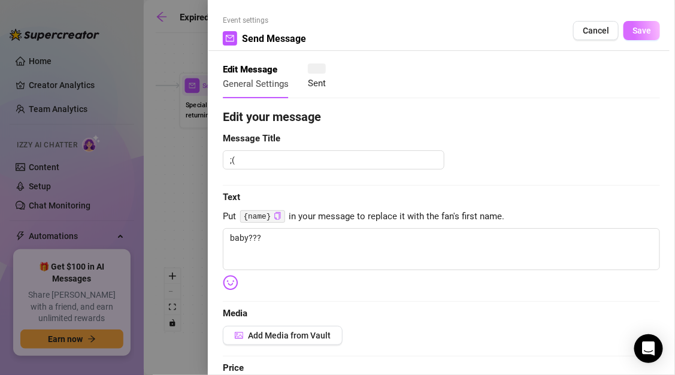
click at [631, 35] on button "Save" at bounding box center [641, 30] width 37 height 19
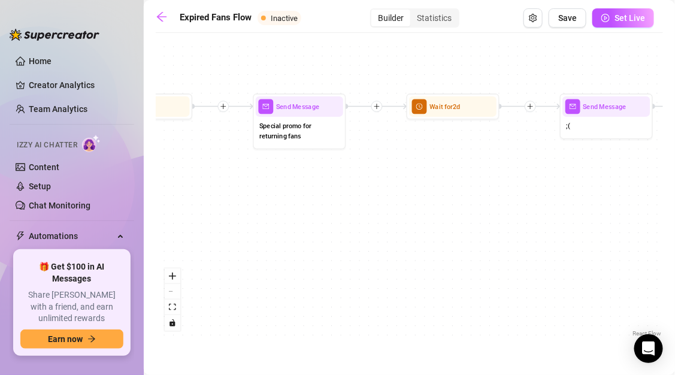
drag, startPoint x: 608, startPoint y: 195, endPoint x: 682, endPoint y: 215, distance: 76.5
click at [675, 215] on html "Home Creator Analytics Team Analytics Izzy AI Chatter Content Setup Chat Monito…" at bounding box center [337, 187] width 675 height 375
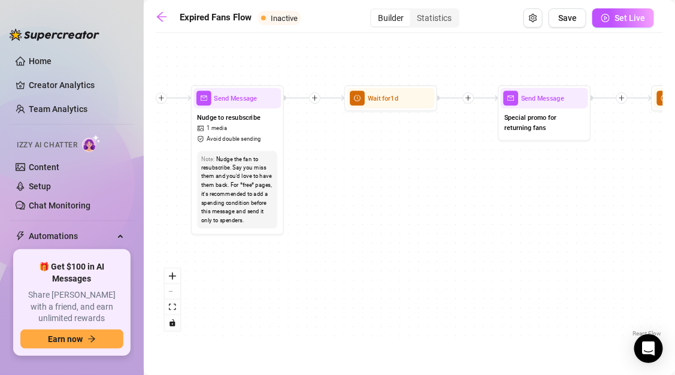
drag, startPoint x: 437, startPoint y: 184, endPoint x: 682, endPoint y: 176, distance: 244.9
click at [675, 176] on html "Home Creator Analytics Team Analytics Izzy AI Chatter Content Setup Chat Monito…" at bounding box center [337, 187] width 675 height 375
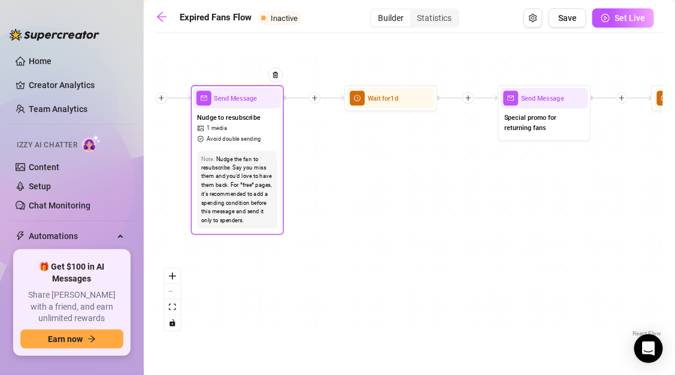
click at [244, 172] on div "Nudge the fan to resubscribe. Say you miss them and you'd love to have them bac…" at bounding box center [237, 189] width 72 height 70
click at [242, 129] on div "Nudge to resubscribe 1 media Avoid double sending" at bounding box center [236, 127] width 87 height 39
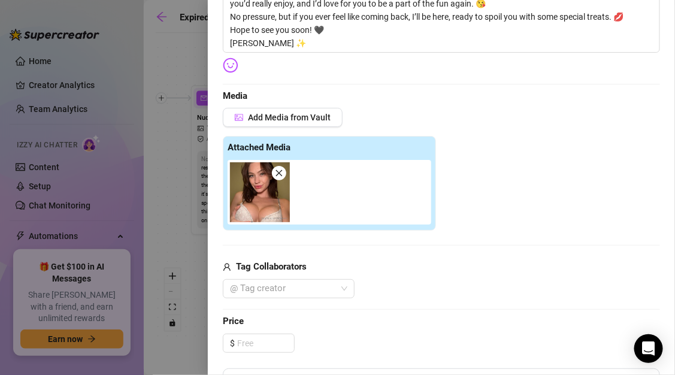
scroll to position [290, 0]
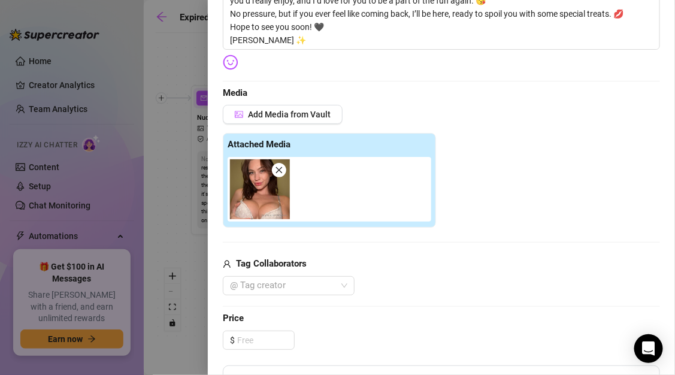
click at [280, 169] on icon "close" at bounding box center [279, 170] width 8 height 8
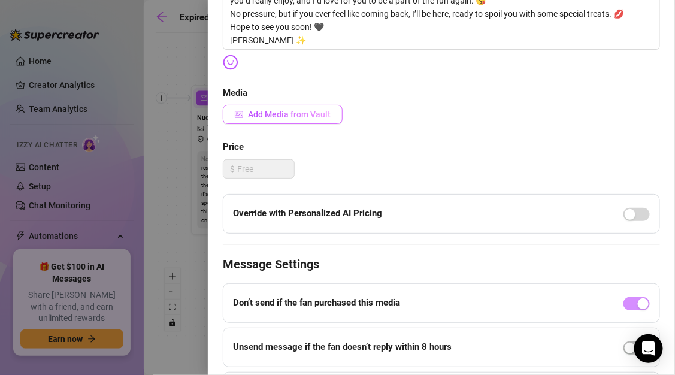
click at [282, 117] on span "Add Media from Vault" at bounding box center [289, 115] width 83 height 10
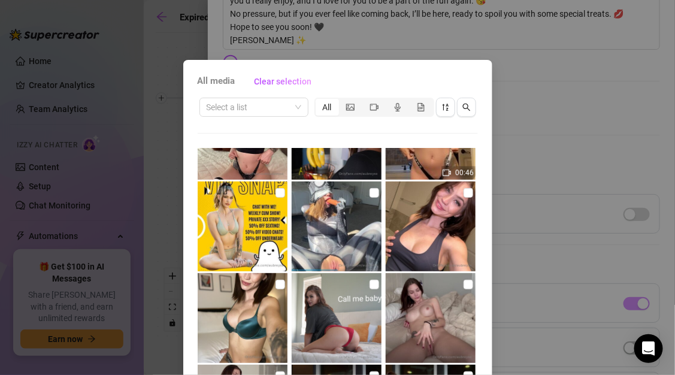
scroll to position [973, 0]
click at [463, 194] on input "checkbox" at bounding box center [468, 194] width 10 height 10
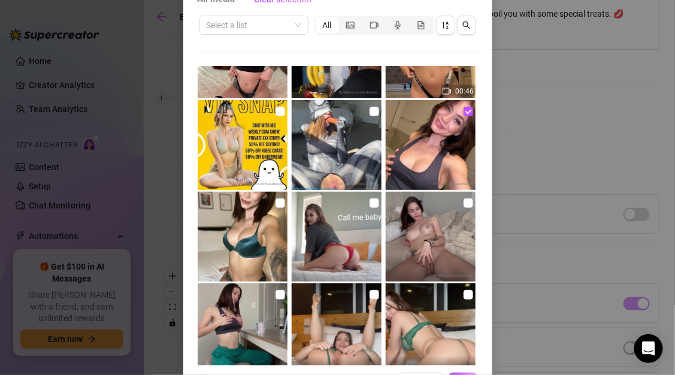
scroll to position [97, 0]
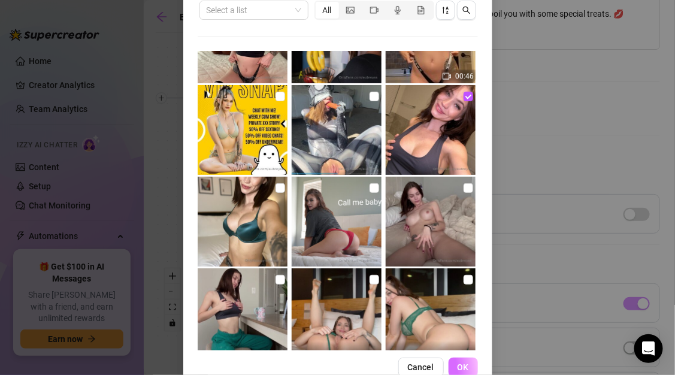
click at [457, 362] on span "OK" at bounding box center [462, 367] width 11 height 10
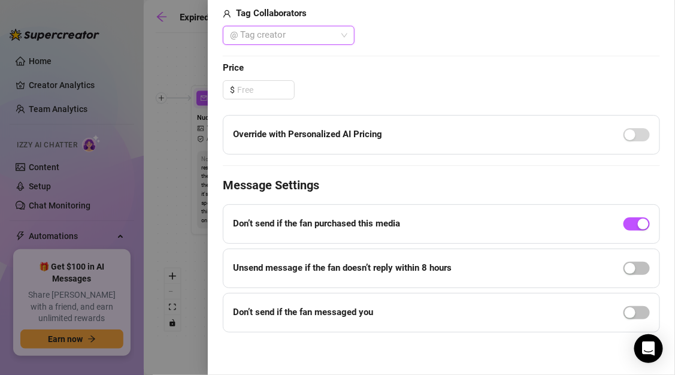
scroll to position [0, 0]
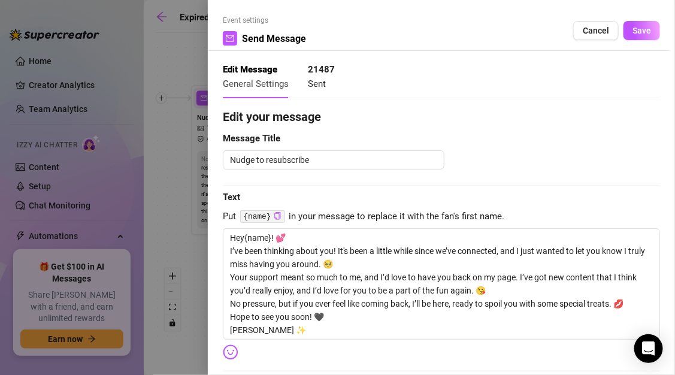
click at [630, 10] on div "Event settings Send Message Cancel Save Edit Message General Settings 21487 Sen…" at bounding box center [441, 187] width 467 height 375
click at [630, 21] on button "Save" at bounding box center [641, 30] width 37 height 19
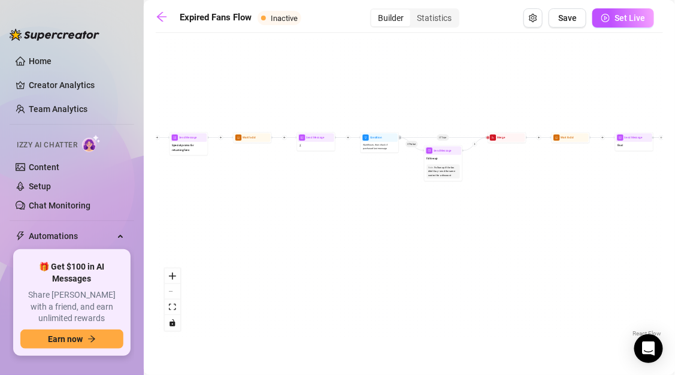
drag, startPoint x: 489, startPoint y: 282, endPoint x: 166, endPoint y: 214, distance: 330.3
click at [166, 214] on div "If True If False Send Message final Wait for 2d Merge Send Message follow up No…" at bounding box center [409, 189] width 507 height 300
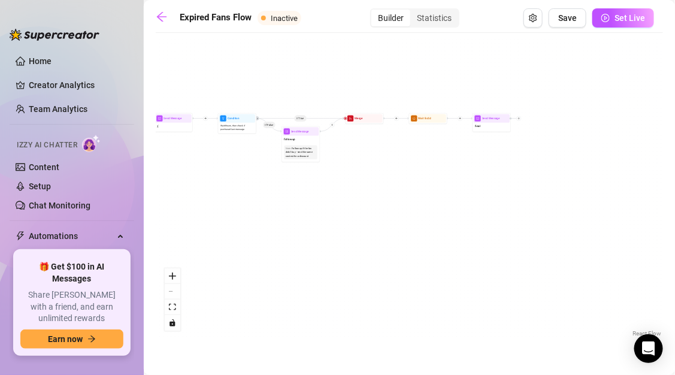
drag, startPoint x: 477, startPoint y: 196, endPoint x: 335, endPoint y: 177, distance: 143.7
click at [335, 177] on div "If True If False Send Message final Wait for 2d Merge Send Message follow up No…" at bounding box center [409, 189] width 507 height 300
click at [625, 23] on button "Set Live" at bounding box center [623, 17] width 62 height 19
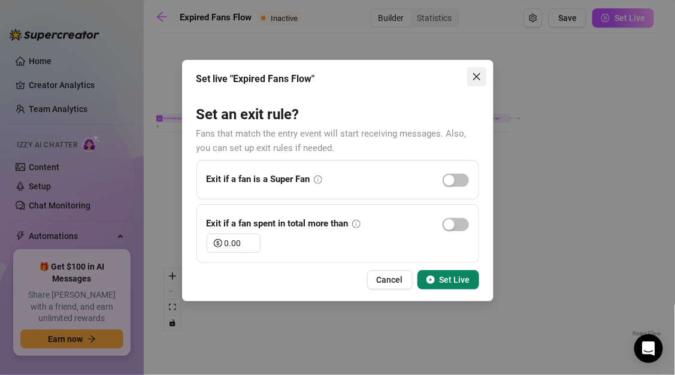
click at [478, 74] on icon "close" at bounding box center [477, 77] width 10 height 10
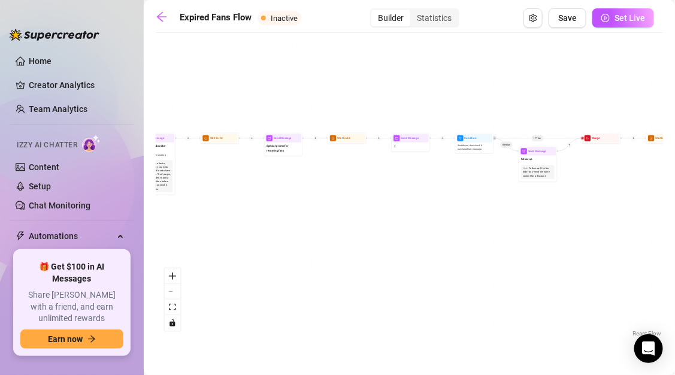
drag, startPoint x: 370, startPoint y: 200, endPoint x: 621, endPoint y: 218, distance: 251.4
click at [621, 218] on div "If True If False Send Message final Wait for 2d Merge Send Message follow up No…" at bounding box center [409, 189] width 507 height 300
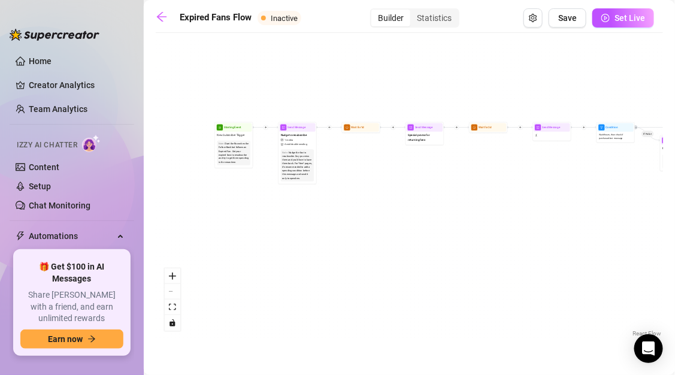
drag, startPoint x: 367, startPoint y: 208, endPoint x: 495, endPoint y: 199, distance: 128.4
click at [495, 199] on div "If True If False Send Message final Wait for 2d Merge Send Message follow up No…" at bounding box center [409, 189] width 507 height 300
click at [424, 135] on span "Special promo for returning fans" at bounding box center [424, 137] width 33 height 8
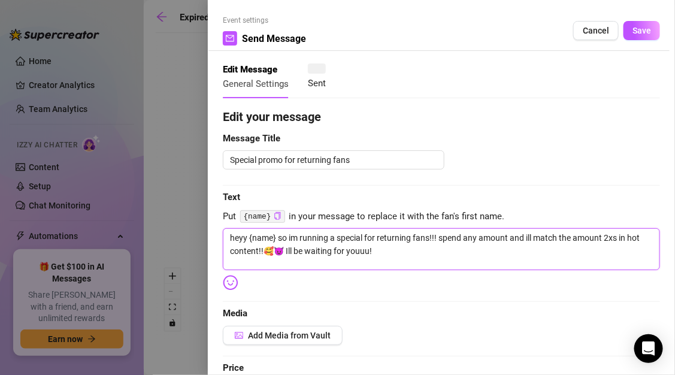
drag, startPoint x: 278, startPoint y: 238, endPoint x: 369, endPoint y: 262, distance: 93.9
click at [369, 262] on textarea "heyy {name} so im running a special for returning fans!!! spend any amount and …" at bounding box center [441, 249] width 437 height 42
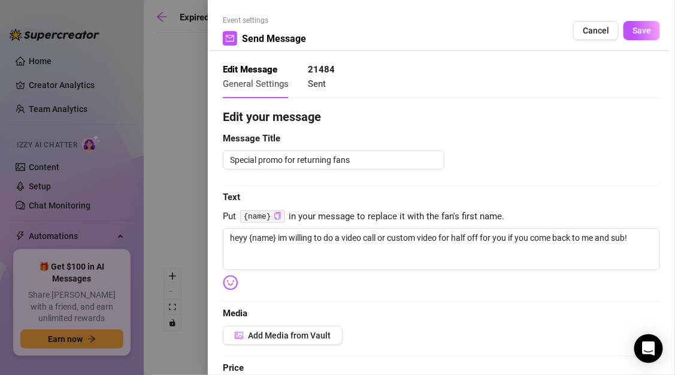
click at [172, 111] on div at bounding box center [337, 187] width 675 height 375
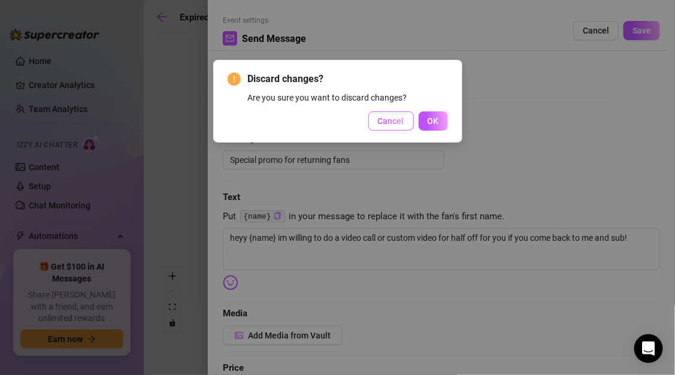
click at [388, 121] on span "Cancel" at bounding box center [391, 121] width 26 height 10
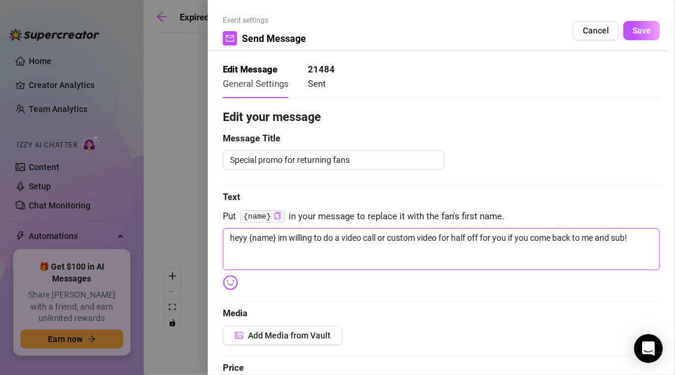
click at [637, 239] on textarea "heyy {name} im willing to do a video call or custom video for half off for you …" at bounding box center [441, 249] width 437 height 42
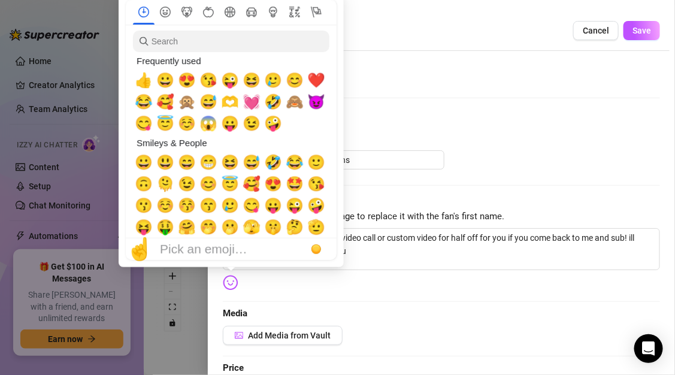
click at [232, 282] on img at bounding box center [231, 283] width 16 height 16
click at [253, 186] on span "🥰" at bounding box center [251, 183] width 18 height 17
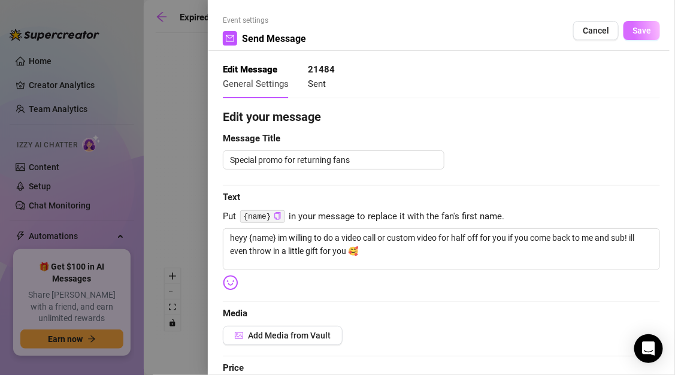
click at [632, 32] on span "Save" at bounding box center [641, 31] width 19 height 10
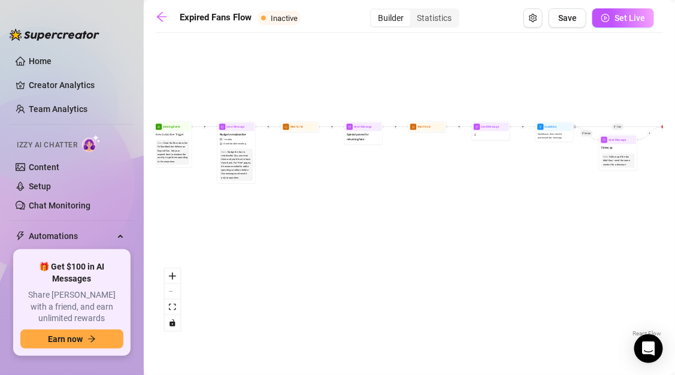
drag, startPoint x: 451, startPoint y: 169, endPoint x: 345, endPoint y: 173, distance: 106.0
click at [345, 173] on div "If True If False Send Message final Wait for 2d Merge Send Message follow up No…" at bounding box center [409, 189] width 507 height 300
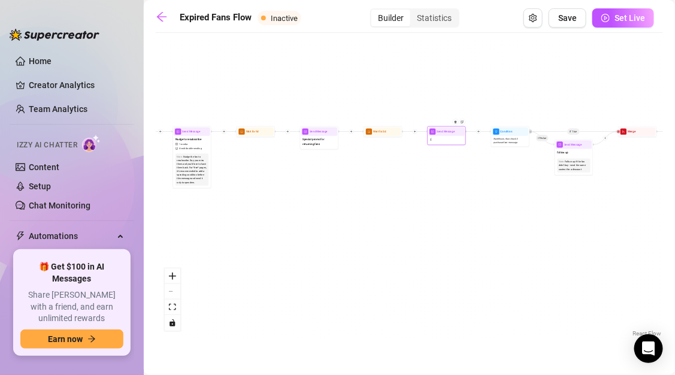
click at [448, 145] on div "Send Message ;(" at bounding box center [446, 135] width 38 height 19
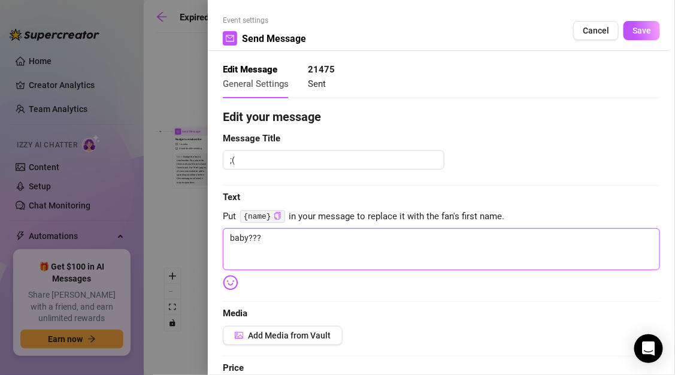
click at [297, 244] on textarea "baby???" at bounding box center [441, 249] width 437 height 42
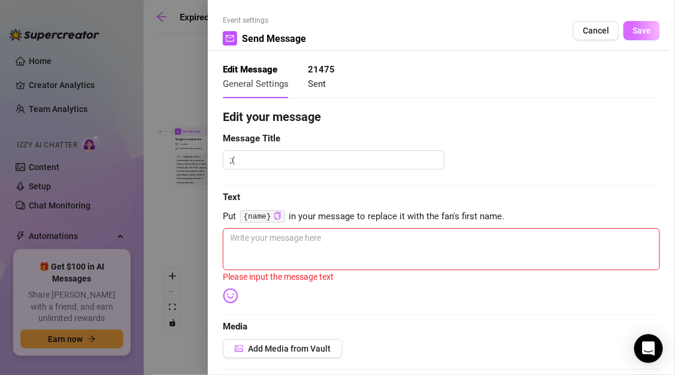
click at [635, 35] on button "Save" at bounding box center [641, 30] width 37 height 19
click at [587, 35] on span "Cancel" at bounding box center [595, 31] width 26 height 10
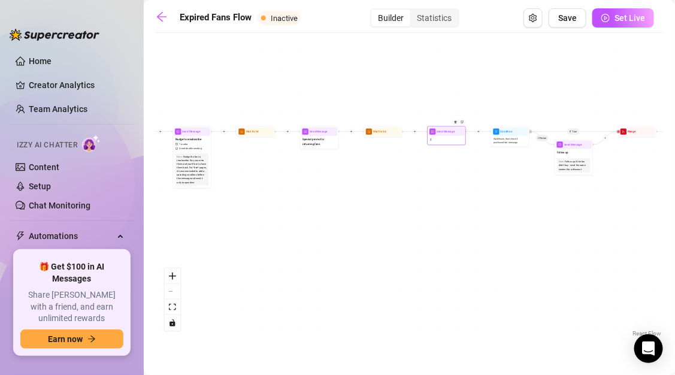
click at [450, 144] on div "Send Message ;(" at bounding box center [446, 135] width 38 height 19
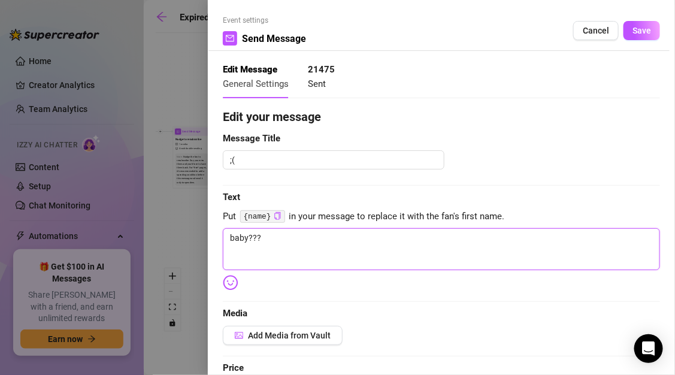
click at [336, 259] on textarea "baby???" at bounding box center [441, 249] width 437 height 42
click at [375, 238] on textarea "Are you following me on social media? ill follow you back!" at bounding box center [441, 249] width 437 height 42
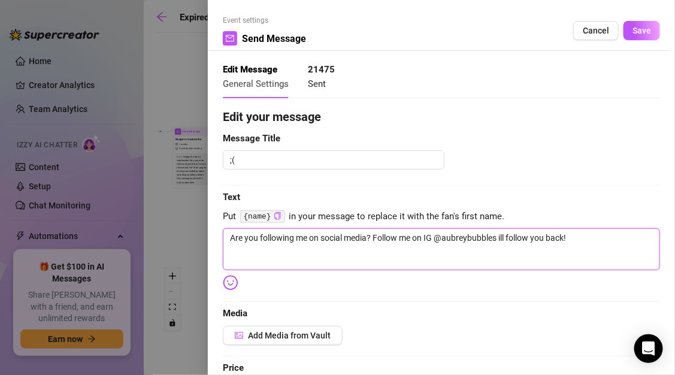
click at [582, 235] on textarea "Are you following me on social media? Follow me on IG @aubreybubbles ill follow…" at bounding box center [441, 249] width 437 height 42
click at [500, 241] on textarea "Are you following me on social media? Follow me on IG @aubreybubbles ill follow…" at bounding box center [441, 249] width 437 height 42
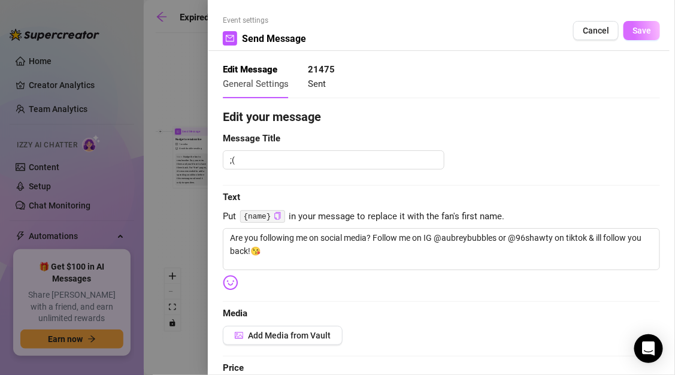
click at [632, 30] on span "Save" at bounding box center [641, 31] width 19 height 10
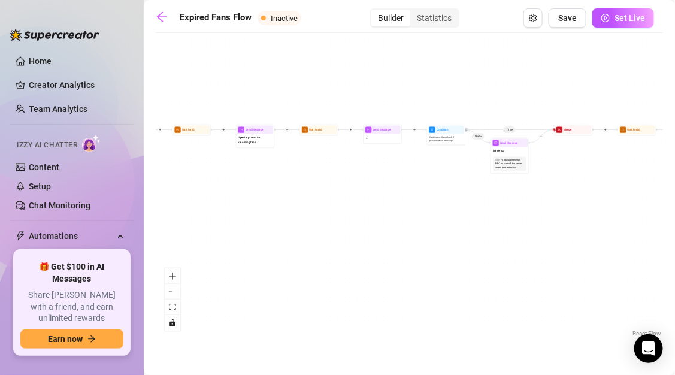
drag, startPoint x: 523, startPoint y: 168, endPoint x: 458, endPoint y: 164, distance: 64.8
click at [458, 165] on div "If True If False Send Message final Wait for 2d Merge Send Message follow up No…" at bounding box center [409, 189] width 507 height 300
click at [500, 165] on div "Follow up if the fan didn't buy - send the same content for a discount" at bounding box center [509, 162] width 30 height 11
click at [506, 150] on div "follow up" at bounding box center [509, 150] width 37 height 8
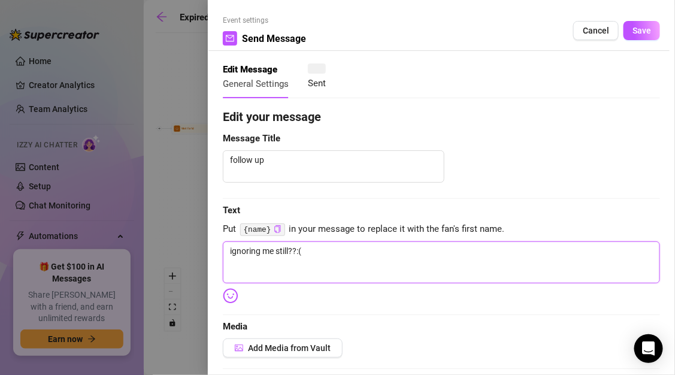
click at [329, 251] on textarea "ignoring me still??:(" at bounding box center [441, 262] width 437 height 42
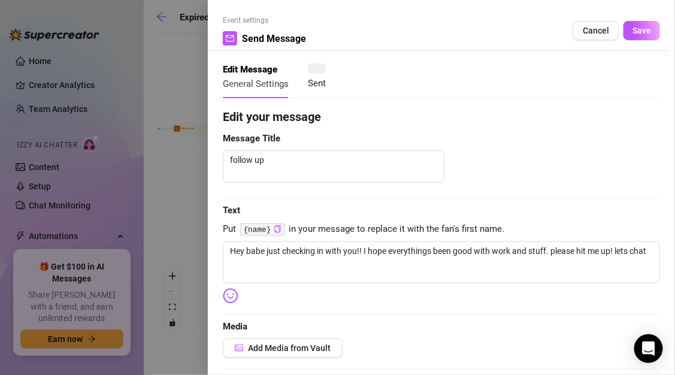
click at [229, 298] on img at bounding box center [231, 296] width 16 height 16
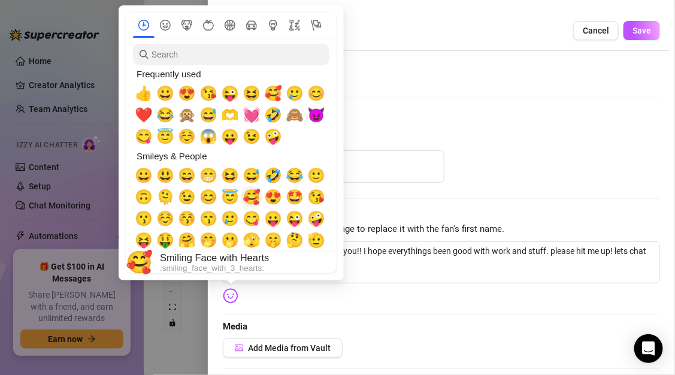
click at [251, 198] on span "🥰" at bounding box center [251, 197] width 18 height 17
click at [405, 148] on div "Edit your message Message Title follow up Text Put {name} in your message to re…" at bounding box center [441, 376] width 437 height 537
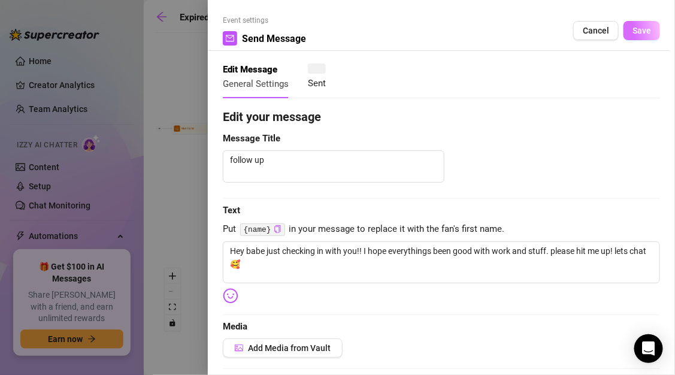
click at [633, 29] on span "Save" at bounding box center [641, 31] width 19 height 10
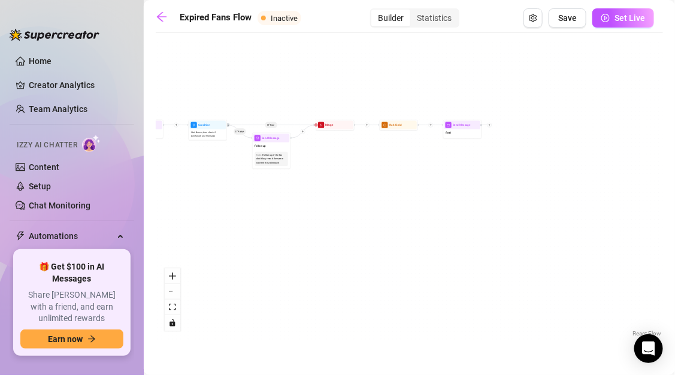
drag, startPoint x: 588, startPoint y: 136, endPoint x: 351, endPoint y: 132, distance: 237.1
click at [351, 132] on div "If True If False Send Message final Wait for 2d Merge Send Message follow up No…" at bounding box center [409, 189] width 507 height 300
click at [459, 139] on div "If True If False Send Message final Wait for 2d Merge Send Message follow up No…" at bounding box center [409, 189] width 507 height 300
click at [459, 131] on div "final" at bounding box center [462, 133] width 37 height 8
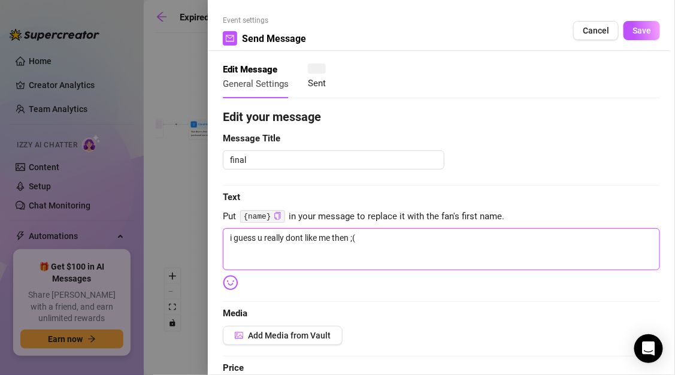
click at [395, 245] on textarea "i guess u really dont like me then ;(" at bounding box center [441, 249] width 437 height 42
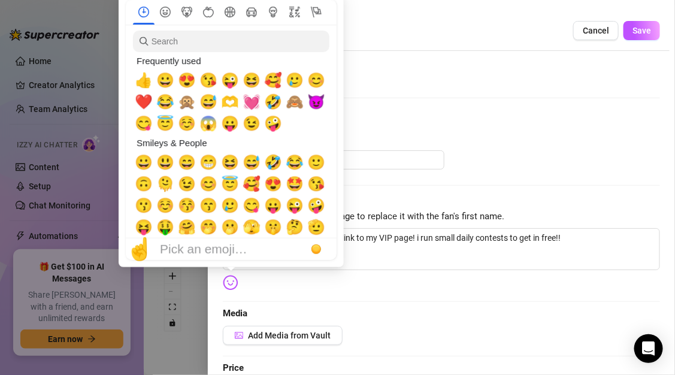
click at [226, 284] on img at bounding box center [231, 283] width 16 height 16
click at [255, 190] on span "🥰" at bounding box center [251, 183] width 18 height 17
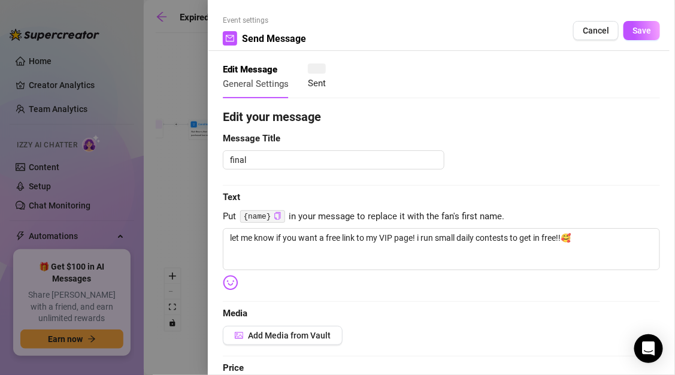
click at [572, 189] on div "Edit your message Message Title final Text Put {name} in your message to replac…" at bounding box center [441, 379] width 437 height 542
click at [634, 34] on span "Save" at bounding box center [641, 31] width 19 height 10
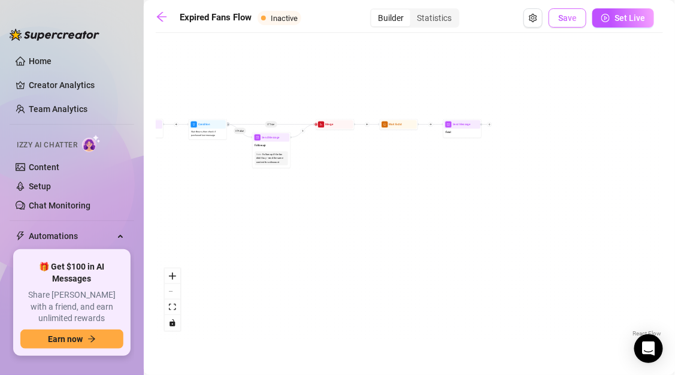
click at [564, 14] on span "Save" at bounding box center [567, 18] width 19 height 10
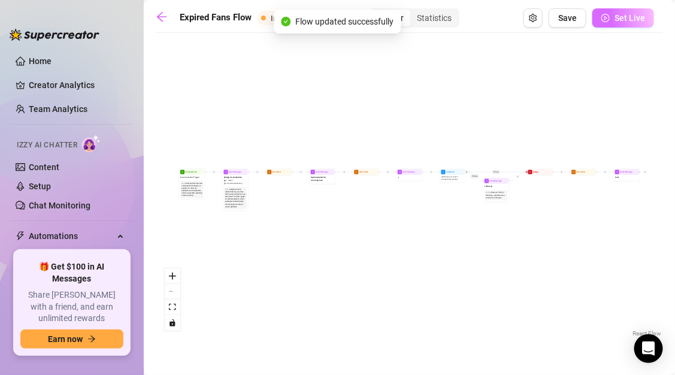
click at [609, 26] on button "Set Live" at bounding box center [623, 17] width 62 height 19
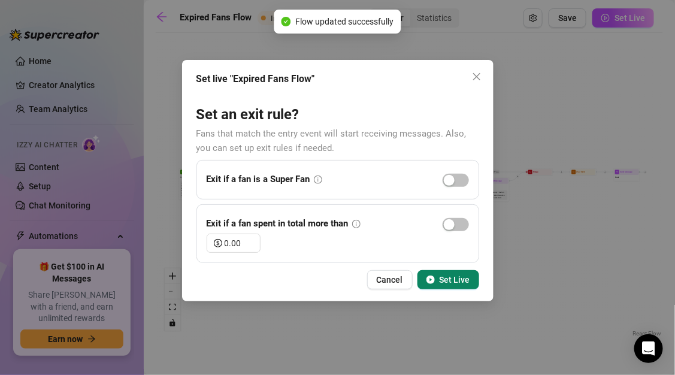
click at [432, 275] on span "button" at bounding box center [430, 280] width 8 height 10
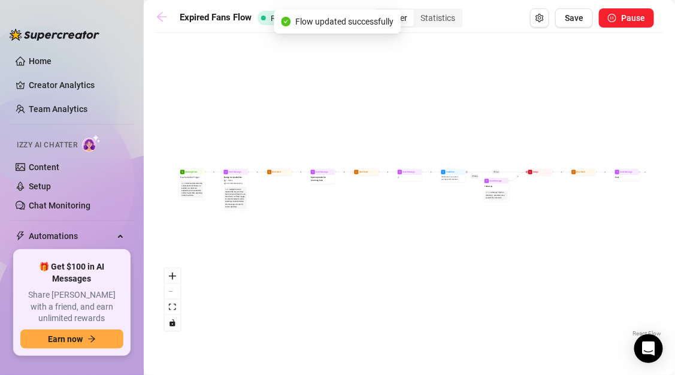
click at [163, 23] on link at bounding box center [165, 18] width 18 height 14
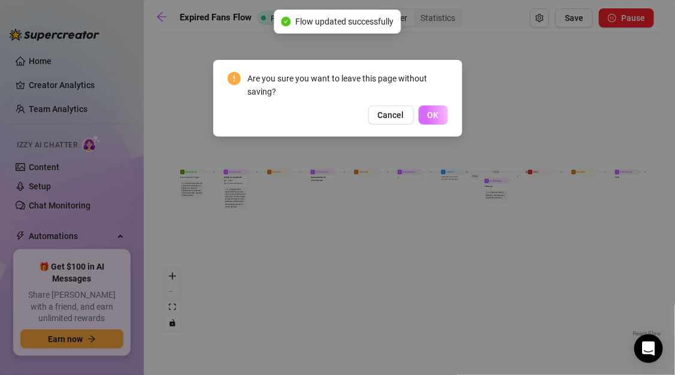
click at [444, 120] on button "OK" at bounding box center [432, 114] width 29 height 19
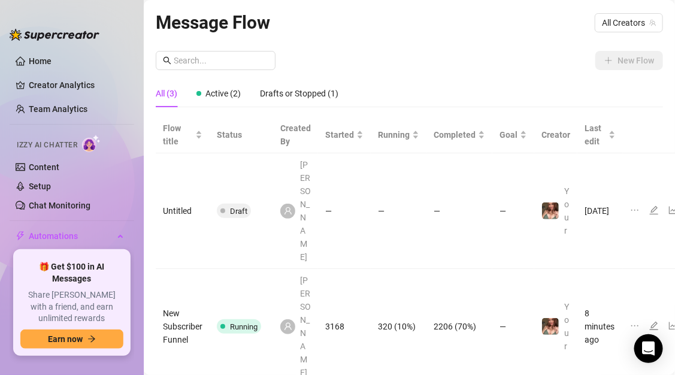
scroll to position [0, 39]
